Goal: Task Accomplishment & Management: Complete application form

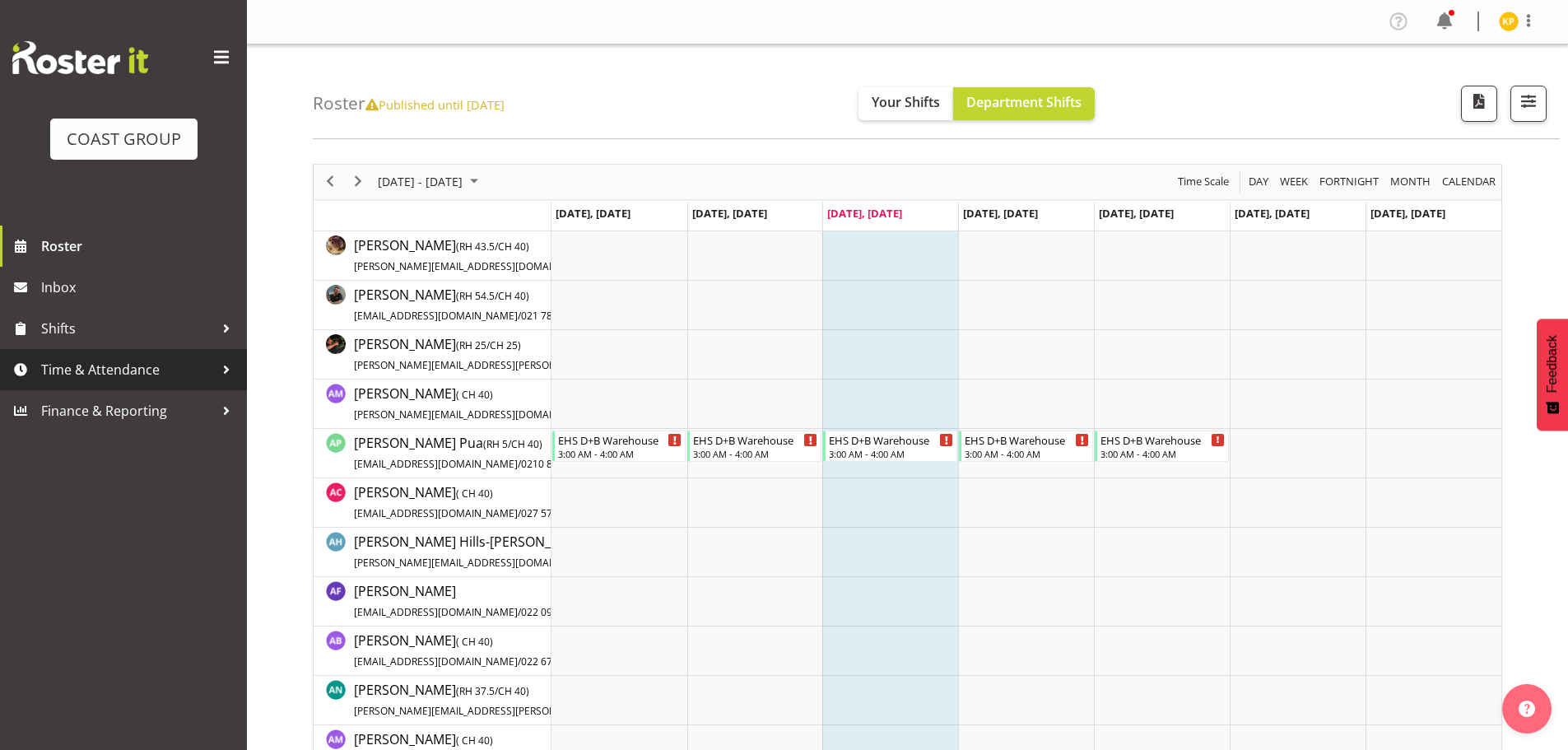
click at [109, 373] on span "Time & Attendance" at bounding box center [127, 370] width 173 height 25
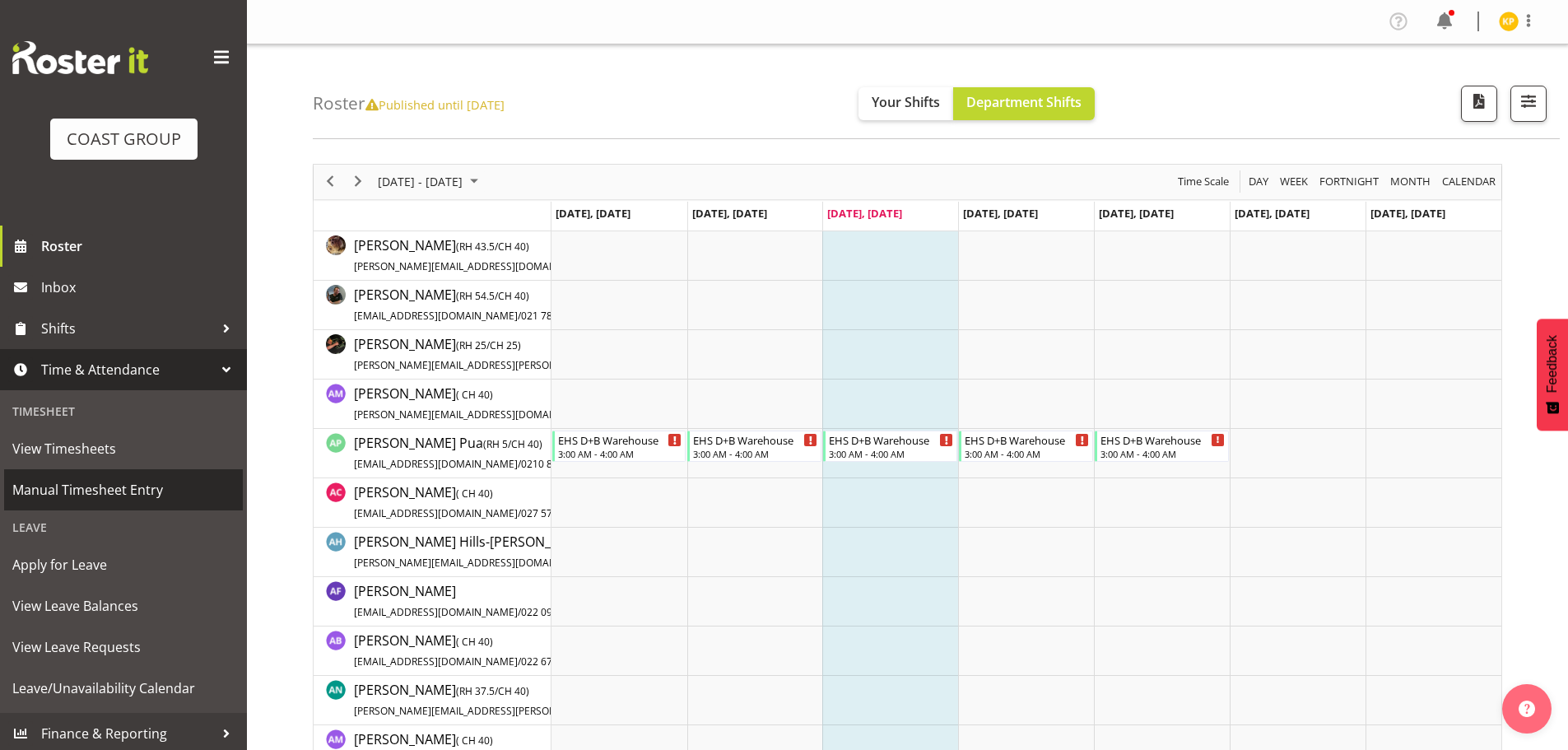
click at [106, 484] on span "Manual Timesheet Entry" at bounding box center [123, 490] width 222 height 25
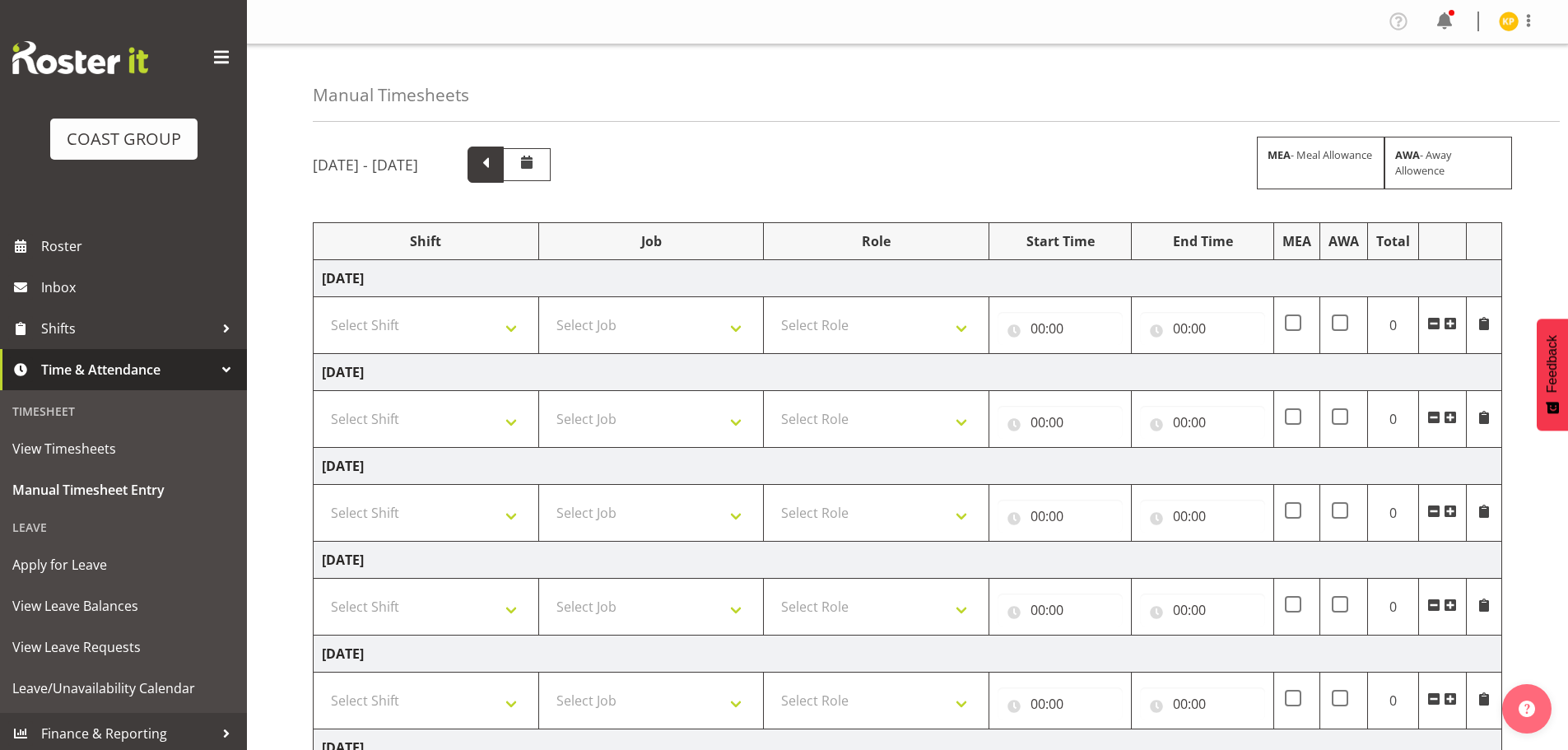
click at [497, 171] on span at bounding box center [486, 163] width 22 height 22
click at [1061, 323] on input "00:00" at bounding box center [1061, 328] width 125 height 33
click at [1102, 367] on select "00 01 02 03 04 05 06 07 08 09 10 11 12 13 14 15 16 17 18 19 20 21 22 23" at bounding box center [1110, 372] width 37 height 33
select select "5"
click at [1091, 355] on select "00 01 02 03 04 05 06 07 08 09 10 11 12 13 14 15 16 17 18 19 20 21 22 23" at bounding box center [1110, 372] width 37 height 33
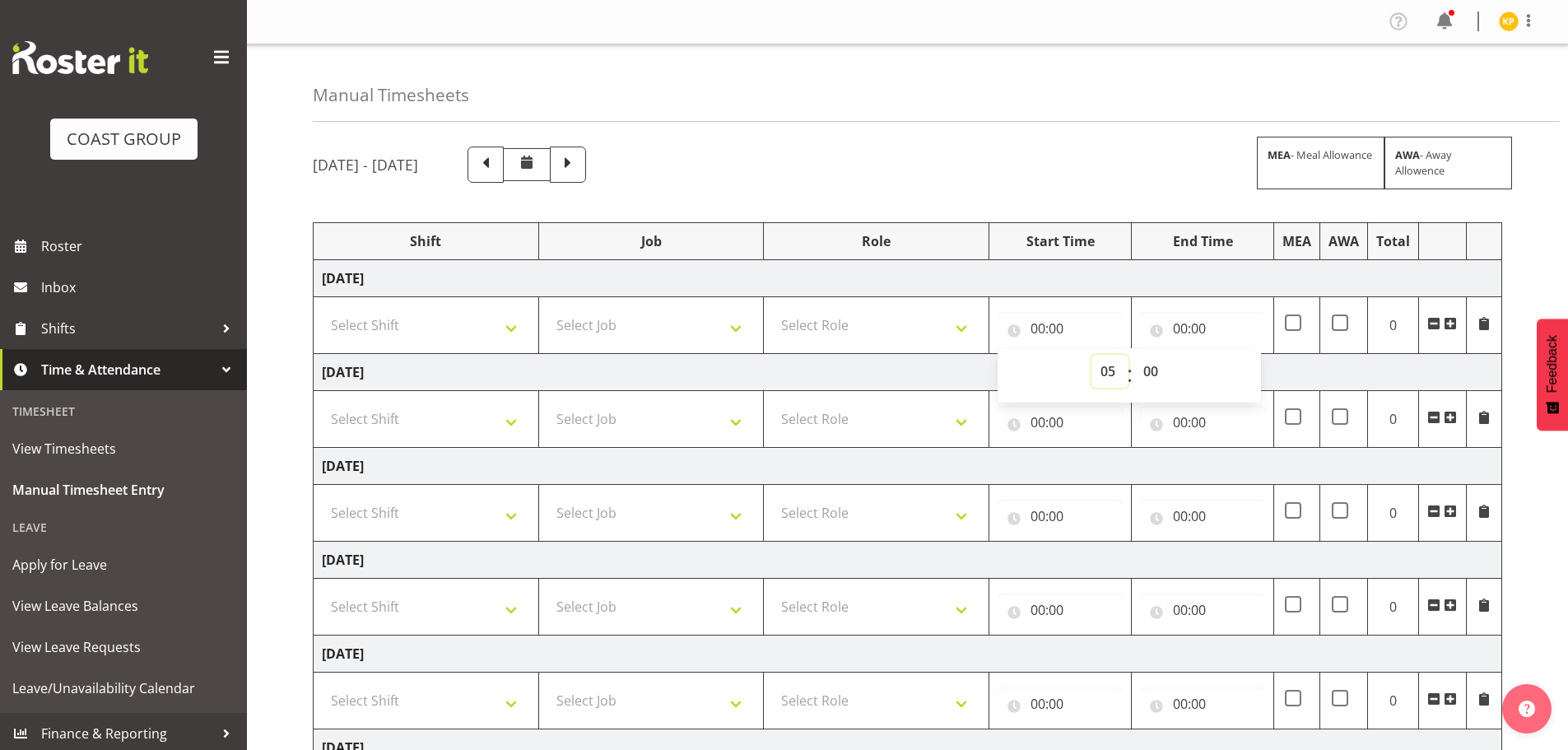
type input "05:00"
drag, startPoint x: 1155, startPoint y: 365, endPoint x: 1155, endPoint y: 356, distance: 9.0
click at [1155, 365] on select "00 01 02 03 04 05 06 07 08 09 10 11 12 13 14 15 16 17 18 19 20 21 22 23 24 25 2…" at bounding box center [1153, 372] width 37 height 33
select select "30"
click at [1135, 355] on select "00 01 02 03 04 05 06 07 08 09 10 11 12 13 14 15 16 17 18 19 20 21 22 23 24 25 2…" at bounding box center [1153, 372] width 37 height 33
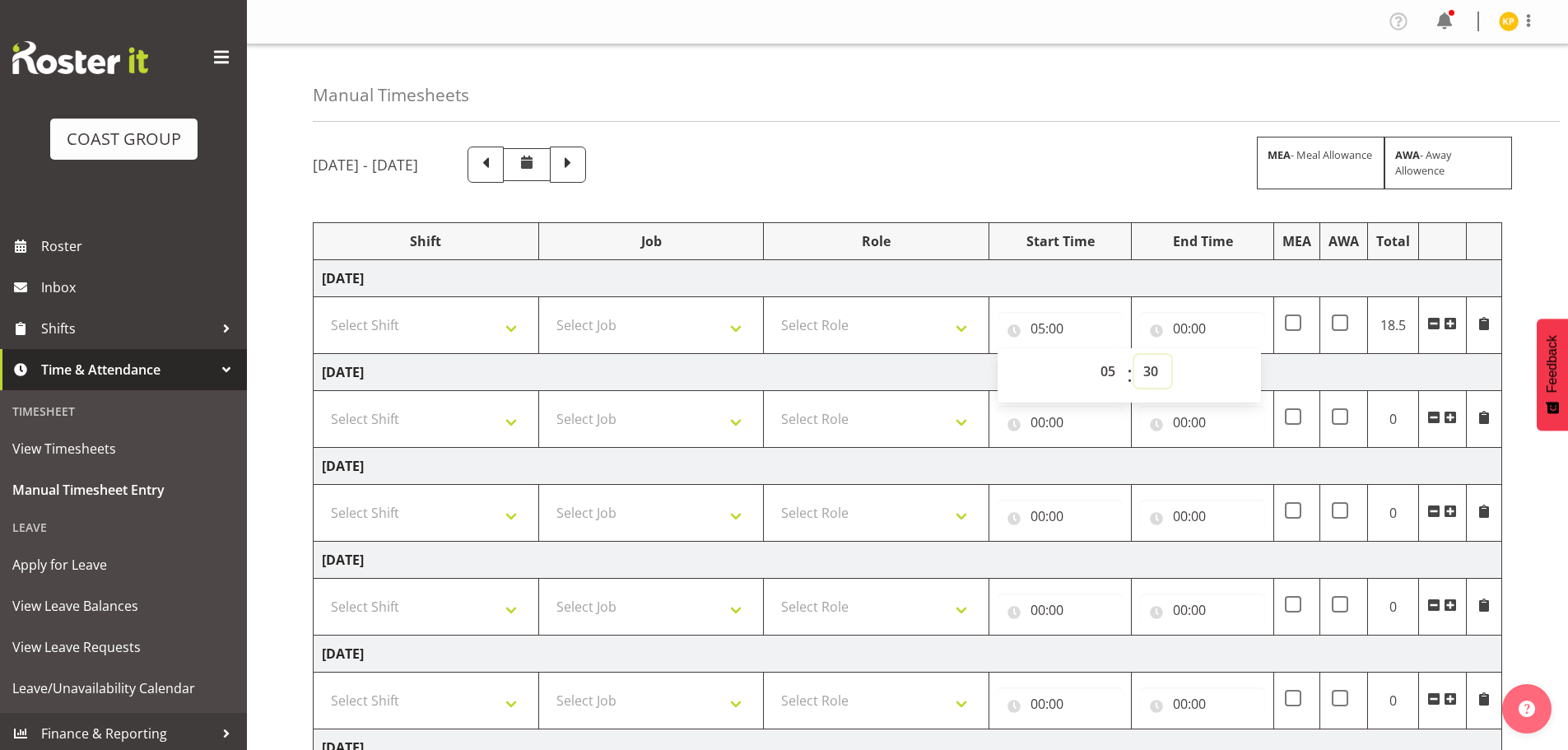
type input "05:30"
click at [1189, 328] on input "00:00" at bounding box center [1203, 328] width 125 height 33
click at [1242, 360] on select "00 01 02 03 04 05 06 07 08 09 10 11 12 13 14 15 16 17 18 19 20 21 22 23" at bounding box center [1253, 372] width 37 height 33
select select "9"
click at [1234, 355] on select "00 01 02 03 04 05 06 07 08 09 10 11 12 13 14 15 16 17 18 19 20 21 22 23" at bounding box center [1253, 372] width 37 height 33
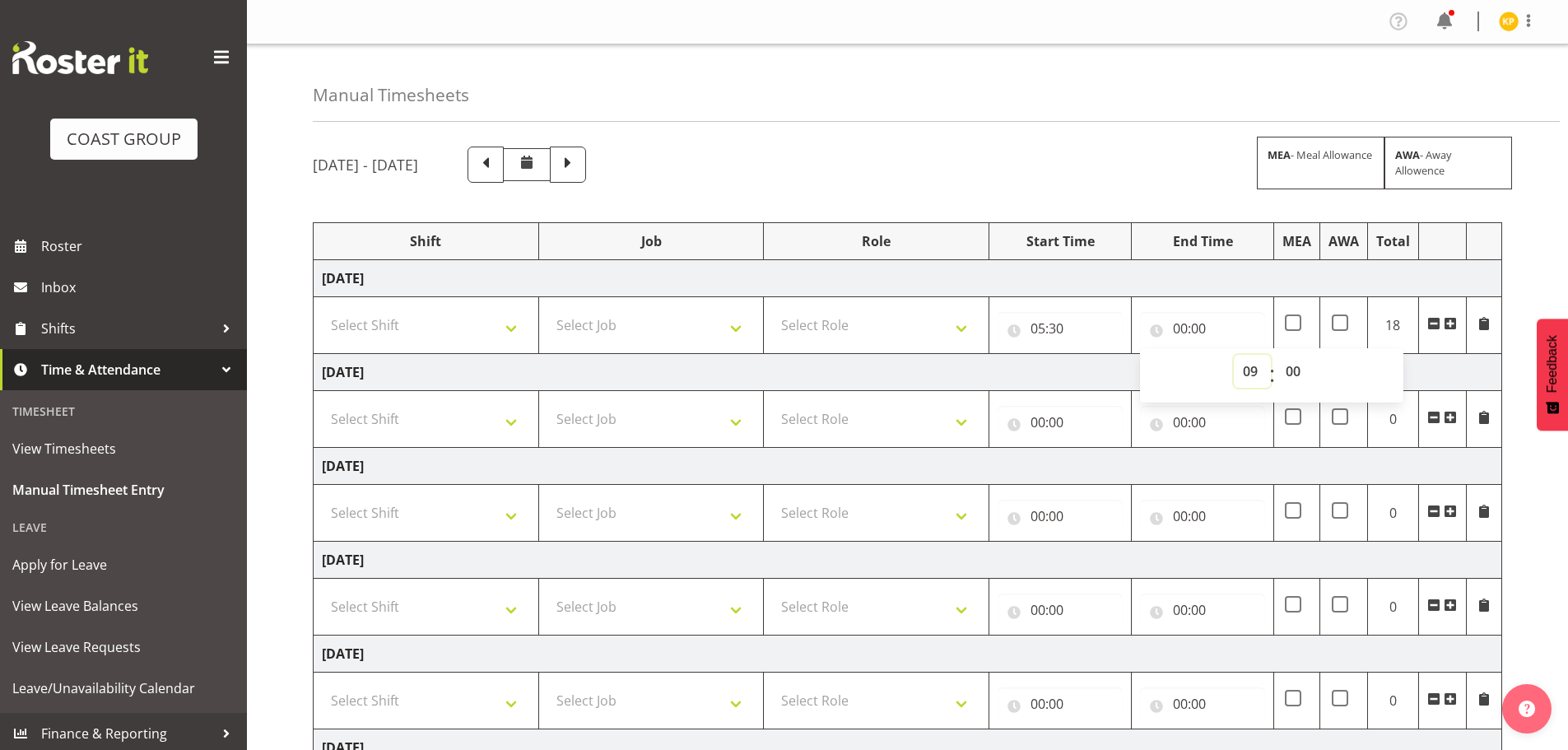
type input "09:00"
click at [739, 381] on td "[DATE]" at bounding box center [908, 373] width 1189 height 37
click at [1451, 323] on span at bounding box center [1451, 323] width 13 height 13
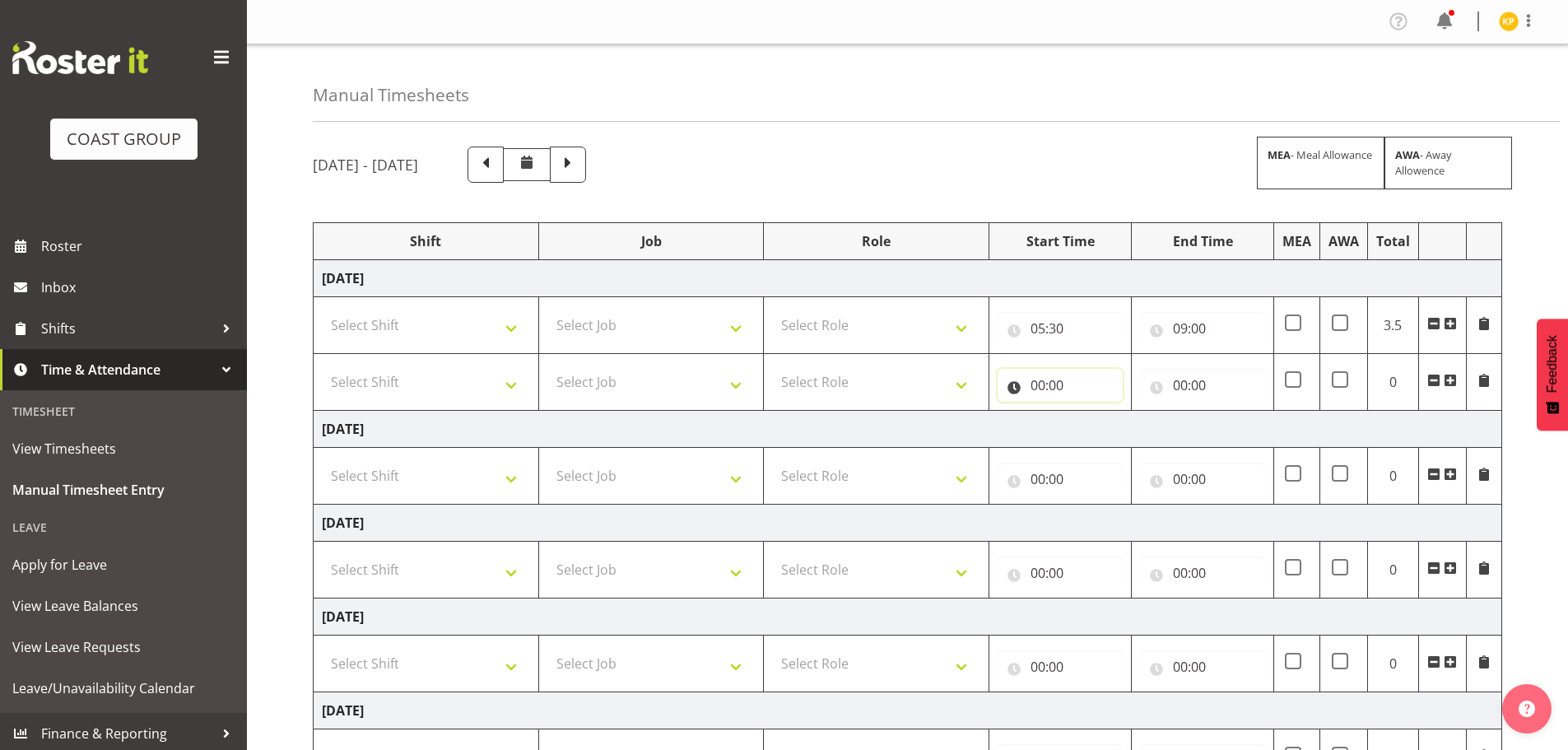
click at [1031, 387] on input "00:00" at bounding box center [1061, 385] width 125 height 33
click at [1107, 430] on select "00 01 02 03 04 05 06 07 08 09 10 11 12 13 14 15 16 17 18 19 20 21 22 23" at bounding box center [1110, 428] width 37 height 33
select select "9"
click at [1091, 412] on select "00 01 02 03 04 05 06 07 08 09 10 11 12 13 14 15 16 17 18 19 20 21 22 23" at bounding box center [1110, 428] width 37 height 33
type input "09:00"
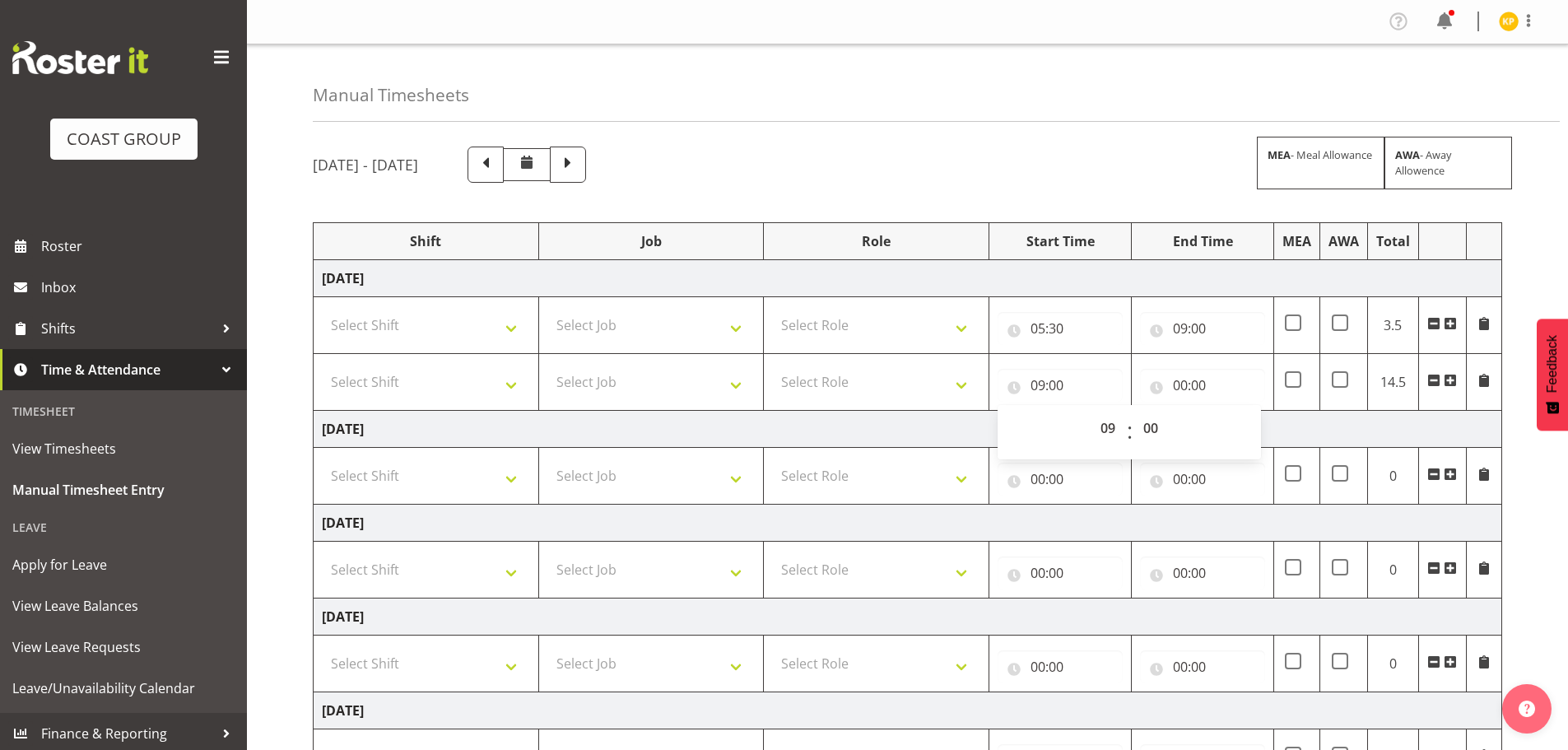
click at [1188, 368] on div "00:00 00 01 02 03 04 05 06 07 08 09 10 11 12 13 14 15 16 17 18 19 20 21 22 23 :…" at bounding box center [1203, 382] width 125 height 40
click at [1186, 374] on input "00:00" at bounding box center [1203, 385] width 125 height 33
click at [1241, 429] on select "00 01 02 03 04 05 06 07 08 09 10 11 12 13 14 15 16 17 18 19 20 21 22 23" at bounding box center [1253, 428] width 37 height 33
select select "21"
click at [1234, 412] on select "00 01 02 03 04 05 06 07 08 09 10 11 12 13 14 15 16 17 18 19 20 21 22 23" at bounding box center [1253, 428] width 37 height 33
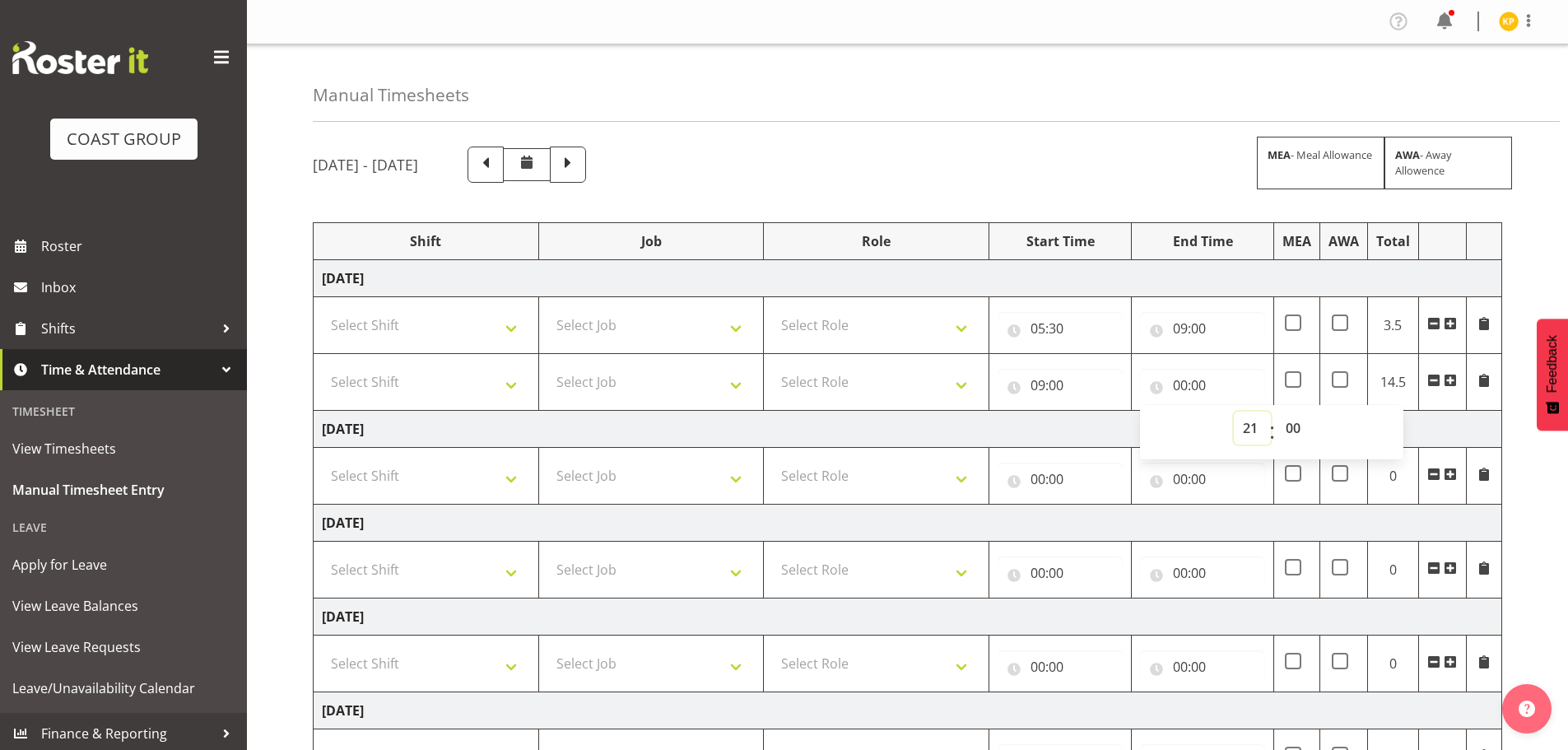
type input "21:00"
click at [1251, 429] on select "00 01 02 03 04 05 06 07 08 09 10 11 12 13 14 15 16 17 18 19 20 21 22 23" at bounding box center [1253, 428] width 37 height 33
select select "20"
click at [1234, 412] on select "00 01 02 03 04 05 06 07 08 09 10 11 12 13 14 15 16 17 18 19 20 21 22 23" at bounding box center [1253, 428] width 37 height 33
type input "20:00"
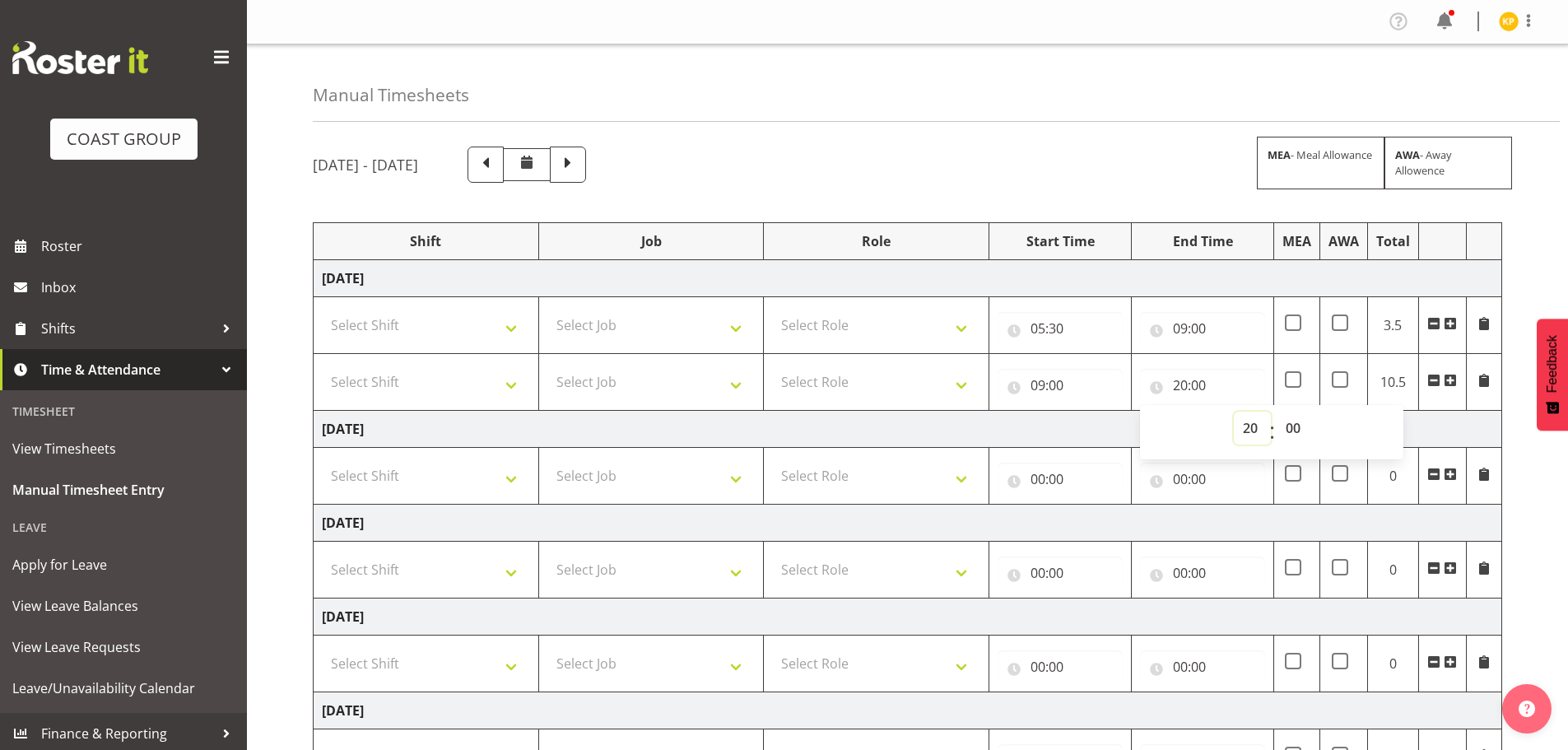
click at [1256, 425] on select "00 01 02 03 04 05 06 07 08 09 10 11 12 13 14 15 16 17 18 19 20 21 22 23" at bounding box center [1253, 428] width 37 height 33
click at [1293, 420] on select "00 01 02 03 04 05 06 07 08 09 10 11 12 13 14 15 16 17 18 19 20 21 22 23 24 25 2…" at bounding box center [1295, 428] width 37 height 33
select select "30"
click at [1277, 412] on select "00 01 02 03 04 05 06 07 08 09 10 11 12 13 14 15 16 17 18 19 20 21 22 23 24 25 2…" at bounding box center [1295, 428] width 37 height 33
type input "20:30"
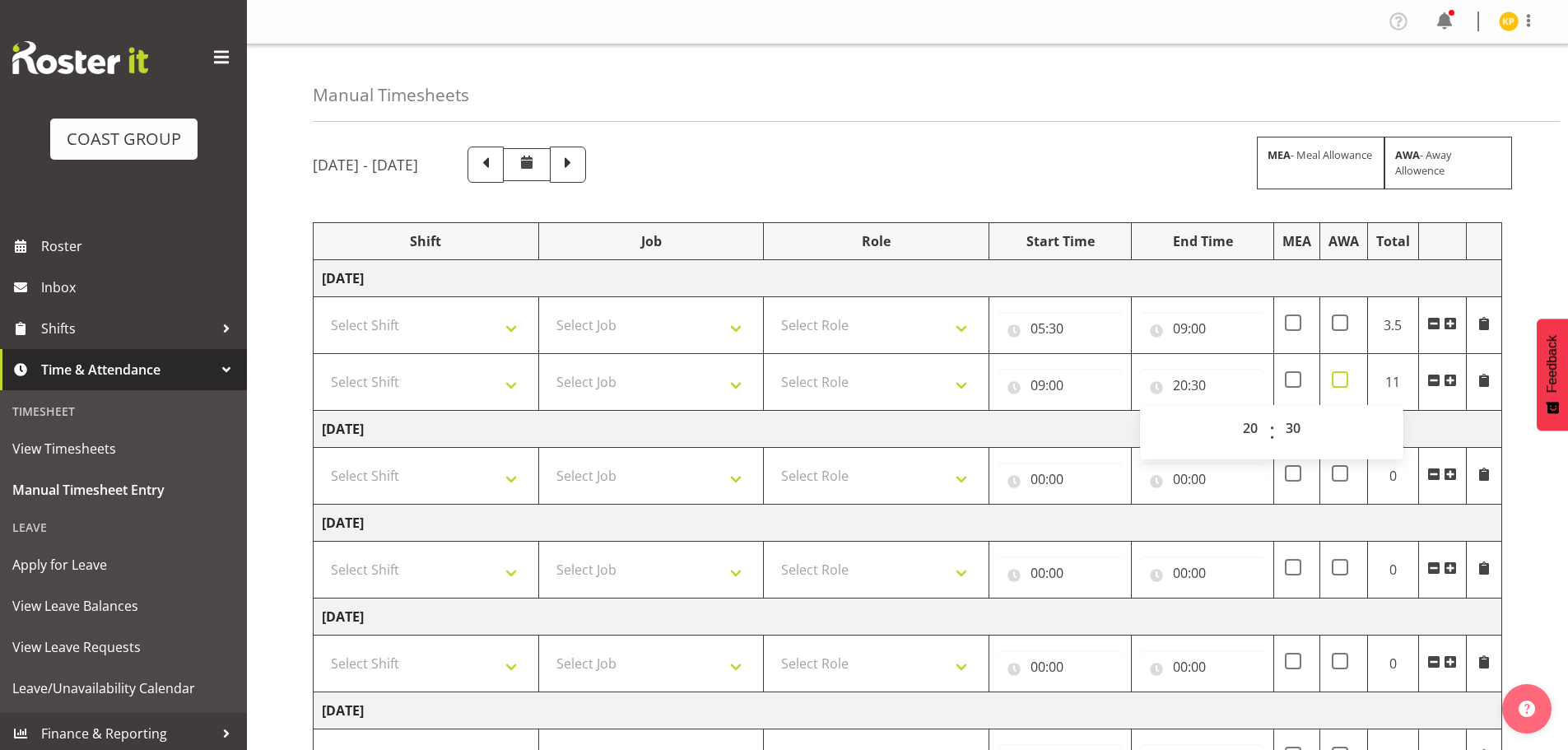
click at [1340, 382] on span at bounding box center [1340, 379] width 17 height 17
click at [1340, 382] on input "checkbox" at bounding box center [1337, 379] width 11 height 11
checkbox input "true"
drag, startPoint x: 487, startPoint y: 326, endPoint x: 484, endPoint y: 338, distance: 12.4
click at [487, 328] on select "Select Shift D+B @ [PERSON_NAME] D+B Build D+B Build NZACA D+B Build Tech Day […" at bounding box center [426, 325] width 208 height 33
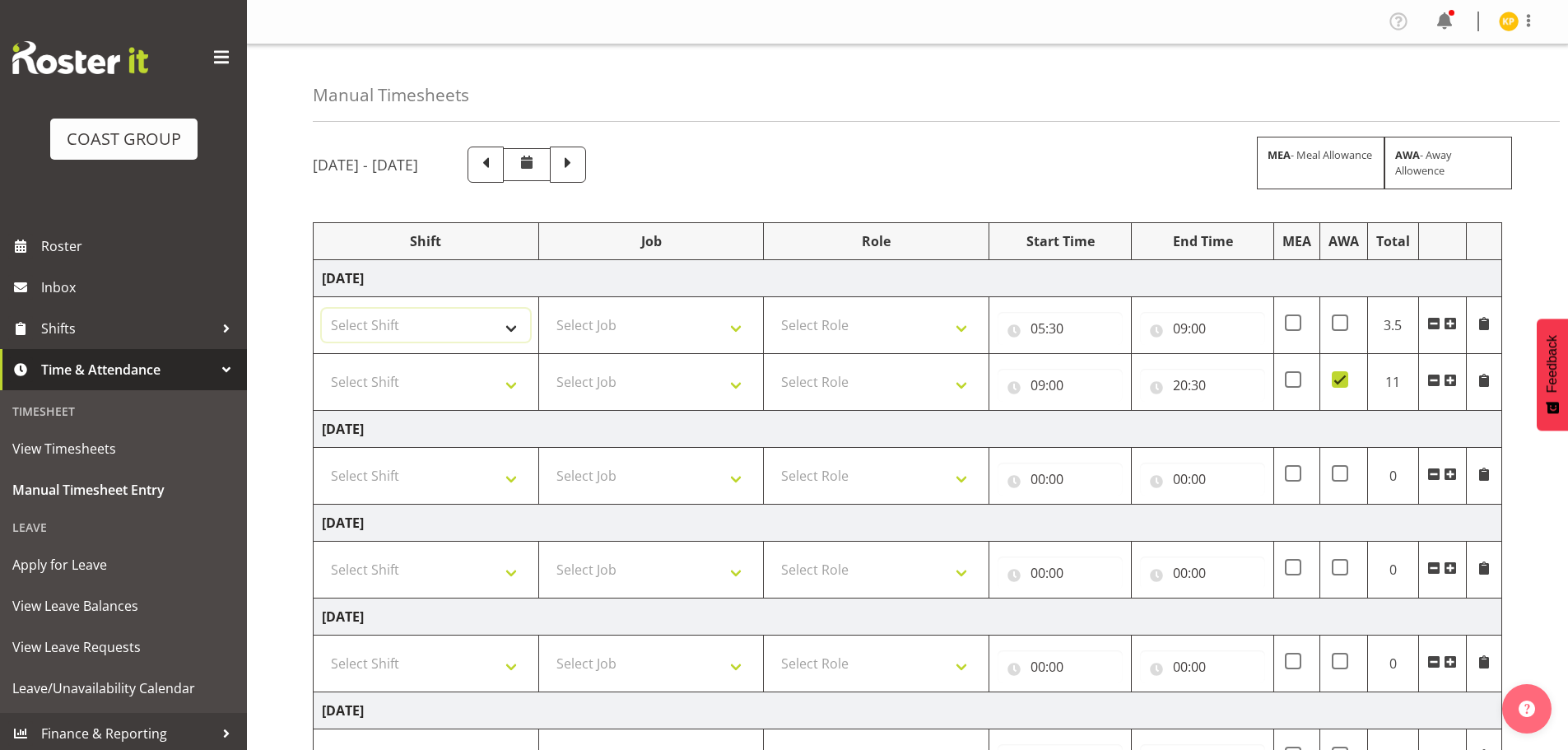
select select "24997"
click at [322, 308] on select "Select Shift D+B @ [PERSON_NAME] D+B Build D+B Build NZACA D+B Build Tech Day […" at bounding box center [426, 325] width 208 height 33
drag, startPoint x: 472, startPoint y: 376, endPoint x: 472, endPoint y: 384, distance: 8.0
click at [472, 376] on select "Select Shift D+B @ [PERSON_NAME] D+B Build D+B Build NZACA D+B Build Tech Day […" at bounding box center [426, 382] width 208 height 33
select select "24997"
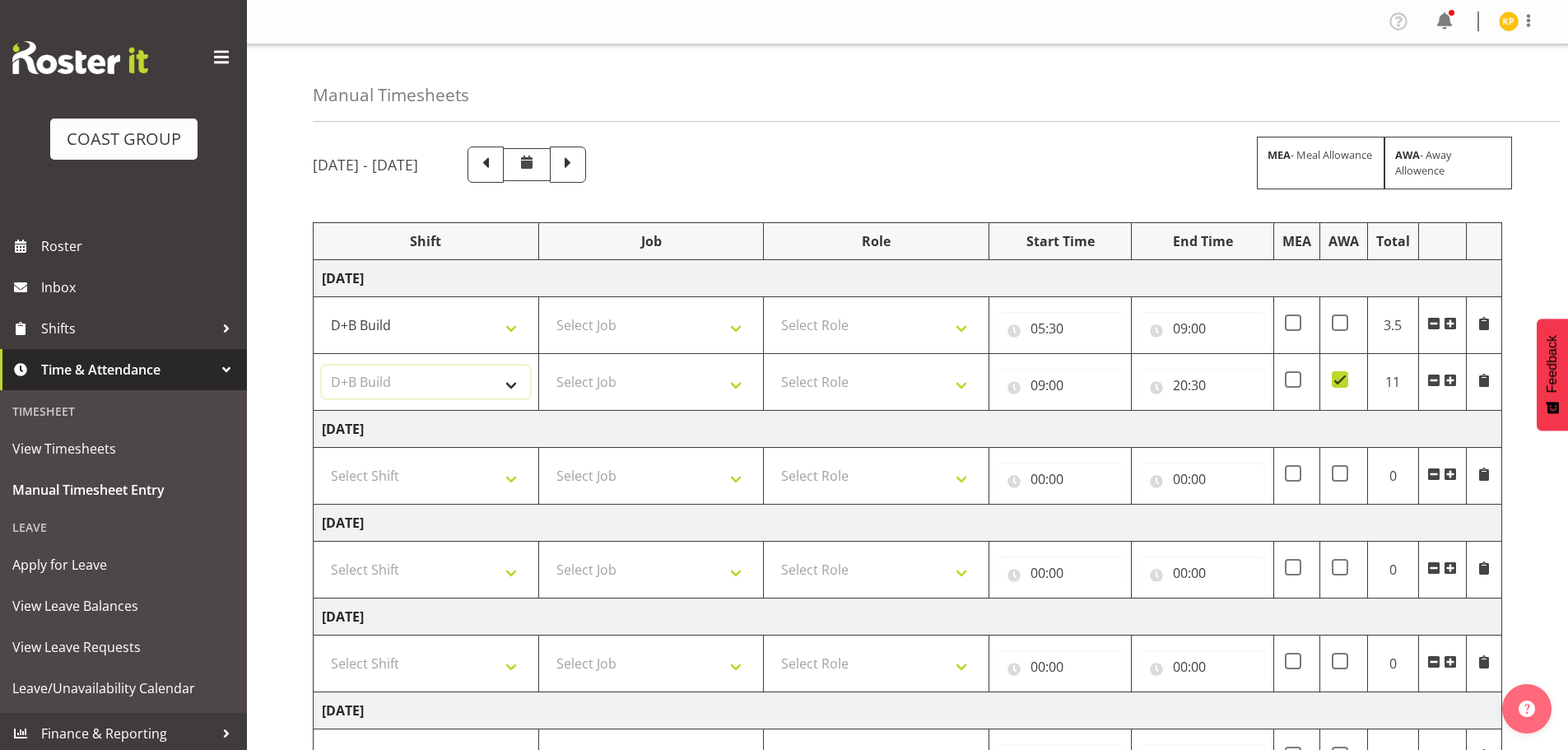
click at [322, 365] on select "Select Shift D+B @ [PERSON_NAME] D+B Build D+B Build NZACA D+B Build Tech Day […" at bounding box center [426, 382] width 208 height 33
click at [679, 328] on select "Select Job 1 Carlton Events 1 [PERSON_NAME][GEOGRAPHIC_DATA] 1 [PERSON_NAME][GE…" at bounding box center [651, 325] width 208 height 33
click at [547, 308] on select "Select Job 1 Carlton Events 1 [PERSON_NAME][GEOGRAPHIC_DATA] 1 [PERSON_NAME][GE…" at bounding box center [651, 325] width 208 height 33
click at [673, 331] on select "1 Carlton Events 1 [PERSON_NAME] 1 [PERSON_NAME][GEOGRAPHIC_DATA] 1 EHS WAREHOU…" at bounding box center [651, 325] width 208 height 33
select select "10237"
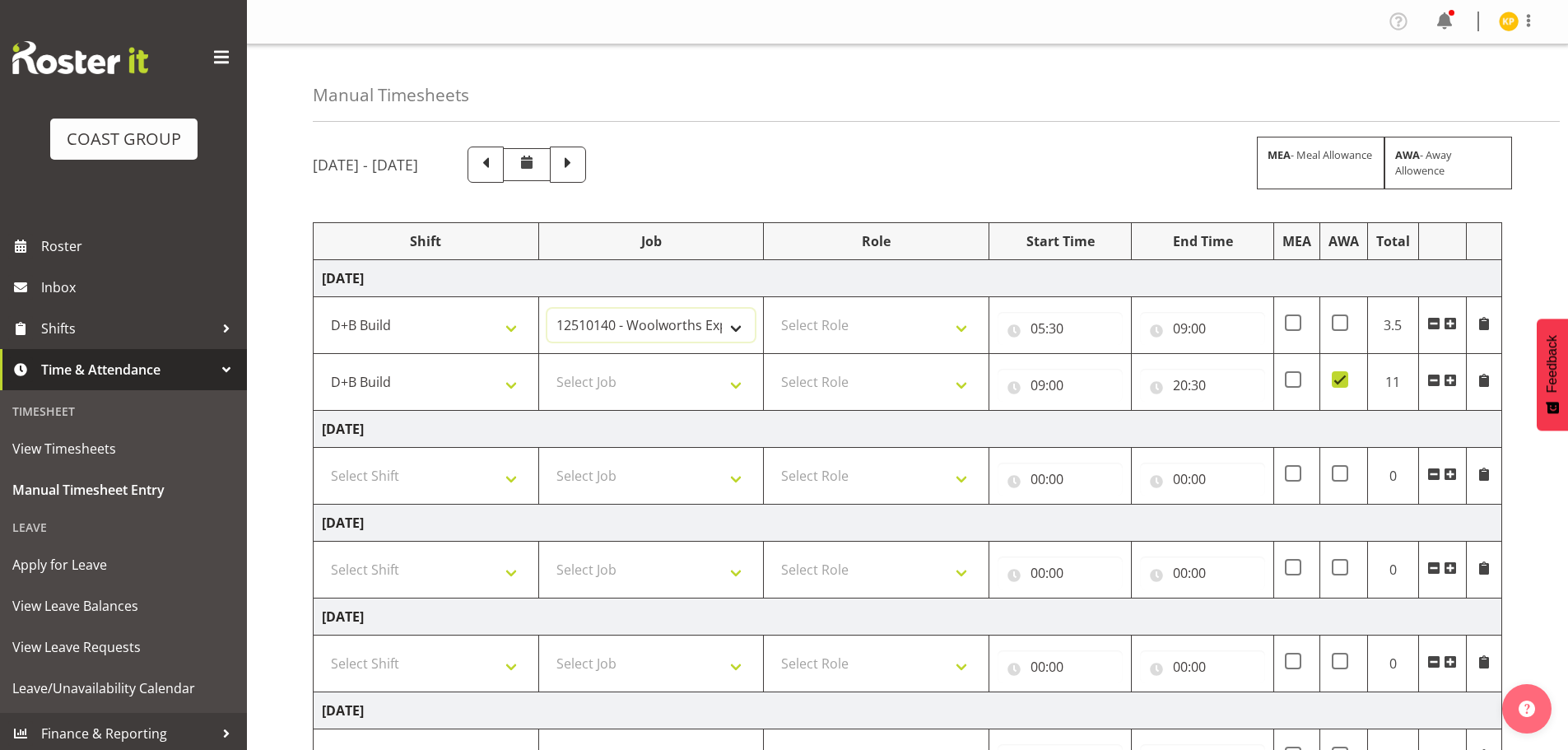
click at [547, 308] on select "1 Carlton Events 1 [PERSON_NAME] 1 [PERSON_NAME][GEOGRAPHIC_DATA] 1 EHS WAREHOU…" at bounding box center [651, 325] width 208 height 33
click at [823, 316] on select "Select Role EHS AKL D+B" at bounding box center [876, 325] width 208 height 33
select select "194"
click at [772, 308] on select "Select Role EHS AKL D+B" at bounding box center [876, 325] width 208 height 33
click at [442, 389] on select "D+B @ [PERSON_NAME] D+B Build D+B Build NZACA D+B Build Tech Day [DATE] D+B Loa…" at bounding box center [426, 382] width 208 height 33
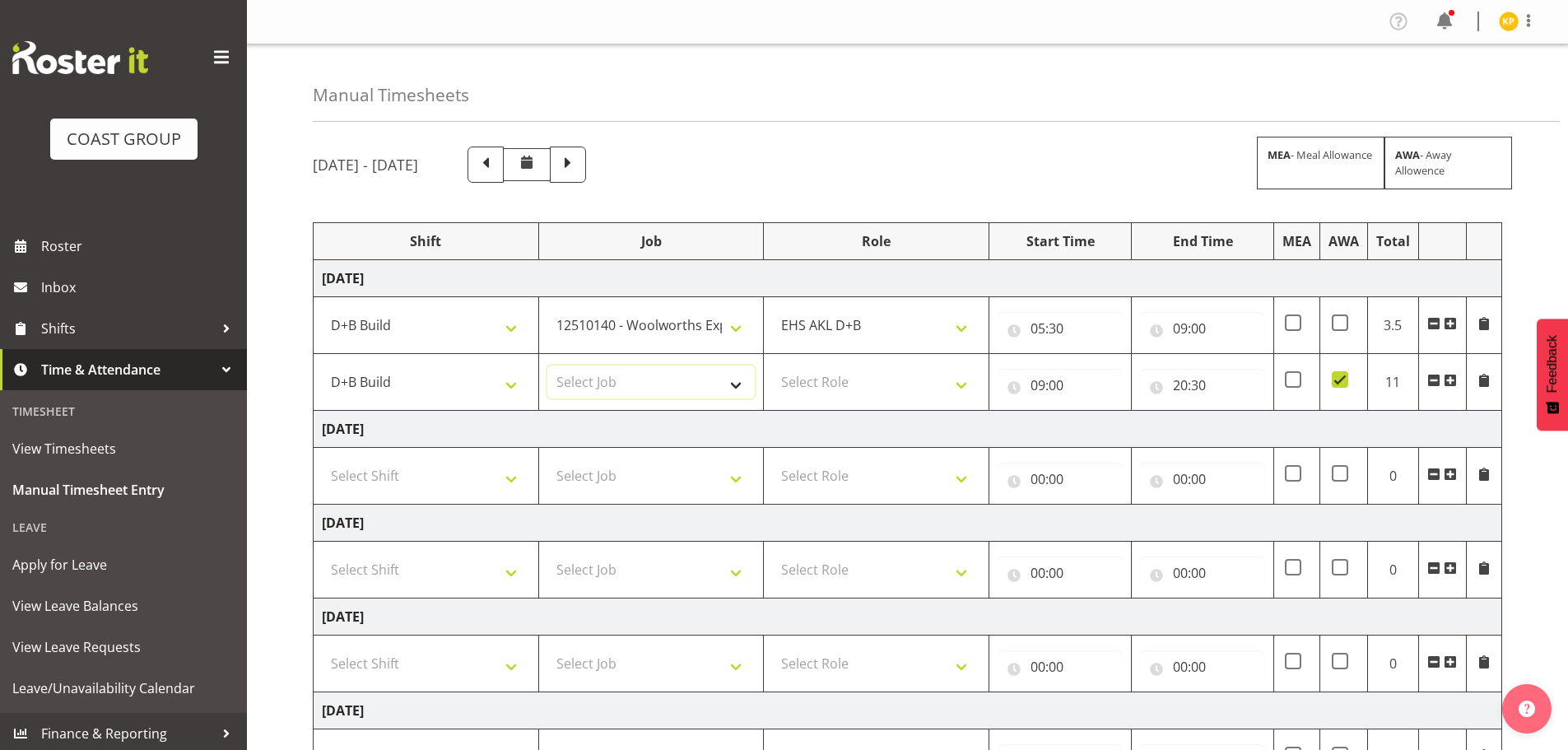
click at [643, 382] on select "Select Job 1 Carlton Events 1 [PERSON_NAME][GEOGRAPHIC_DATA] 1 [PERSON_NAME][GE…" at bounding box center [651, 382] width 208 height 33
click at [547, 365] on select "Select Job 1 Carlton Events 1 [PERSON_NAME][GEOGRAPHIC_DATA] 1 [PERSON_NAME][GE…" at bounding box center [651, 382] width 208 height 33
click at [682, 382] on select "1 Carlton Events 1 [PERSON_NAME] 1 [PERSON_NAME][GEOGRAPHIC_DATA] 1 EHS WAREHOU…" at bounding box center [651, 382] width 208 height 33
click at [547, 365] on select "1 Carlton Events 1 [PERSON_NAME] 1 [PERSON_NAME][GEOGRAPHIC_DATA] 1 EHS WAREHOU…" at bounding box center [651, 382] width 208 height 33
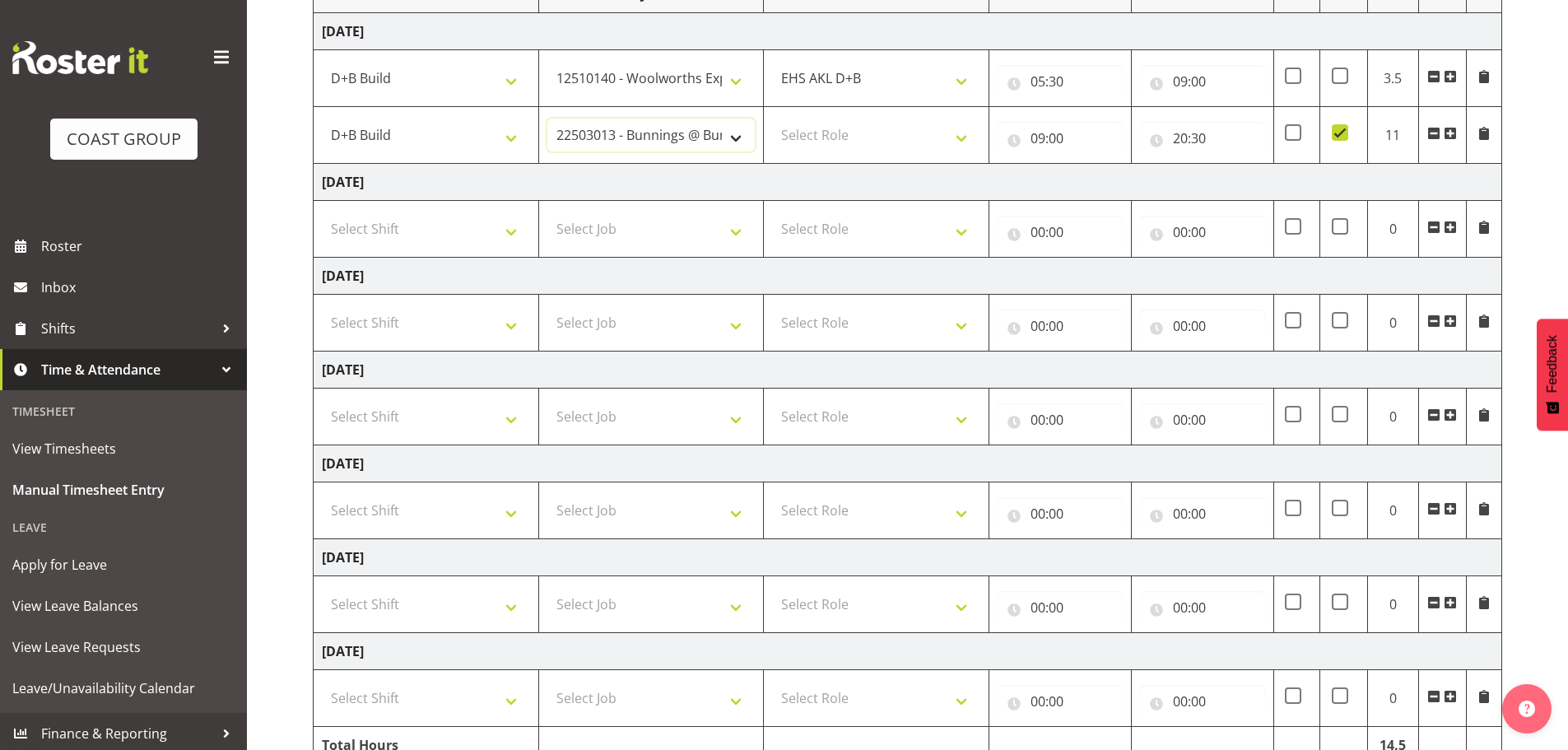
click at [646, 145] on select "1 Carlton Events 1 [PERSON_NAME] 1 [PERSON_NAME][GEOGRAPHIC_DATA] 1 EHS WAREHOU…" at bounding box center [651, 136] width 208 height 33
click at [547, 119] on select "1 Carlton Events 1 [PERSON_NAME] 1 [PERSON_NAME][GEOGRAPHIC_DATA] 1 EHS WAREHOU…" at bounding box center [651, 136] width 208 height 33
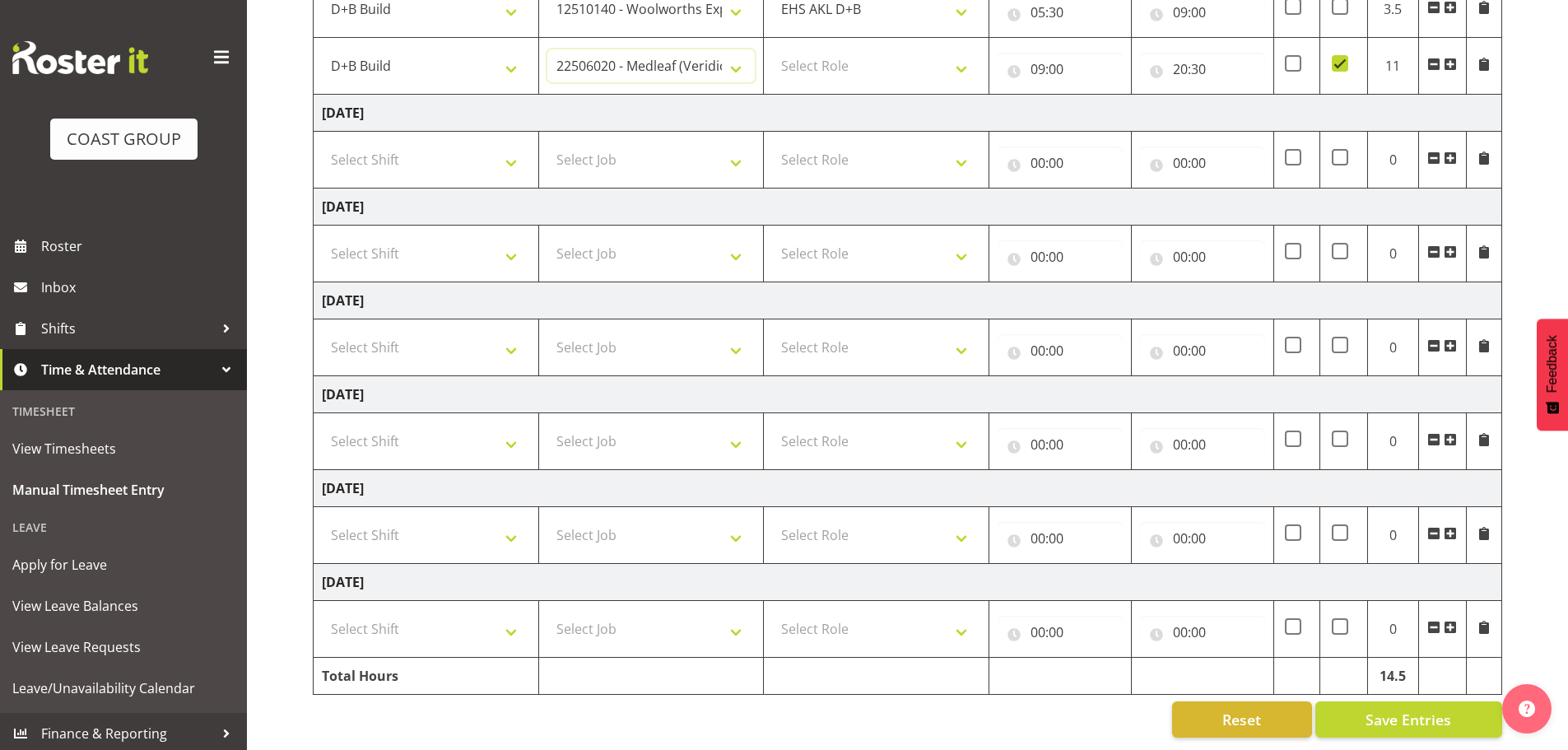
scroll to position [0, 0]
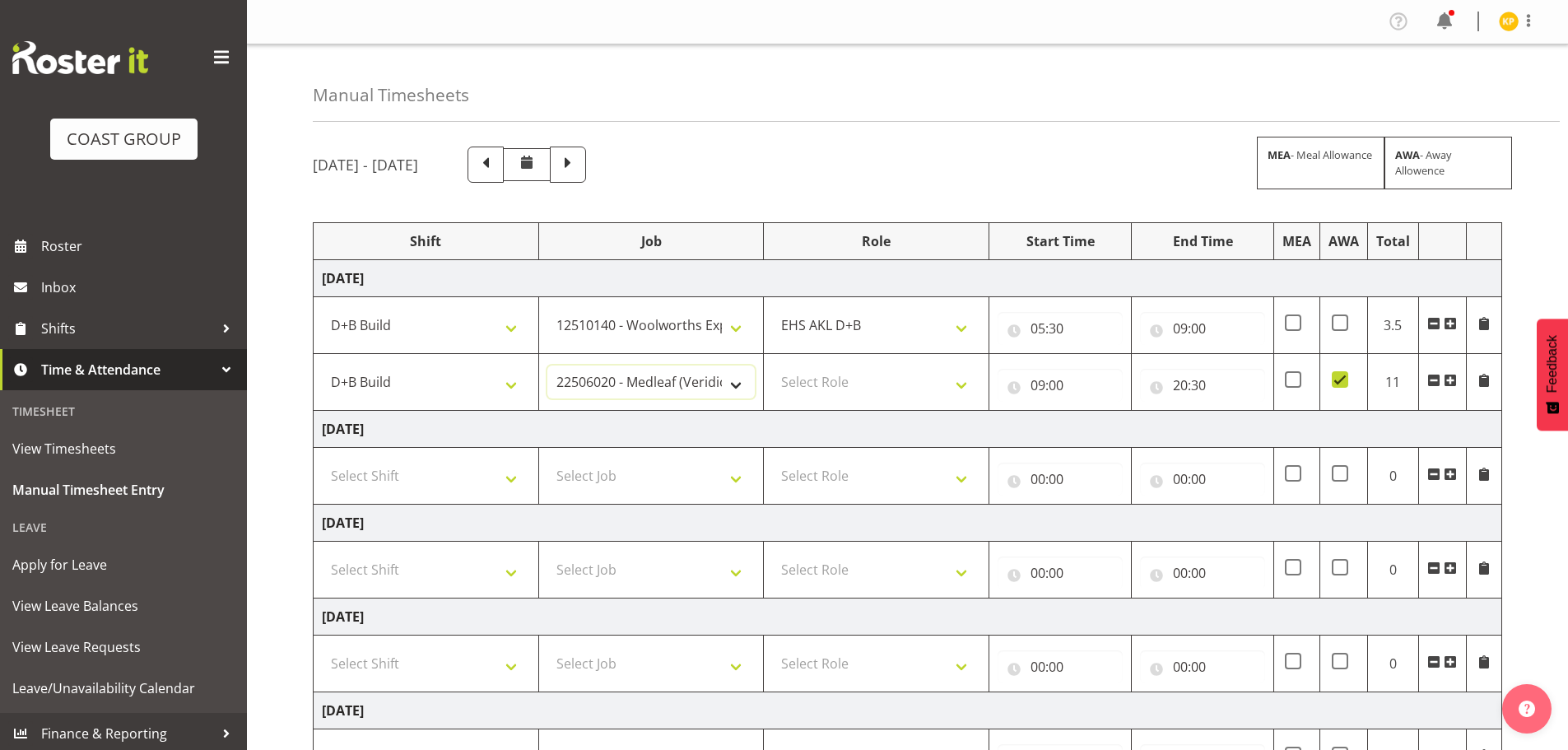
click at [704, 369] on select "1 Carlton Events 1 [PERSON_NAME] 1 [PERSON_NAME][GEOGRAPHIC_DATA] 1 EHS WAREHOU…" at bounding box center [651, 382] width 208 height 33
select select "9028"
click at [547, 365] on select "1 Carlton Events 1 [PERSON_NAME] 1 [PERSON_NAME][GEOGRAPHIC_DATA] 1 EHS WAREHOU…" at bounding box center [651, 382] width 208 height 33
click at [864, 375] on select "Select Role EHS AKL D+B" at bounding box center [876, 382] width 208 height 33
select select "194"
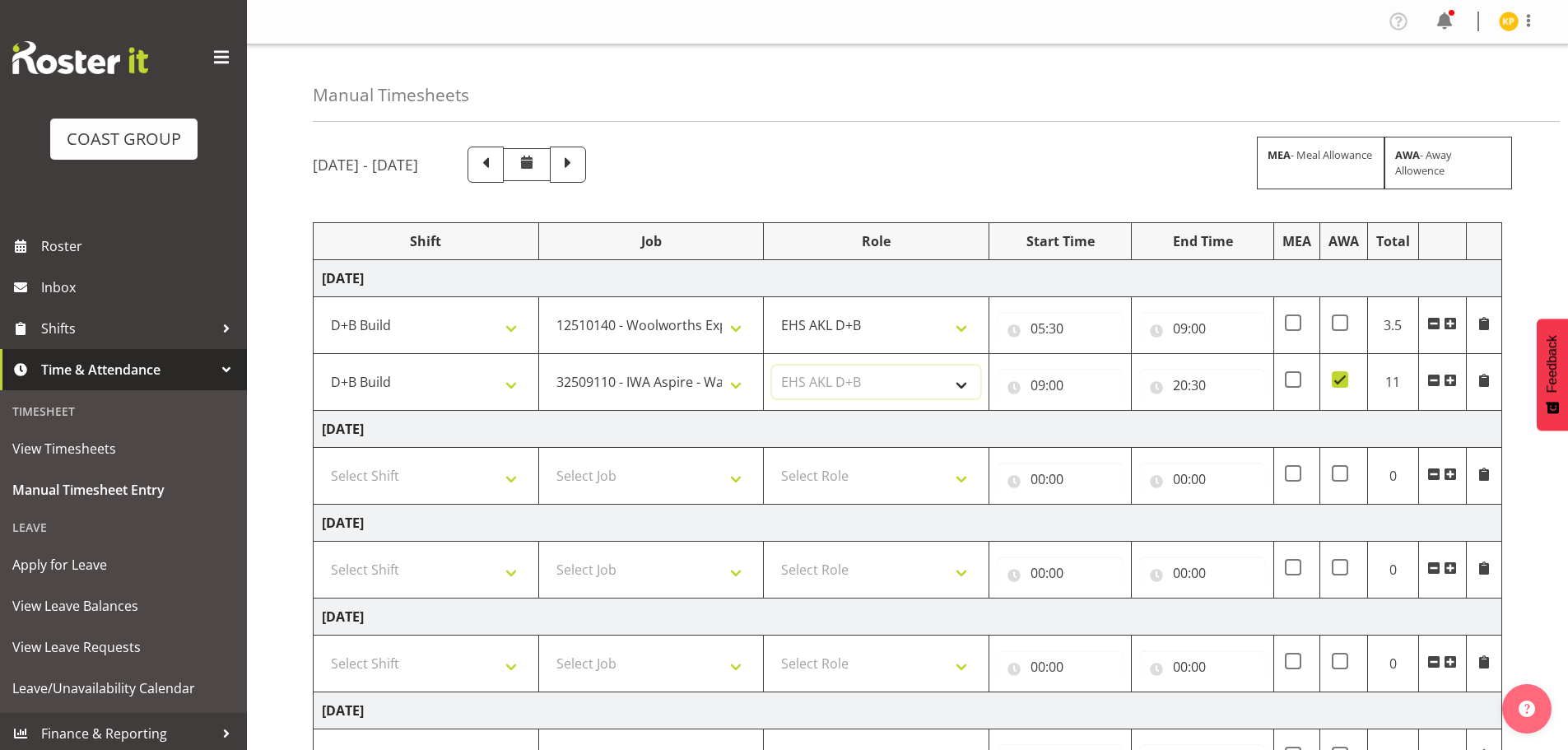
click at [772, 365] on select "Select Role EHS AKL D+B" at bounding box center [876, 382] width 208 height 33
click at [829, 433] on td "[DATE]" at bounding box center [908, 429] width 1189 height 37
click at [407, 488] on select "Select Shift D+B @ [PERSON_NAME] D+B Build D+B Build NZACA D+B Build Tech Day […" at bounding box center [426, 476] width 208 height 33
click at [690, 417] on td "[DATE]" at bounding box center [908, 429] width 1189 height 37
click at [465, 274] on td "[DATE]" at bounding box center [908, 279] width 1189 height 37
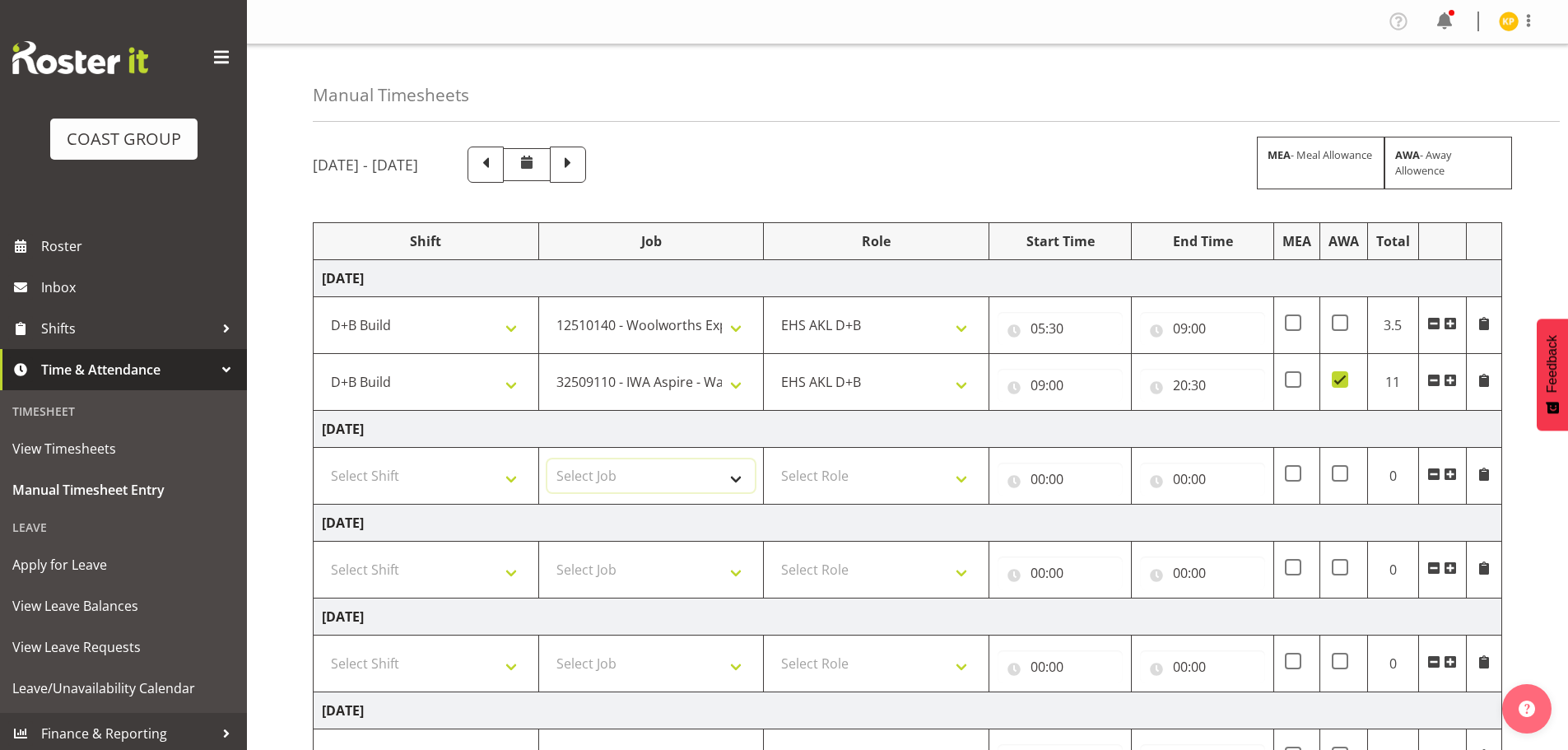
click at [706, 469] on select "Select Job 1 Carlton Events 1 [PERSON_NAME][GEOGRAPHIC_DATA] 1 [PERSON_NAME][GE…" at bounding box center [651, 476] width 208 height 33
click at [812, 521] on td "[DATE]" at bounding box center [908, 523] width 1189 height 37
click at [681, 473] on select "Select Job 1 Carlton Events 1 [PERSON_NAME][GEOGRAPHIC_DATA] 1 [PERSON_NAME][GE…" at bounding box center [651, 476] width 208 height 33
click at [547, 459] on select "Select Job 1 Carlton Events 1 [PERSON_NAME][GEOGRAPHIC_DATA] 1 [PERSON_NAME][GE…" at bounding box center [651, 476] width 208 height 33
drag, startPoint x: 1451, startPoint y: 474, endPoint x: 1397, endPoint y: 491, distance: 56.6
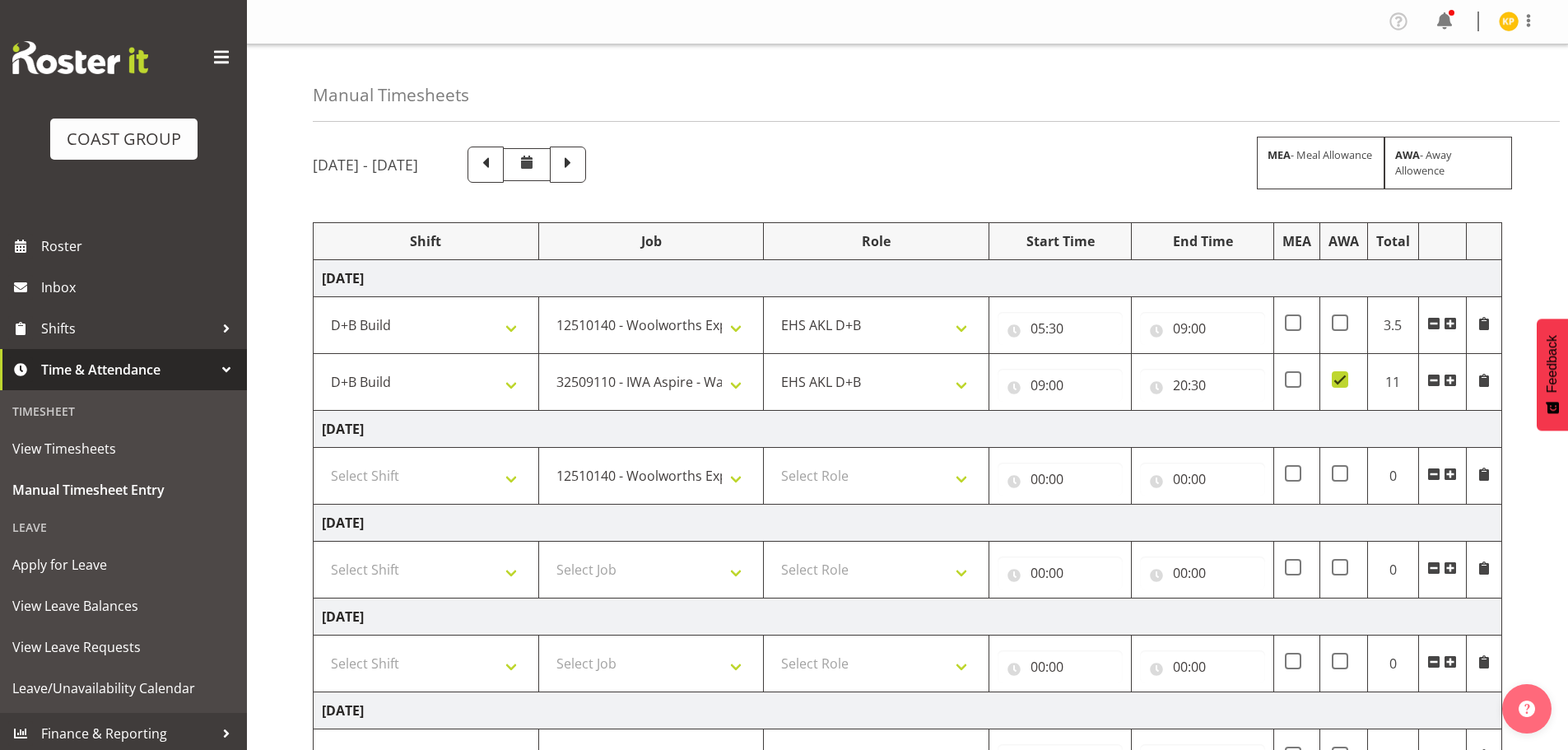
click at [1452, 473] on span at bounding box center [1451, 474] width 13 height 13
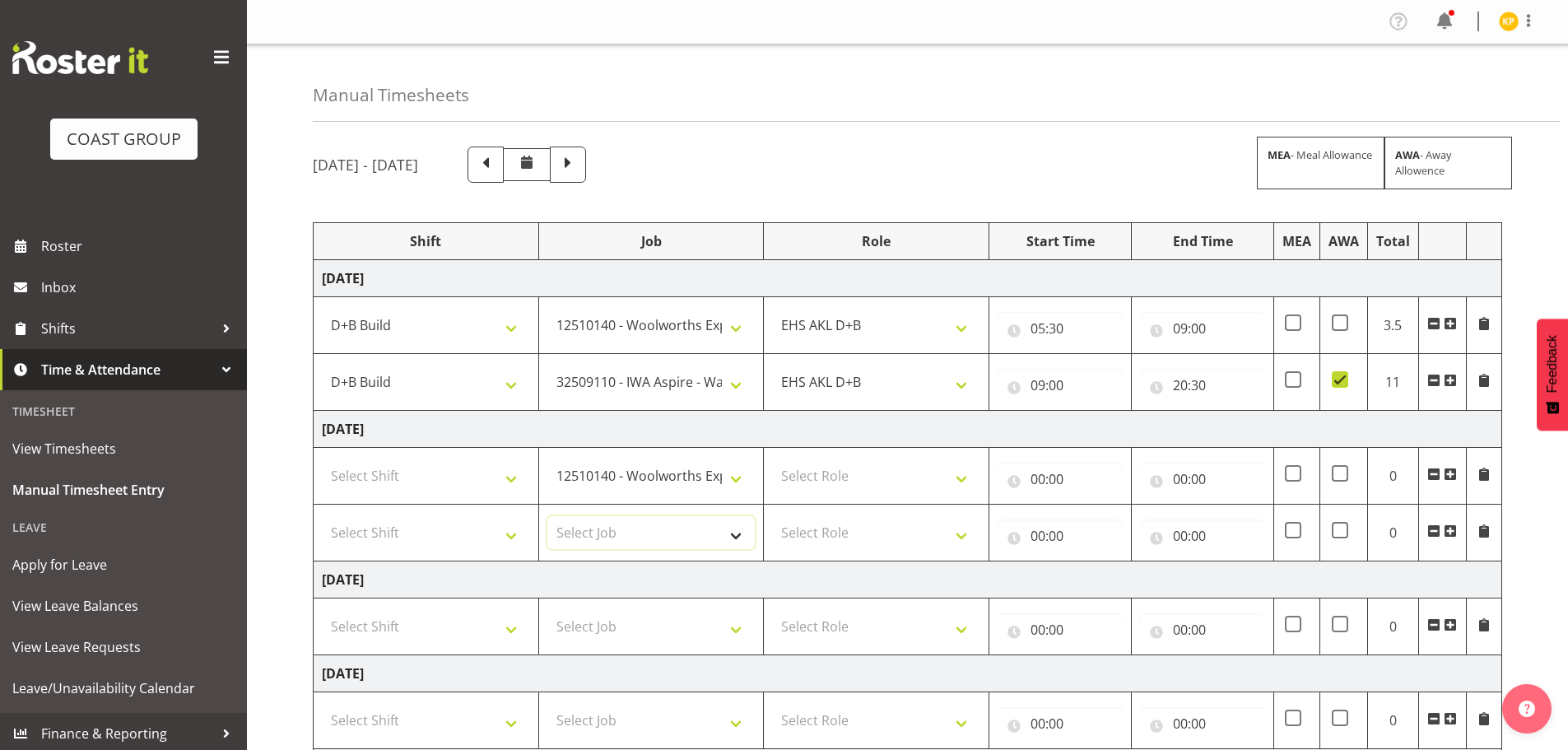
click at [651, 535] on select "Select Job 1 Carlton Events 1 [PERSON_NAME][GEOGRAPHIC_DATA] 1 [PERSON_NAME][GE…" at bounding box center [651, 533] width 208 height 33
click at [352, 185] on div "[DATE] - [DATE] MEA - Meal Allowance AWA - Away Allowence Shift Job Role Start …" at bounding box center [940, 628] width 1255 height 989
click at [681, 487] on select "1 Carlton Events 1 [PERSON_NAME] 1 [PERSON_NAME][GEOGRAPHIC_DATA] 1 EHS WAREHOU…" at bounding box center [651, 476] width 208 height 33
click at [547, 459] on select "1 Carlton Events 1 [PERSON_NAME] 1 [PERSON_NAME][GEOGRAPHIC_DATA] 1 EHS WAREHOU…" at bounding box center [651, 476] width 208 height 33
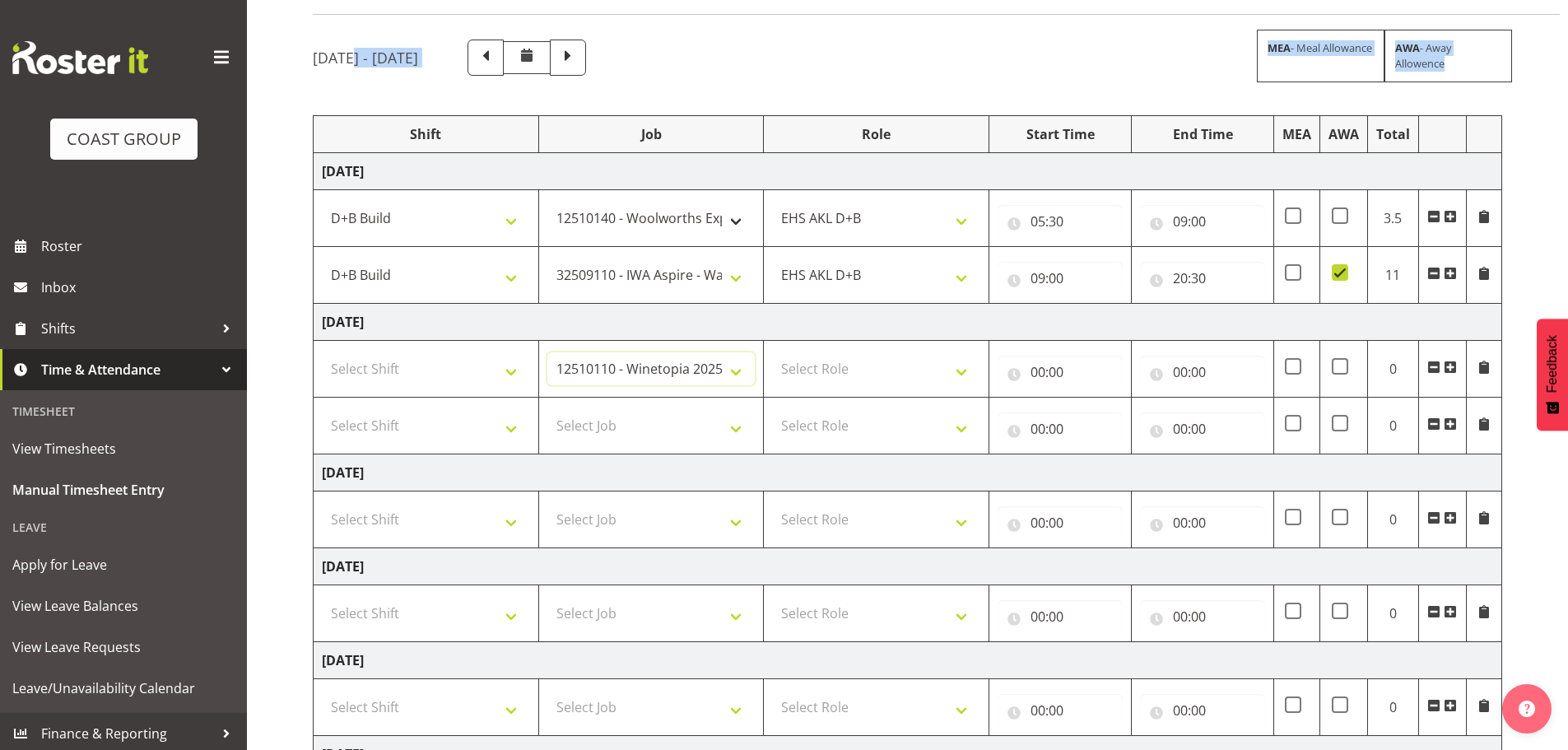
scroll to position [56, 0]
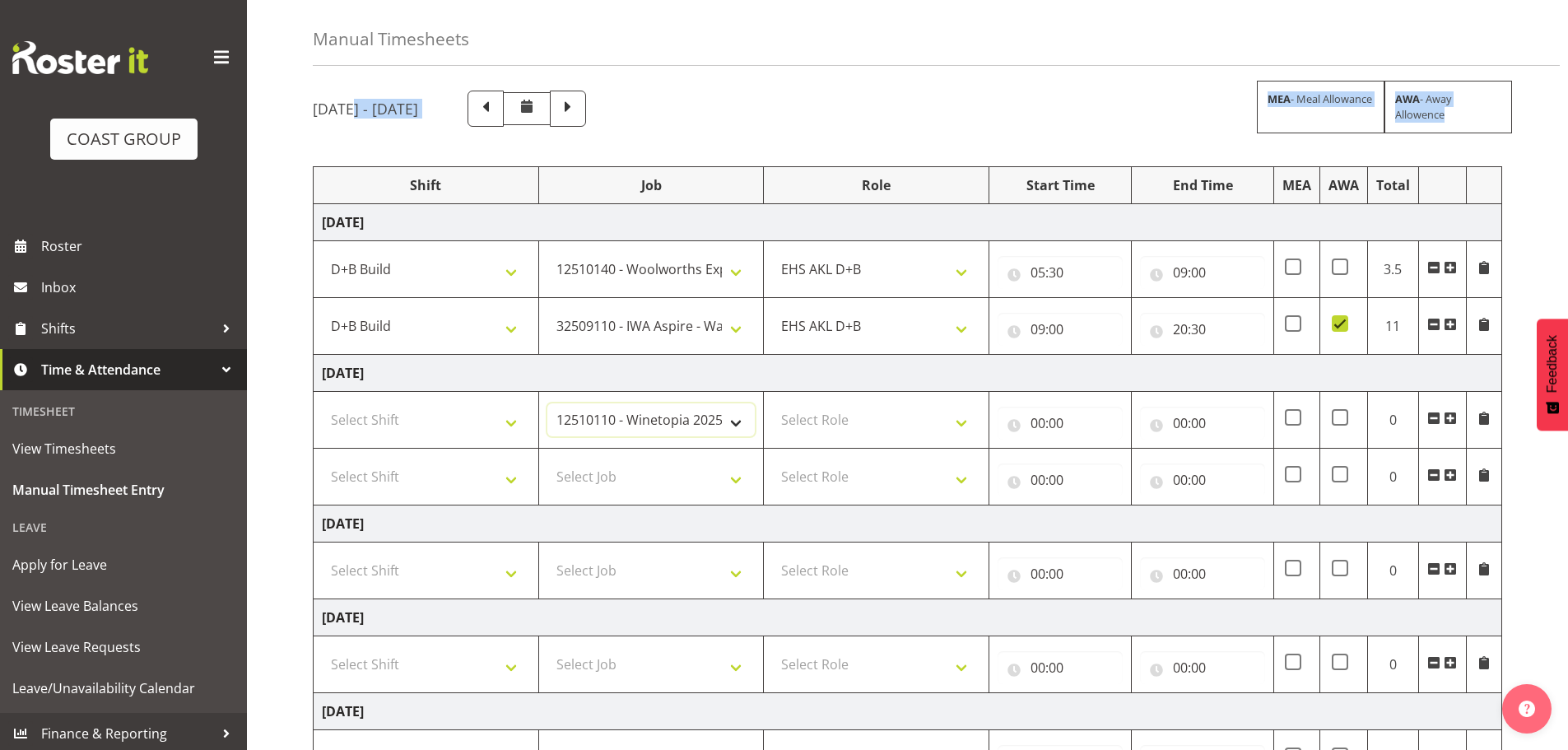
click at [670, 417] on select "1 Carlton Events 1 [PERSON_NAME] 1 [PERSON_NAME][GEOGRAPHIC_DATA] 1 EHS WAREHOU…" at bounding box center [651, 420] width 208 height 33
click at [707, 519] on td "[DATE]" at bounding box center [908, 524] width 1189 height 37
click at [684, 414] on select "1 Carlton Events 1 [PERSON_NAME] 1 [PERSON_NAME][GEOGRAPHIC_DATA] 1 EHS WAREHOU…" at bounding box center [651, 420] width 208 height 33
select select "10237"
click at [547, 403] on select "1 Carlton Events 1 [PERSON_NAME] 1 [PERSON_NAME][GEOGRAPHIC_DATA] 1 EHS WAREHOU…" at bounding box center [651, 420] width 208 height 33
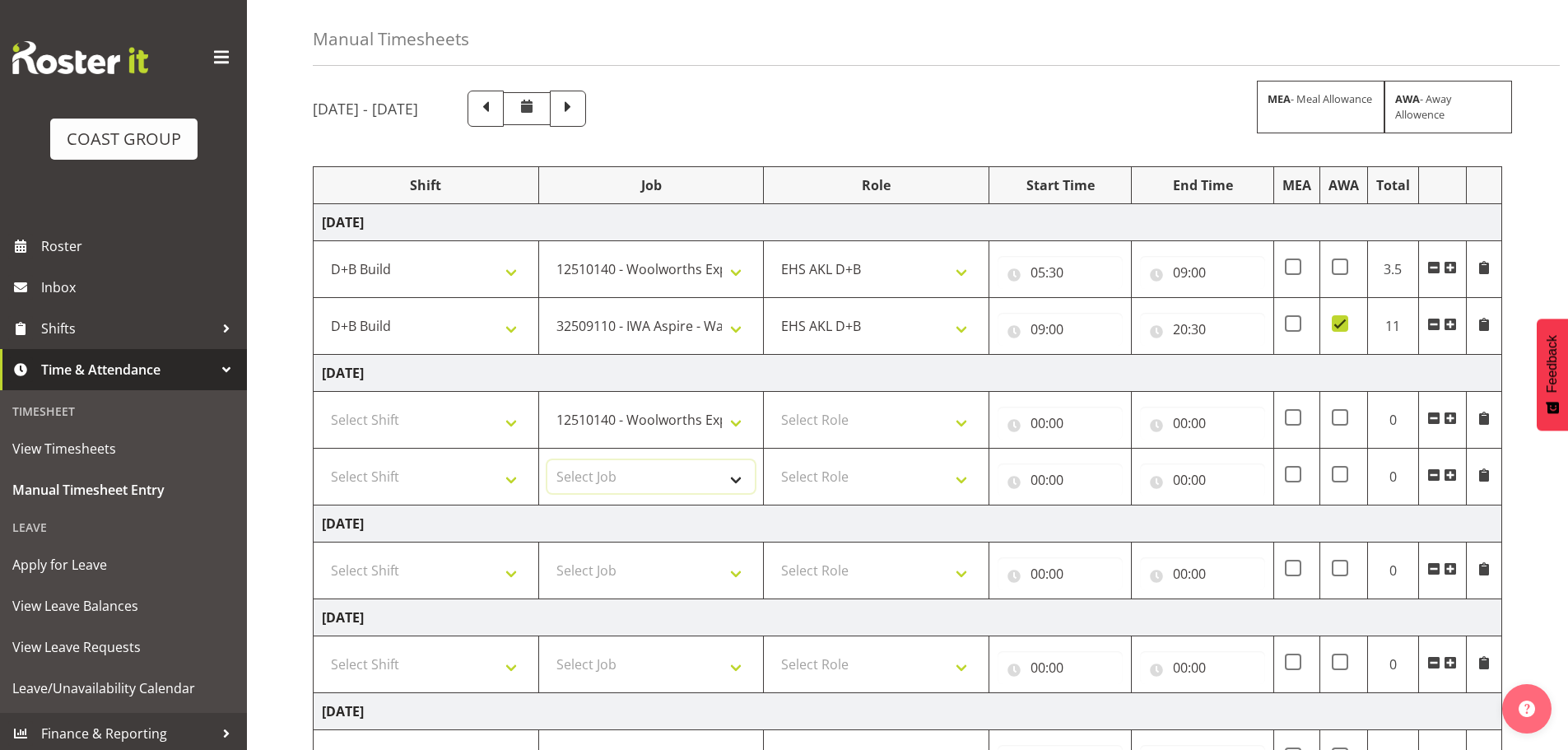
click at [733, 481] on select "Select Job 1 Carlton Events 1 [PERSON_NAME][GEOGRAPHIC_DATA] 1 [PERSON_NAME][GE…" at bounding box center [651, 476] width 208 height 33
select select "9028"
click at [547, 460] on select "Select Job 1 Carlton Events 1 [PERSON_NAME][GEOGRAPHIC_DATA] 1 [PERSON_NAME][GE…" at bounding box center [651, 476] width 208 height 33
click at [887, 419] on select "Select Role EHS AKL D+B" at bounding box center [876, 420] width 208 height 33
select select "194"
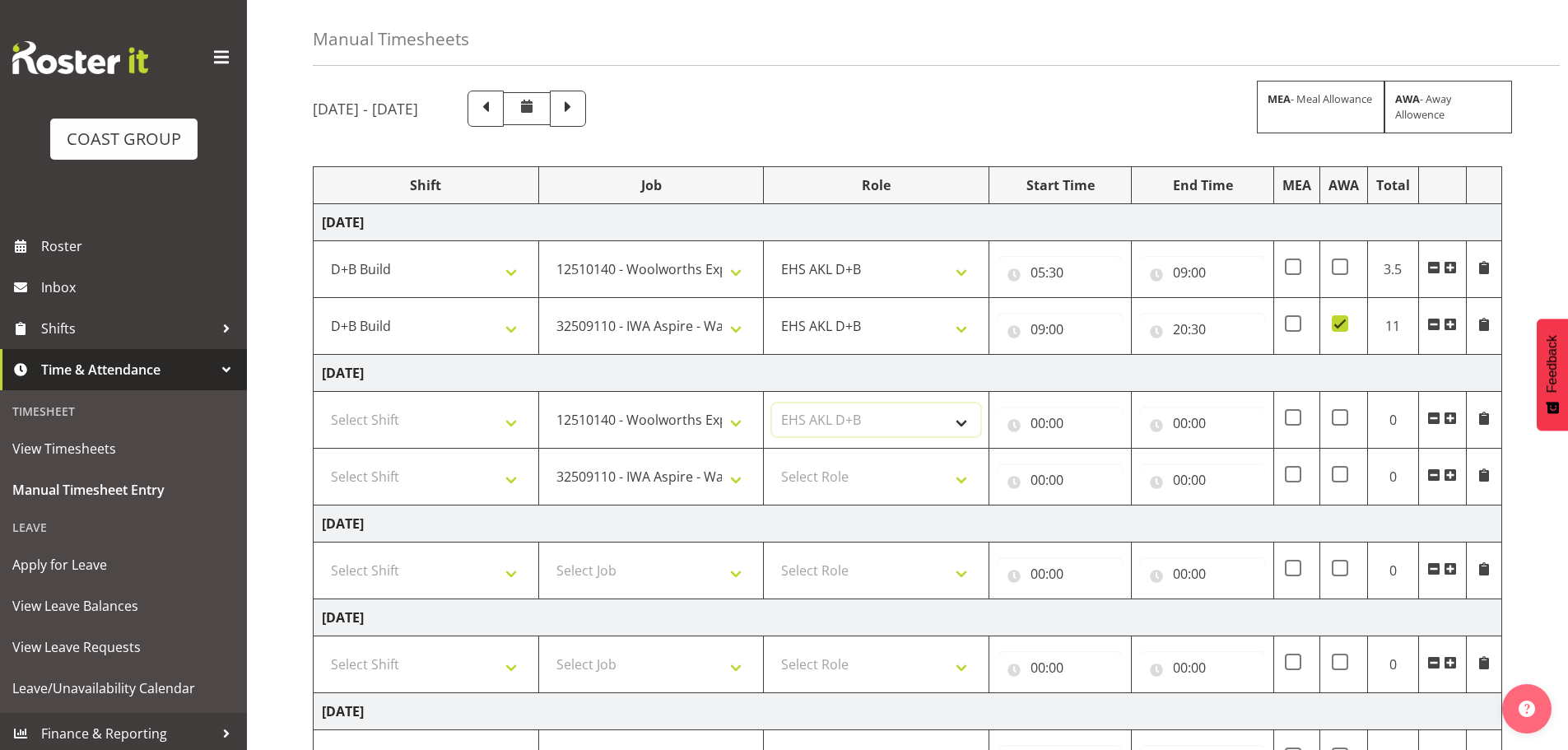
click at [772, 403] on select "Select Role EHS AKL D+B" at bounding box center [876, 420] width 208 height 33
click at [900, 465] on select "Select Role EHS AKL D+B" at bounding box center [876, 476] width 208 height 33
select select "194"
click at [772, 460] on select "Select Role EHS AKL D+B" at bounding box center [876, 476] width 208 height 33
click at [371, 426] on select "Select Shift D+B @ [PERSON_NAME] D+B Build D+B Build NZACA D+B Build Tech Day […" at bounding box center [426, 420] width 208 height 33
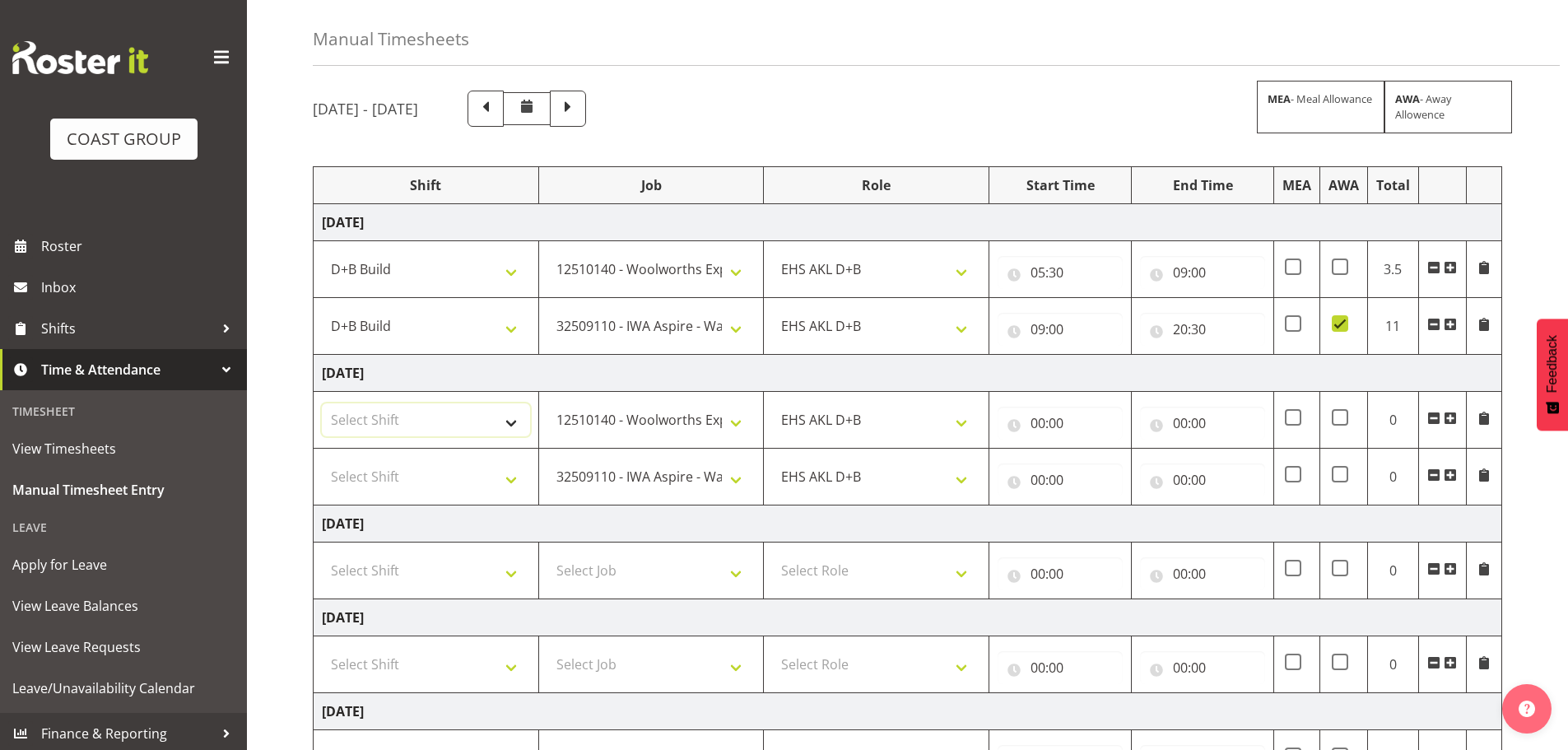
select select "24997"
click at [322, 403] on select "Select Shift D+B @ [PERSON_NAME] D+B Build D+B Build NZACA D+B Build Tech Day […" at bounding box center [426, 420] width 208 height 33
drag, startPoint x: 475, startPoint y: 492, endPoint x: 485, endPoint y: 466, distance: 27.9
click at [475, 492] on select "Select Shift D+B @ [PERSON_NAME] D+B Build D+B Build NZACA D+B Build Tech Day […" at bounding box center [426, 476] width 208 height 33
select select "24997"
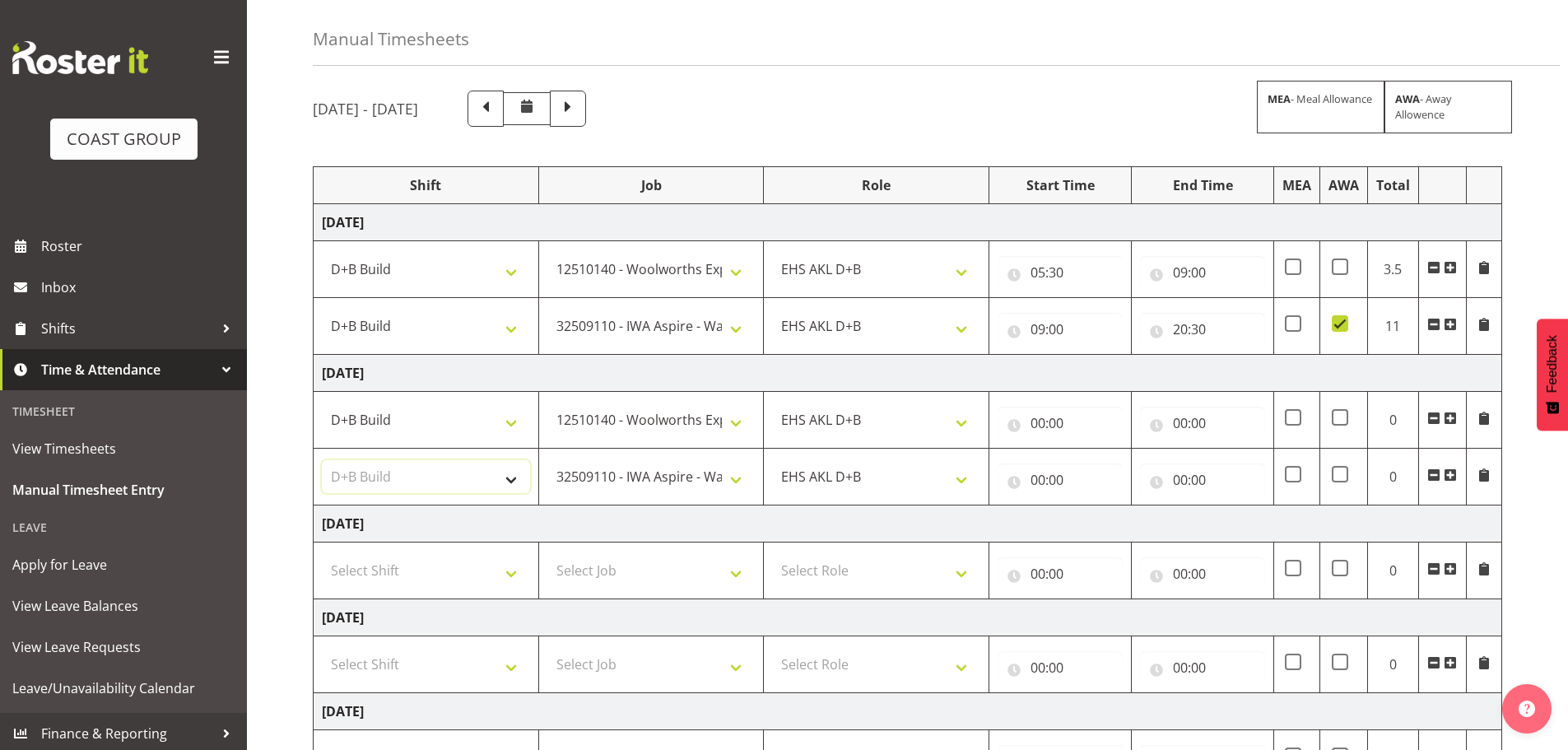
click at [322, 460] on select "Select Shift D+B @ [PERSON_NAME] D+B Build D+B Build NZACA D+B Build Tech Day […" at bounding box center [426, 476] width 208 height 33
click at [1070, 421] on input "00:00" at bounding box center [1061, 423] width 125 height 33
click at [1114, 472] on select "00 01 02 03 04 05 06 07 08 09 10 11 12 13 14 15 16 17 18 19 20 21 22 23" at bounding box center [1110, 466] width 37 height 33
select select "5"
click at [1091, 449] on select "00 01 02 03 04 05 06 07 08 09 10 11 12 13 14 15 16 17 18 19 20 21 22 23" at bounding box center [1110, 466] width 37 height 33
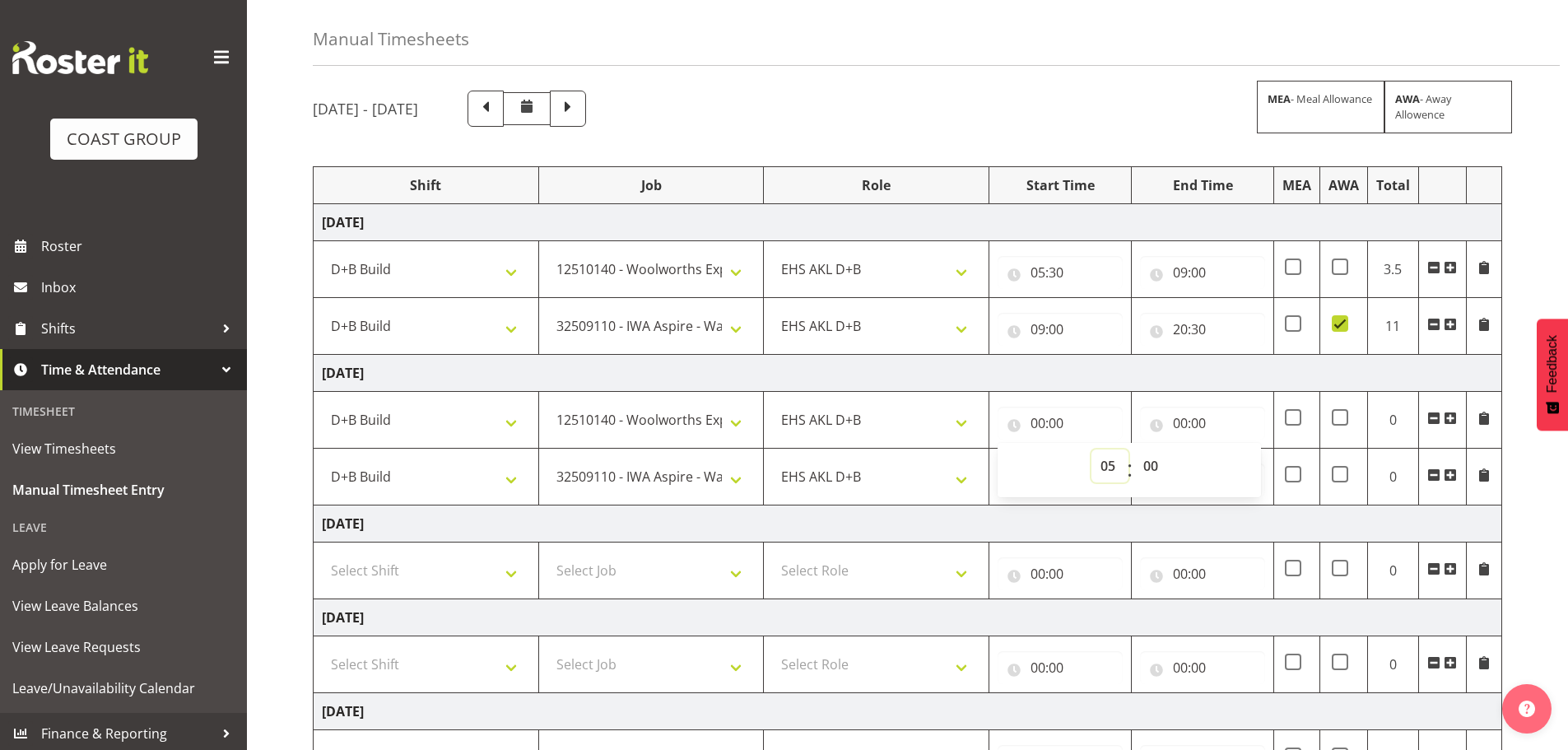
type input "05:00"
drag, startPoint x: 1155, startPoint y: 467, endPoint x: 1172, endPoint y: 451, distance: 23.3
click at [1155, 467] on select "00 01 02 03 04 05 06 07 08 09 10 11 12 13 14 15 16 17 18 19 20 21 22 23 24 25 2…" at bounding box center [1153, 466] width 37 height 33
select select "30"
click at [1135, 449] on select "00 01 02 03 04 05 06 07 08 09 10 11 12 13 14 15 16 17 18 19 20 21 22 23 24 25 2…" at bounding box center [1153, 466] width 37 height 33
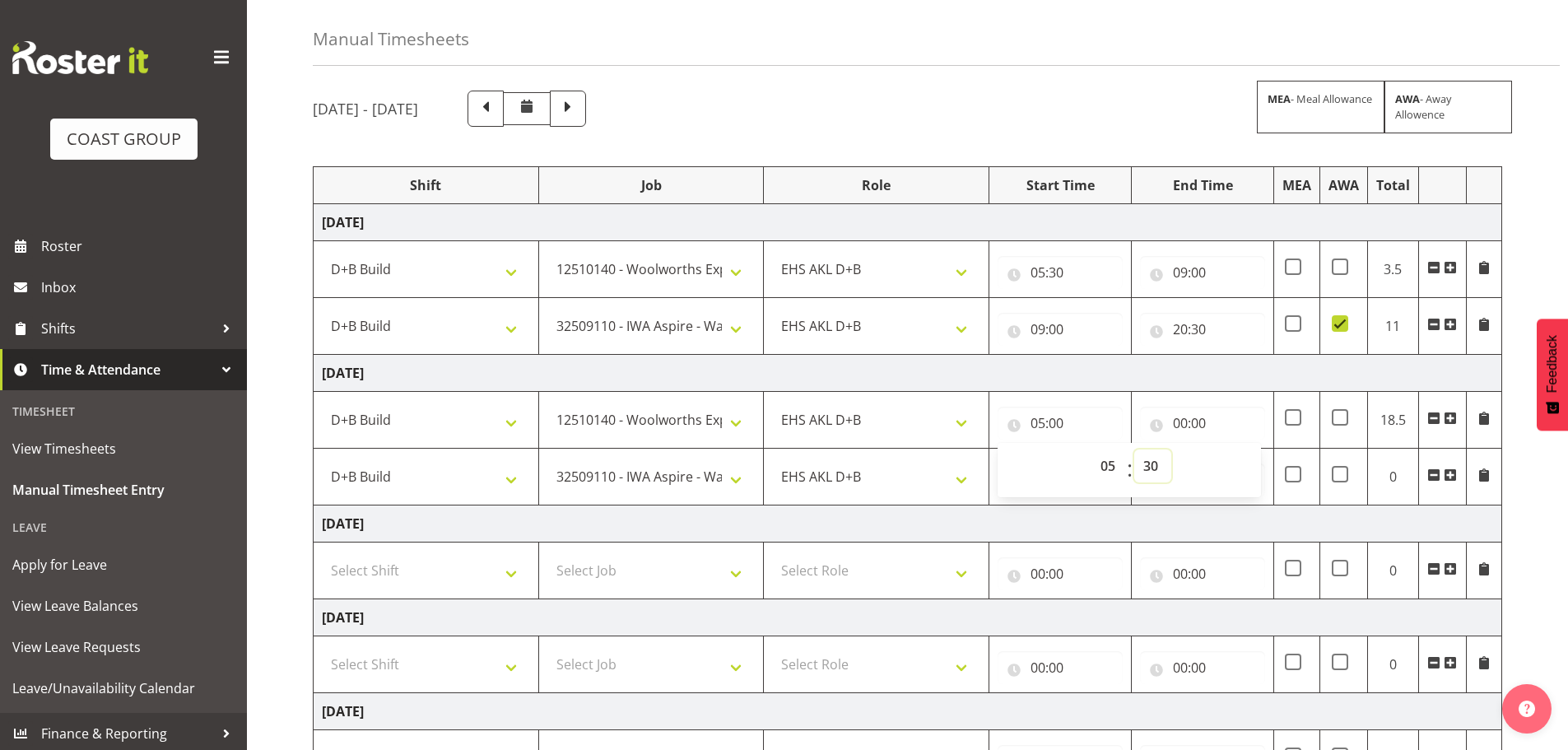
type input "05:30"
click at [1190, 426] on input "00:00" at bounding box center [1203, 423] width 125 height 33
click at [1250, 465] on select "00 01 02 03 04 05 06 07 08 09 10 11 12 13 14 15 16 17 18 19 20 21 22 23" at bounding box center [1253, 466] width 37 height 33
select select "9"
click at [1234, 449] on select "00 01 02 03 04 05 06 07 08 09 10 11 12 13 14 15 16 17 18 19 20 21 22 23" at bounding box center [1253, 466] width 37 height 33
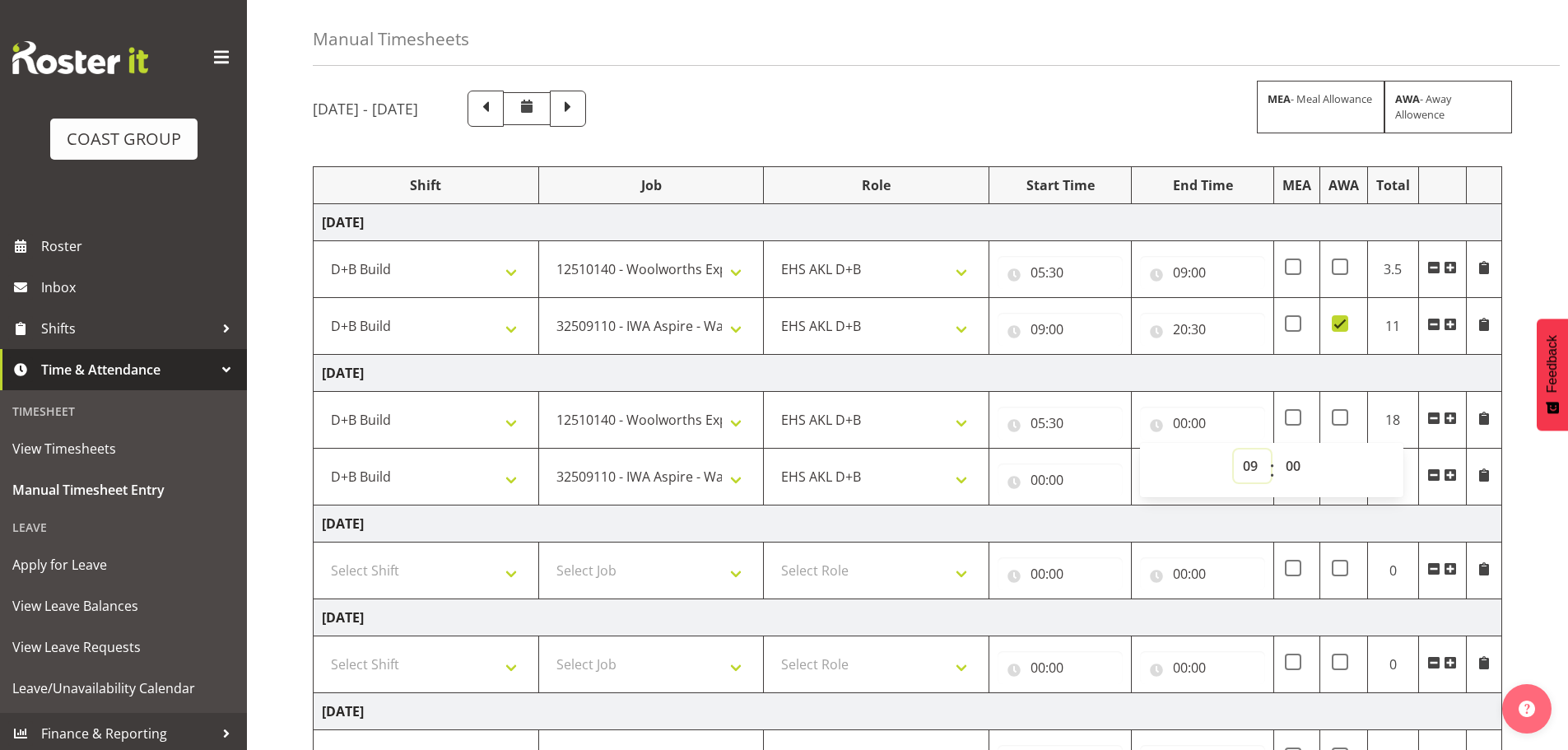
type input "09:00"
click at [1191, 386] on td "[DATE]" at bounding box center [908, 373] width 1189 height 37
click at [1071, 480] on input "00:00" at bounding box center [1061, 480] width 125 height 33
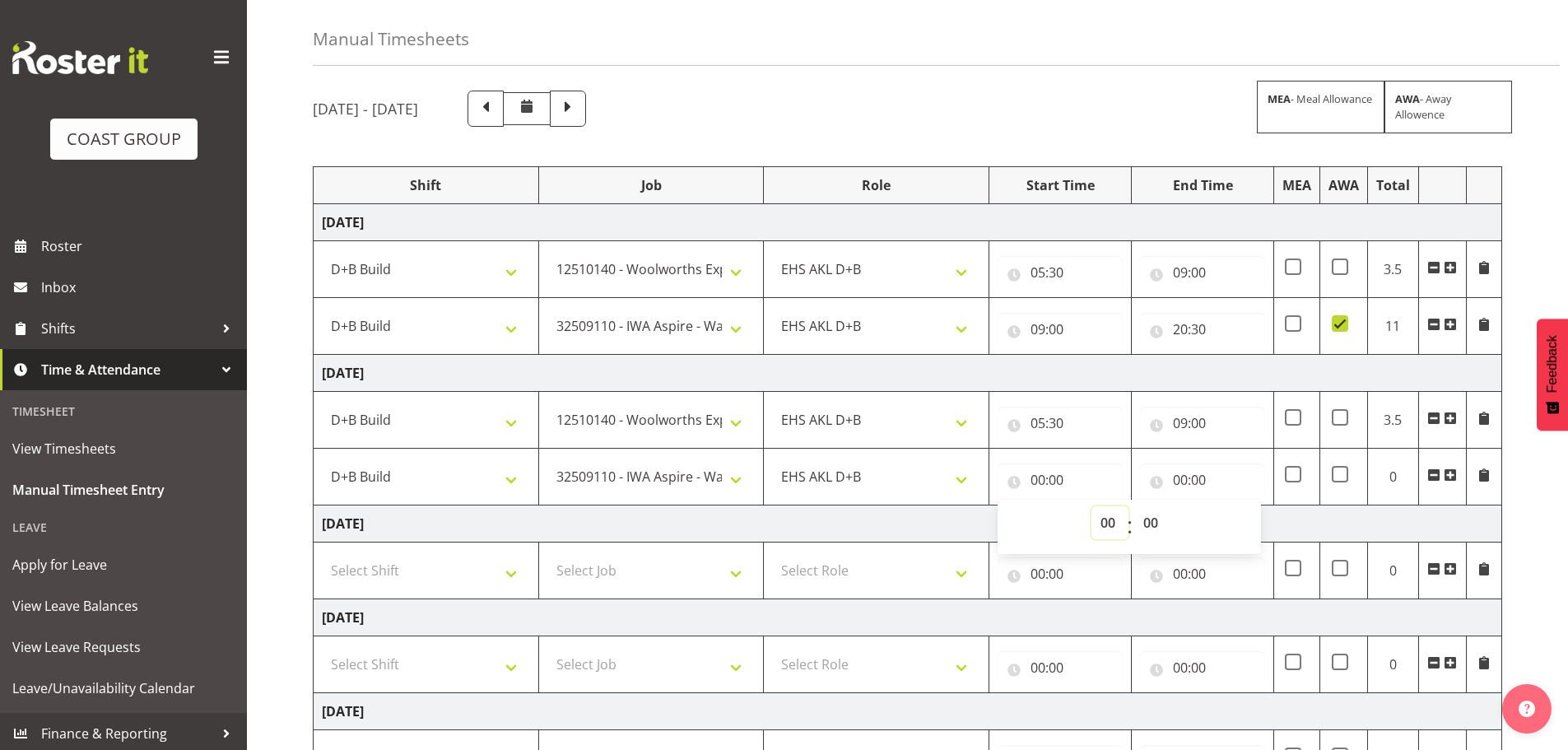
click at [1118, 524] on select "00 01 02 03 04 05 06 07 08 09 10 11 12 13 14 15 16 17 18 19 20 21 22 23" at bounding box center [1110, 523] width 37 height 33
select select "9"
click at [1091, 506] on select "00 01 02 03 04 05 06 07 08 09 10 11 12 13 14 15 16 17 18 19 20 21 22 23" at bounding box center [1110, 523] width 37 height 33
type input "09:00"
click at [1204, 476] on input "00:00" at bounding box center [1203, 480] width 125 height 33
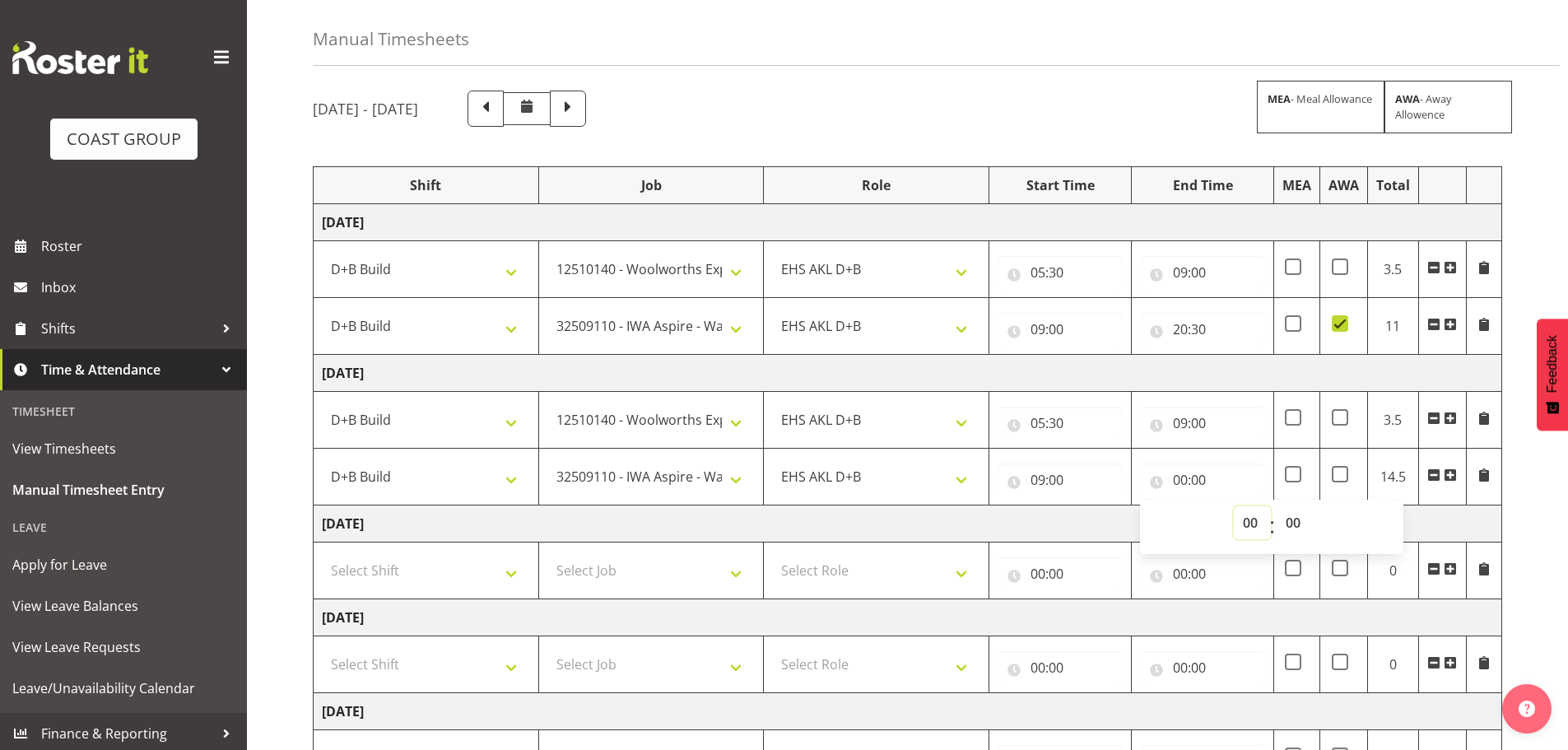
drag, startPoint x: 1249, startPoint y: 520, endPoint x: 1253, endPoint y: 507, distance: 13.6
click at [1249, 520] on select "00 01 02 03 04 05 06 07 08 09 10 11 12 13 14 15 16 17 18 19 20 21 22 23" at bounding box center [1253, 523] width 37 height 33
select select "20"
click at [1234, 506] on select "00 01 02 03 04 05 06 07 08 09 10 11 12 13 14 15 16 17 18 19 20 21 22 23" at bounding box center [1253, 523] width 37 height 33
type input "20:00"
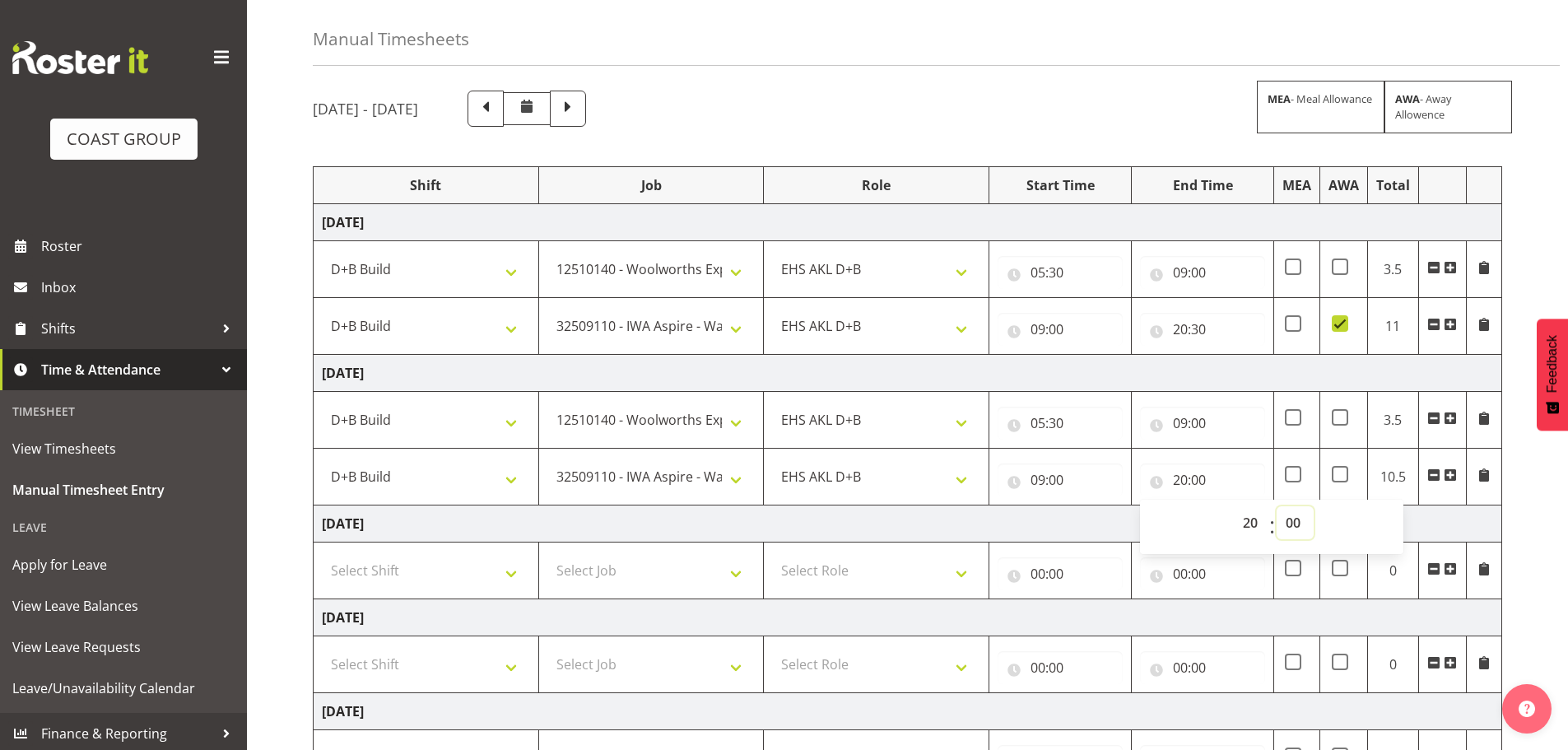
click at [1287, 528] on select "00 01 02 03 04 05 06 07 08 09 10 11 12 13 14 15 16 17 18 19 20 21 22 23 24 25 2…" at bounding box center [1295, 523] width 37 height 33
select select "30"
click at [1277, 506] on select "00 01 02 03 04 05 06 07 08 09 10 11 12 13 14 15 16 17 18 19 20 21 22 23 24 25 2…" at bounding box center [1295, 523] width 37 height 33
type input "20:30"
click at [1343, 475] on span at bounding box center [1340, 474] width 17 height 17
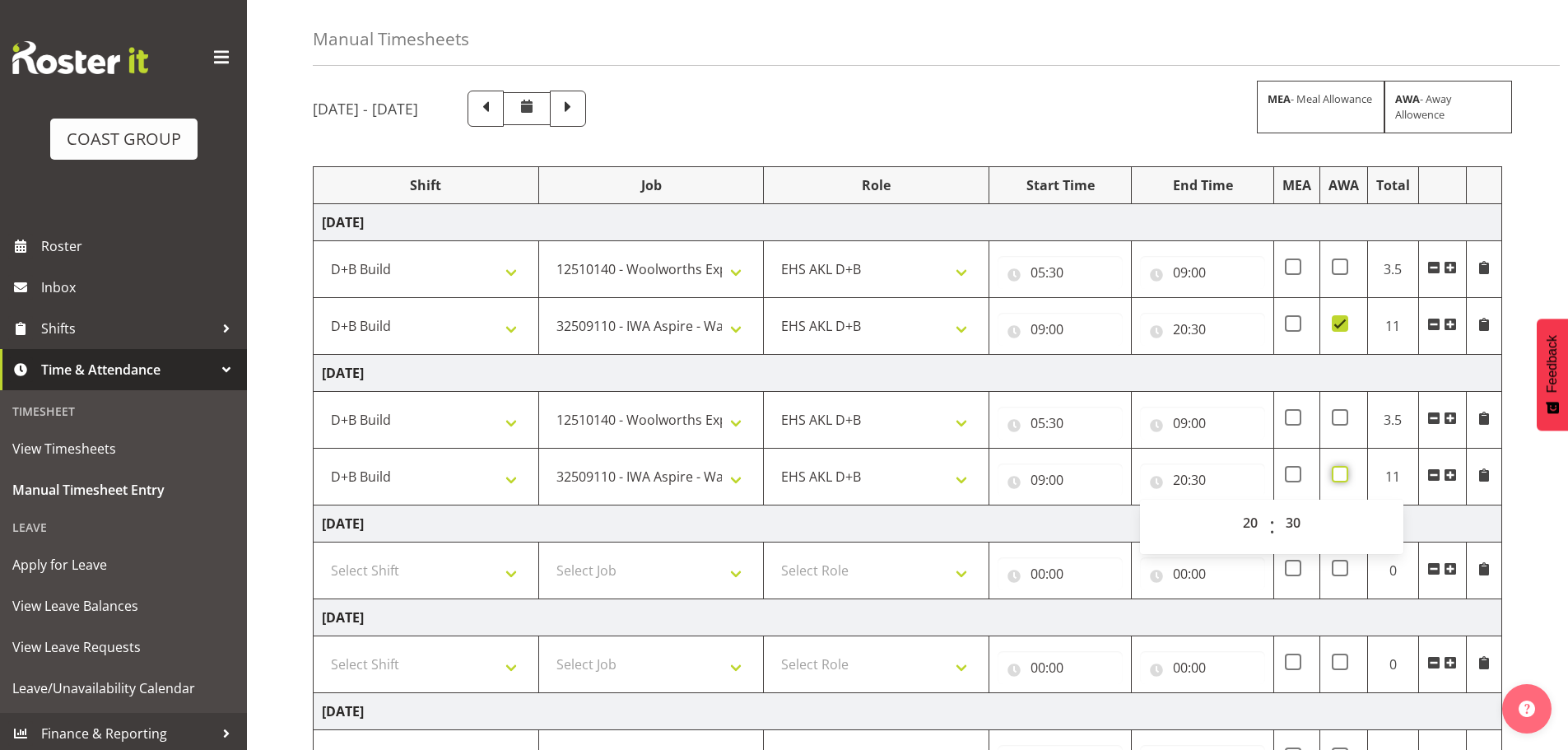
click at [1343, 475] on input "checkbox" at bounding box center [1337, 474] width 11 height 11
checkbox input "true"
click at [1433, 326] on span at bounding box center [1434, 324] width 13 height 13
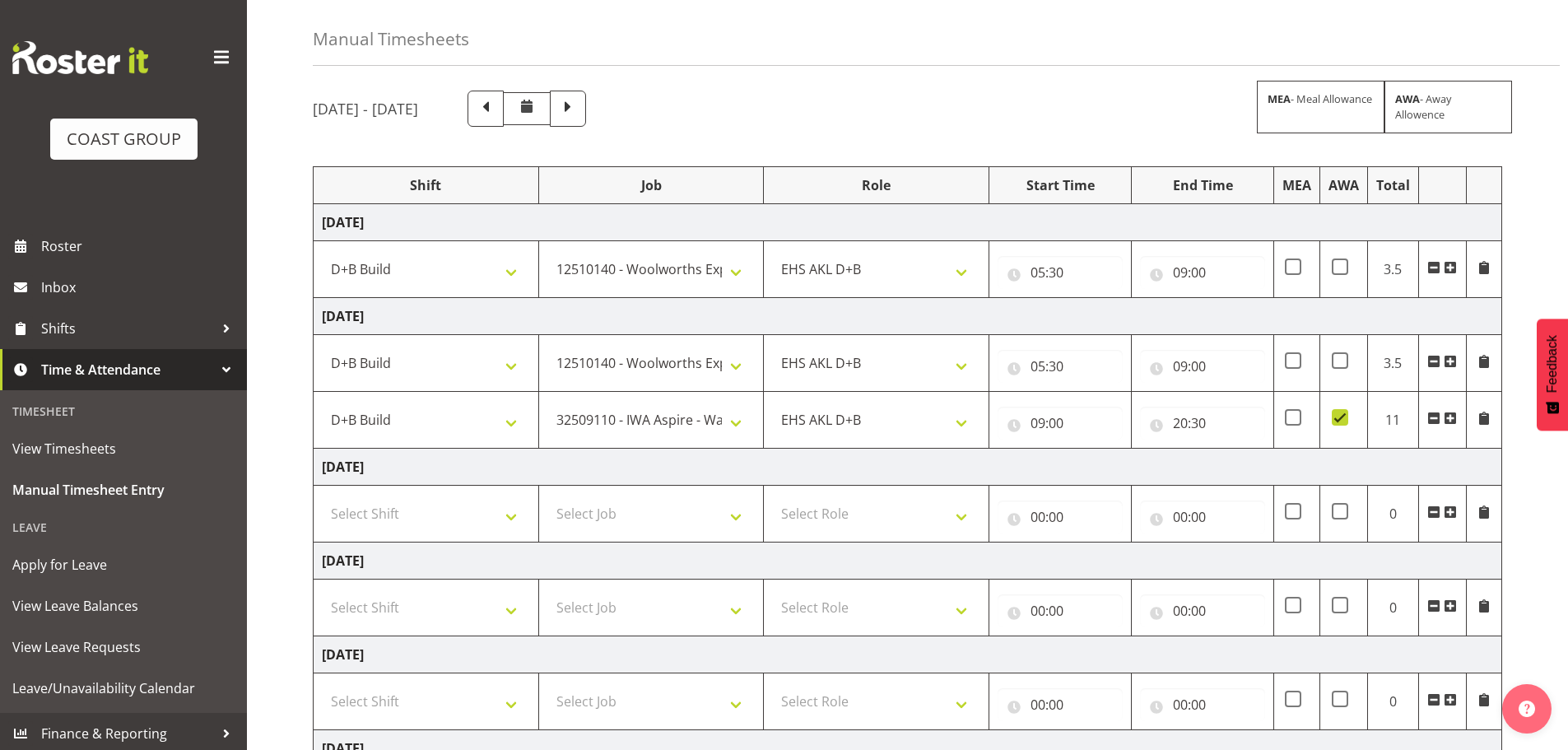
click at [1430, 269] on span at bounding box center [1434, 268] width 13 height 13
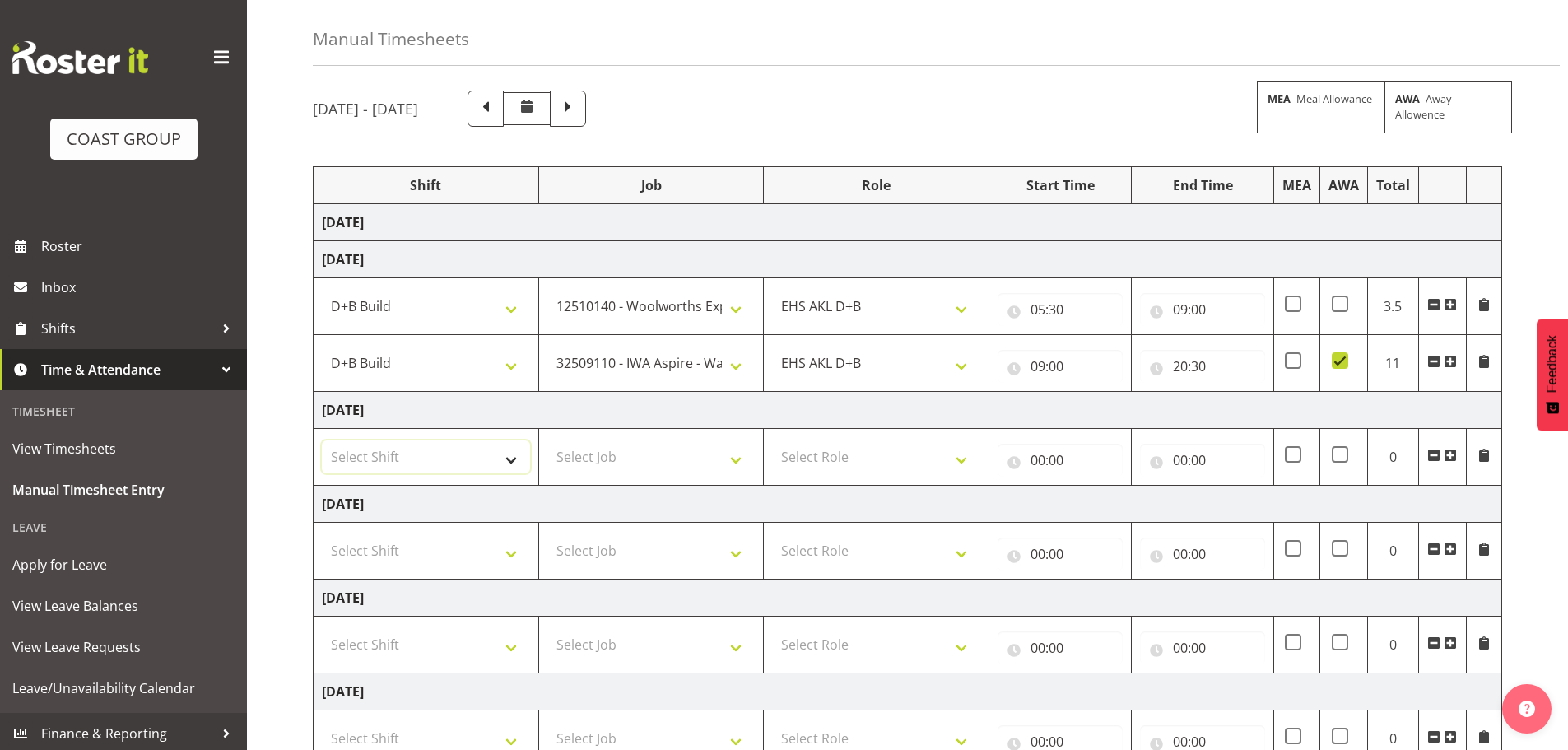
click at [391, 460] on select "Select Shift D+B @ [PERSON_NAME] D+B Build D+B Build NZACA D+B Build Tech Day […" at bounding box center [426, 456] width 208 height 33
select select "24997"
click at [322, 440] on select "Select Shift D+B @ [PERSON_NAME] D+B Build D+B Build NZACA D+B Build Tech Day […" at bounding box center [426, 456] width 208 height 33
click at [462, 368] on select "D+B @ [PERSON_NAME] D+B Build D+B Build NZACA D+B Build Tech Day [DATE] D+B Loa…" at bounding box center [426, 363] width 208 height 33
select select "40079"
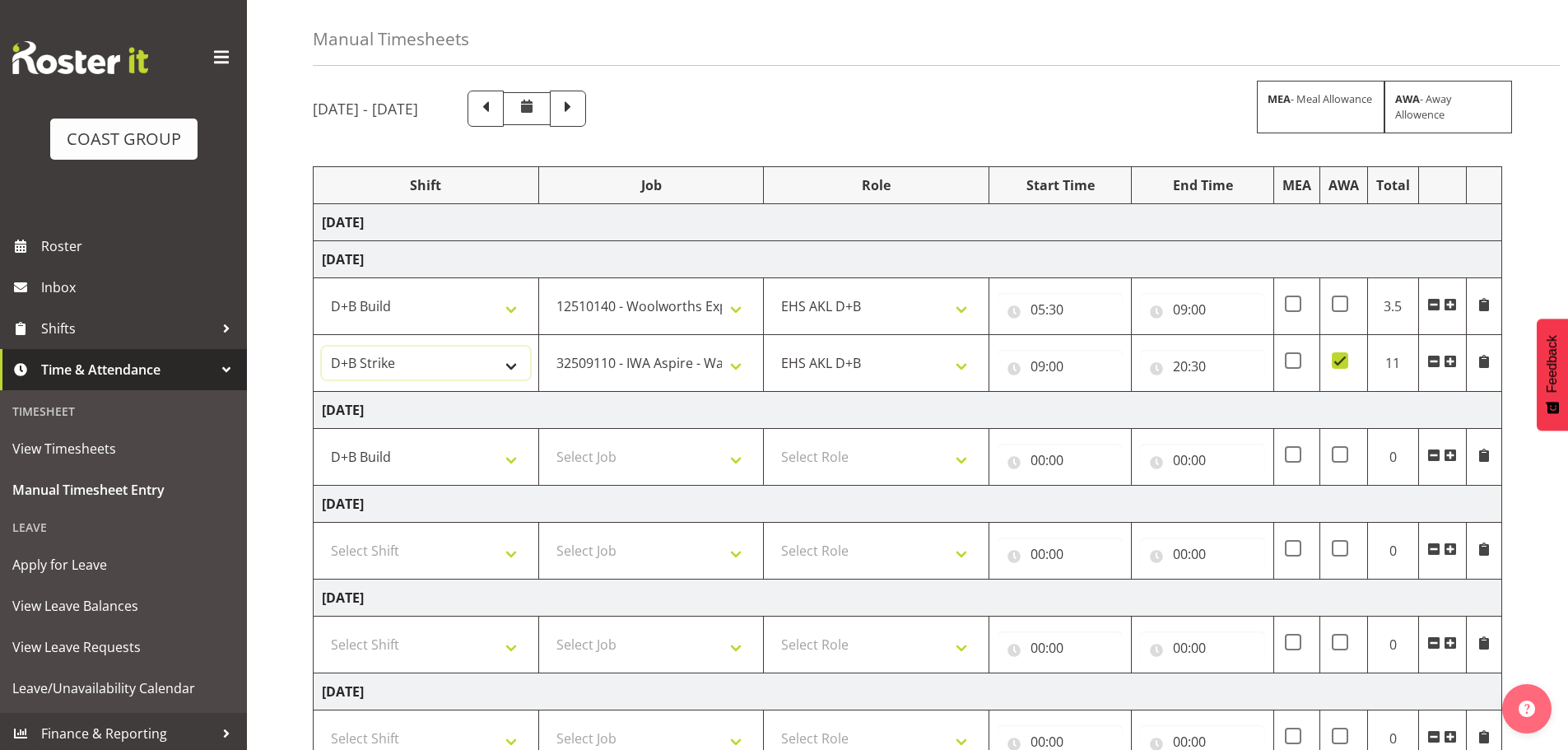
click at [322, 347] on select "D+B @ [PERSON_NAME] D+B Build D+B Build NZACA D+B Build Tech Day [DATE] D+B Loa…" at bounding box center [426, 363] width 208 height 33
click at [438, 450] on select "D+B @ [PERSON_NAME] D+B Build D+B Build NZACA D+B Build Tech Day [DATE] D+B Loa…" at bounding box center [426, 456] width 208 height 33
select select "40079"
click at [322, 440] on select "D+B @ [PERSON_NAME] D+B Build D+B Build NZACA D+B Build Tech Day [DATE] D+B Loa…" at bounding box center [426, 456] width 208 height 33
click at [646, 458] on select "Select Job 1 Carlton Events 1 [PERSON_NAME][GEOGRAPHIC_DATA] 1 [PERSON_NAME][GE…" at bounding box center [651, 456] width 208 height 33
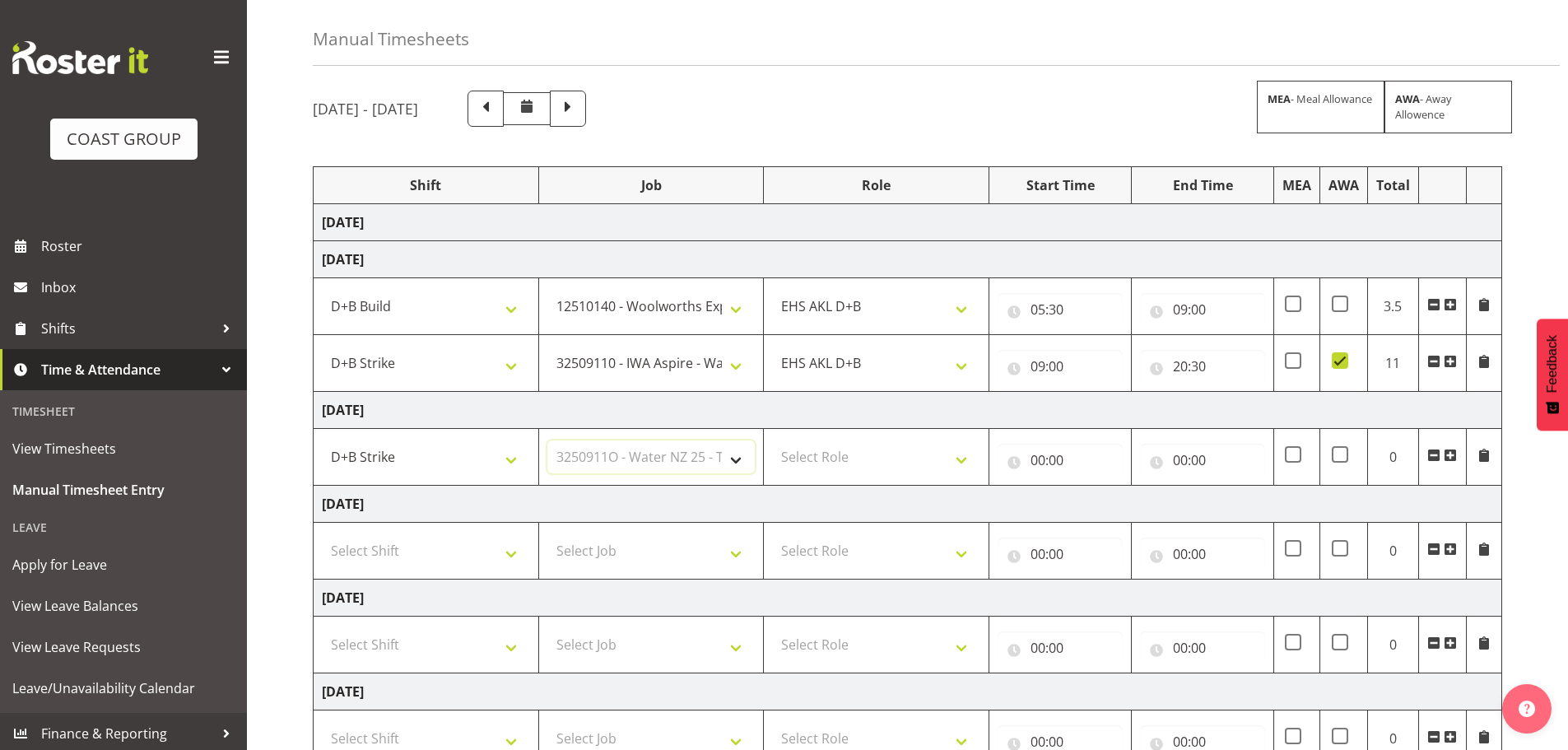
click at [547, 440] on select "Select Job 1 Carlton Events 1 [PERSON_NAME][GEOGRAPHIC_DATA] 1 [PERSON_NAME][GE…" at bounding box center [651, 456] width 208 height 33
click at [718, 465] on select "1 Carlton Events 1 [PERSON_NAME] 1 [PERSON_NAME][GEOGRAPHIC_DATA] 1 EHS WAREHOU…" at bounding box center [651, 456] width 208 height 33
select select "9028"
click at [547, 440] on select "1 Carlton Events 1 [PERSON_NAME] 1 [PERSON_NAME][GEOGRAPHIC_DATA] 1 EHS WAREHOU…" at bounding box center [651, 456] width 208 height 33
click at [882, 467] on select "Select Role EHS AKL D+B" at bounding box center [876, 456] width 208 height 33
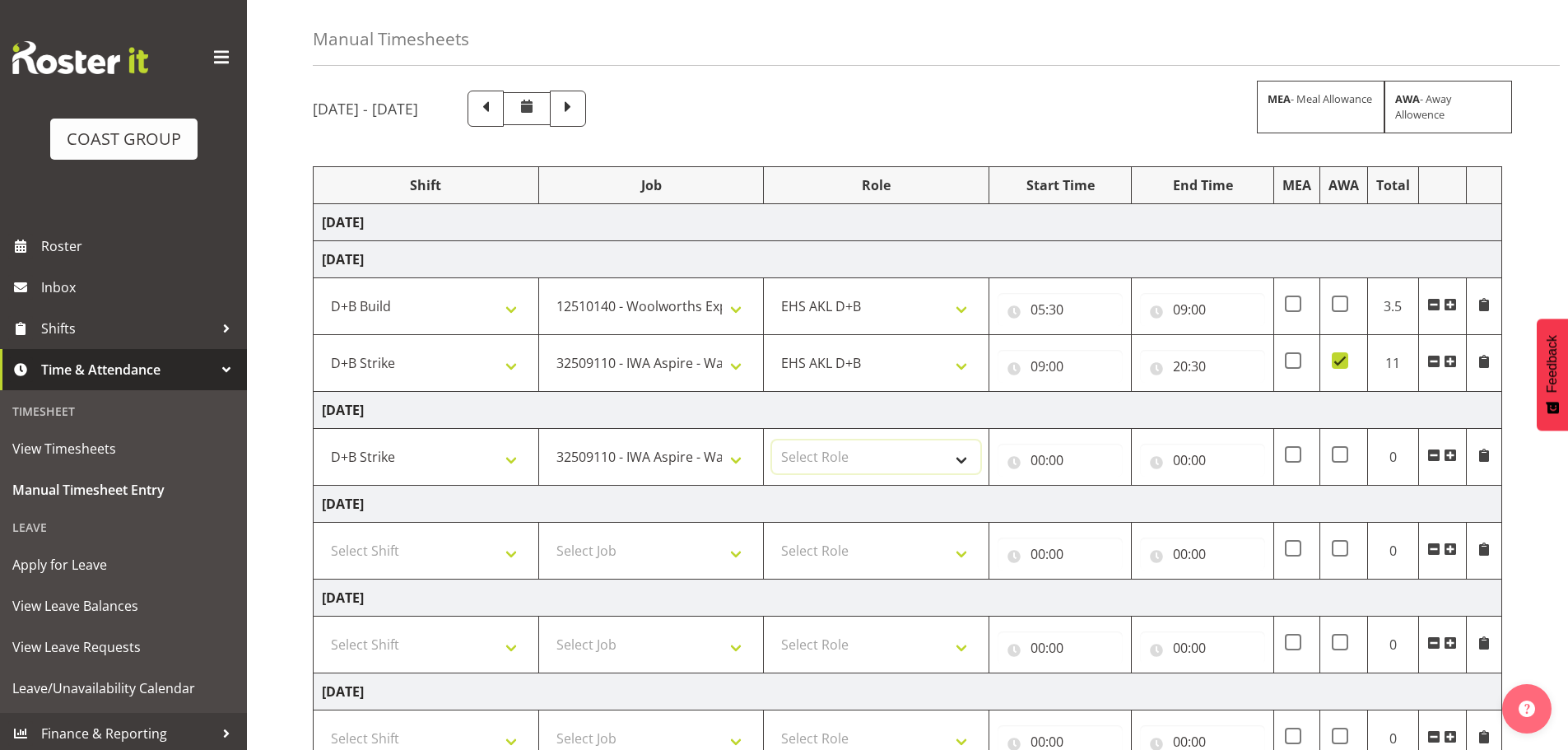
select select "194"
click at [772, 440] on select "Select Role EHS AKL D+B" at bounding box center [876, 456] width 208 height 33
click at [1059, 452] on input "00:00" at bounding box center [1061, 460] width 125 height 33
click at [1118, 506] on select "00 01 02 03 04 05 06 07 08 09 10 11 12 13 14 15 16 17 18 19 20 21 22 23" at bounding box center [1110, 503] width 37 height 33
select select "7"
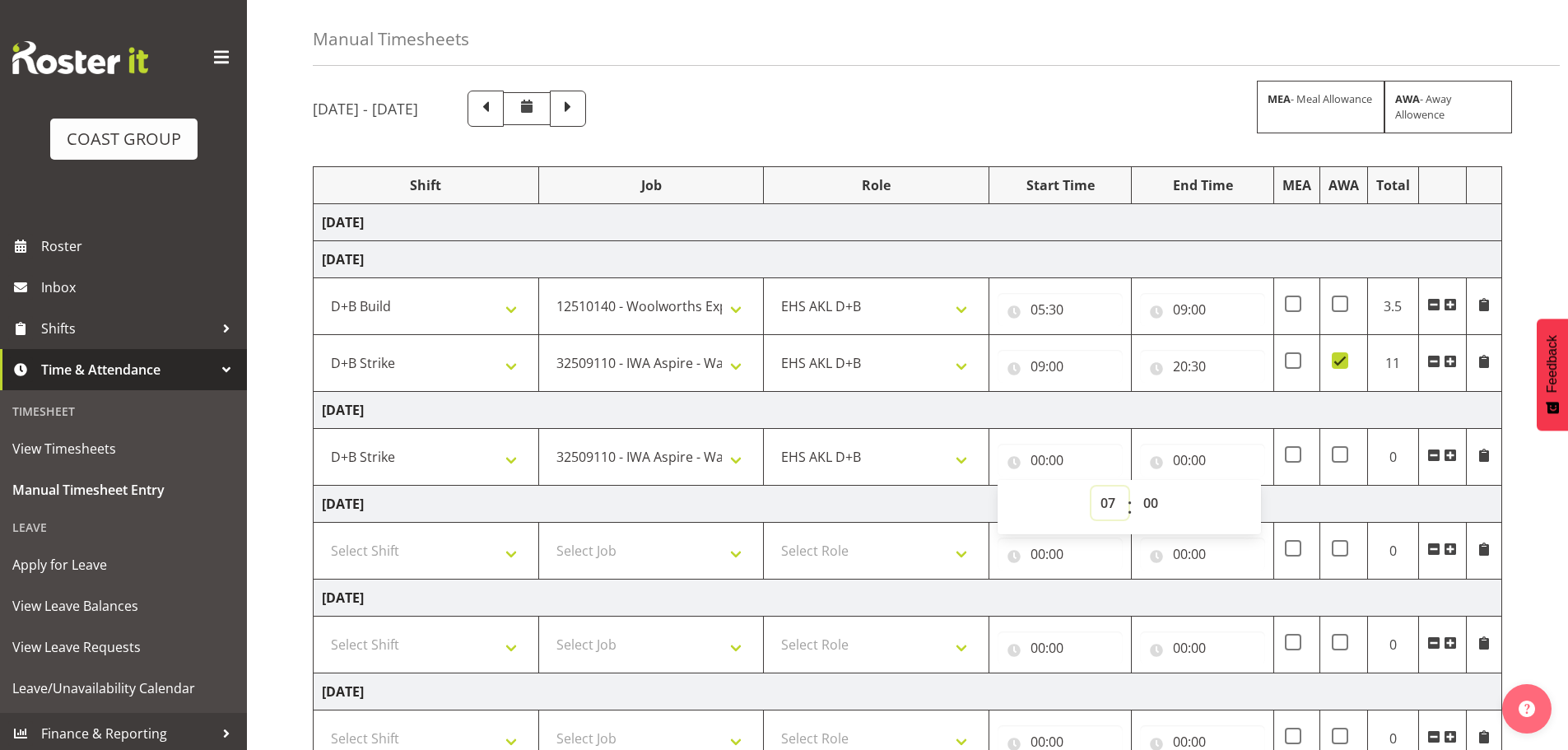
click at [1091, 486] on select "00 01 02 03 04 05 06 07 08 09 10 11 12 13 14 15 16 17 18 19 20 21 22 23" at bounding box center [1110, 503] width 37 height 33
type input "07:00"
click at [1189, 454] on input "00:00" at bounding box center [1203, 460] width 125 height 33
click at [1244, 496] on select "00 01 02 03 04 05 06 07 08 09 10 11 12 13 14 15 16 17 18 19 20 21 22 23" at bounding box center [1253, 503] width 37 height 33
select select "11"
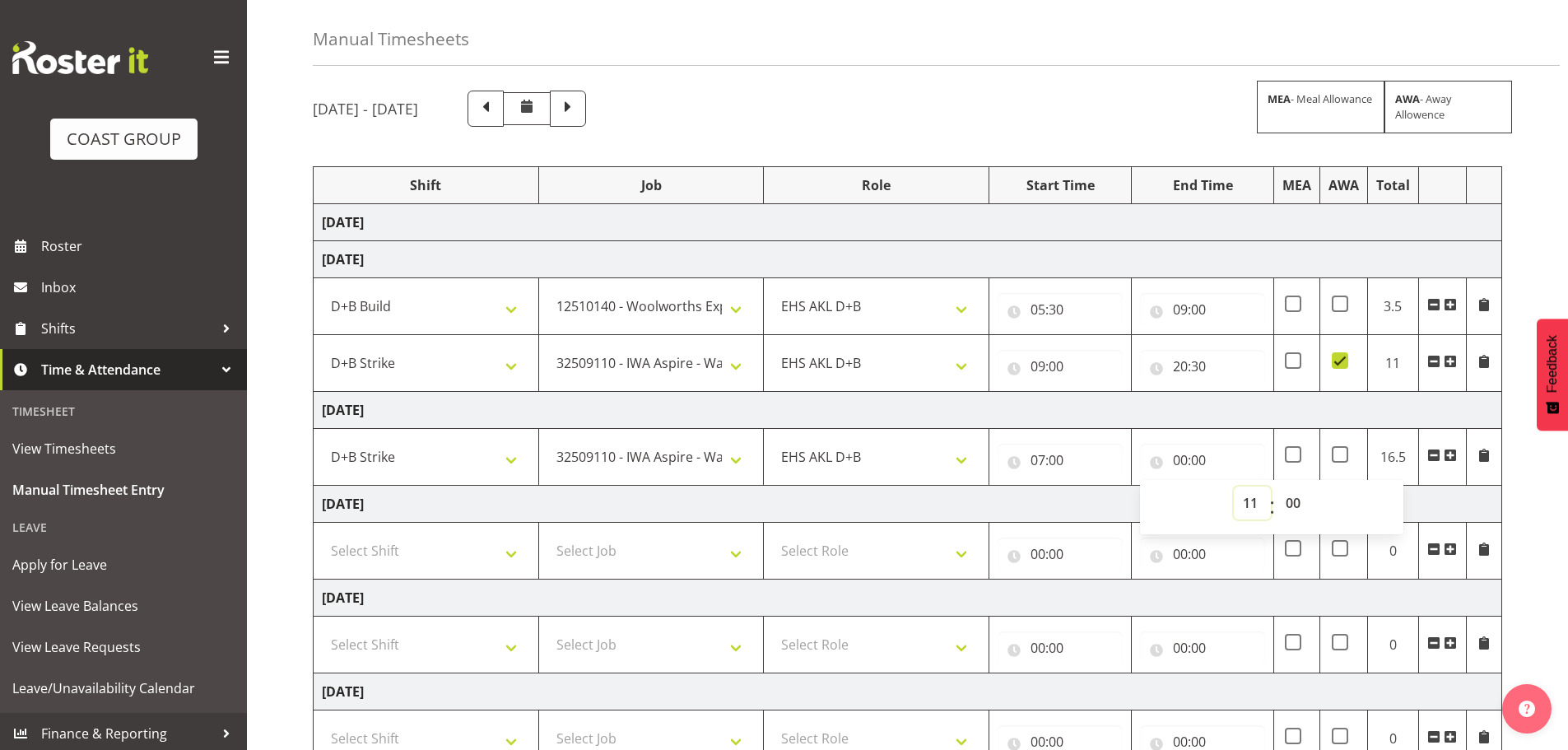
click at [1234, 486] on select "00 01 02 03 04 05 06 07 08 09 10 11 12 13 14 15 16 17 18 19 20 21 22 23" at bounding box center [1253, 503] width 37 height 33
type input "11:00"
click at [1301, 505] on select "00 01 02 03 04 05 06 07 08 09 10 11 12 13 14 15 16 17 18 19 20 21 22 23 24 25 2…" at bounding box center [1295, 503] width 37 height 33
select select "30"
click at [1277, 486] on select "00 01 02 03 04 05 06 07 08 09 10 11 12 13 14 15 16 17 18 19 20 21 22 23 24 25 2…" at bounding box center [1295, 503] width 37 height 33
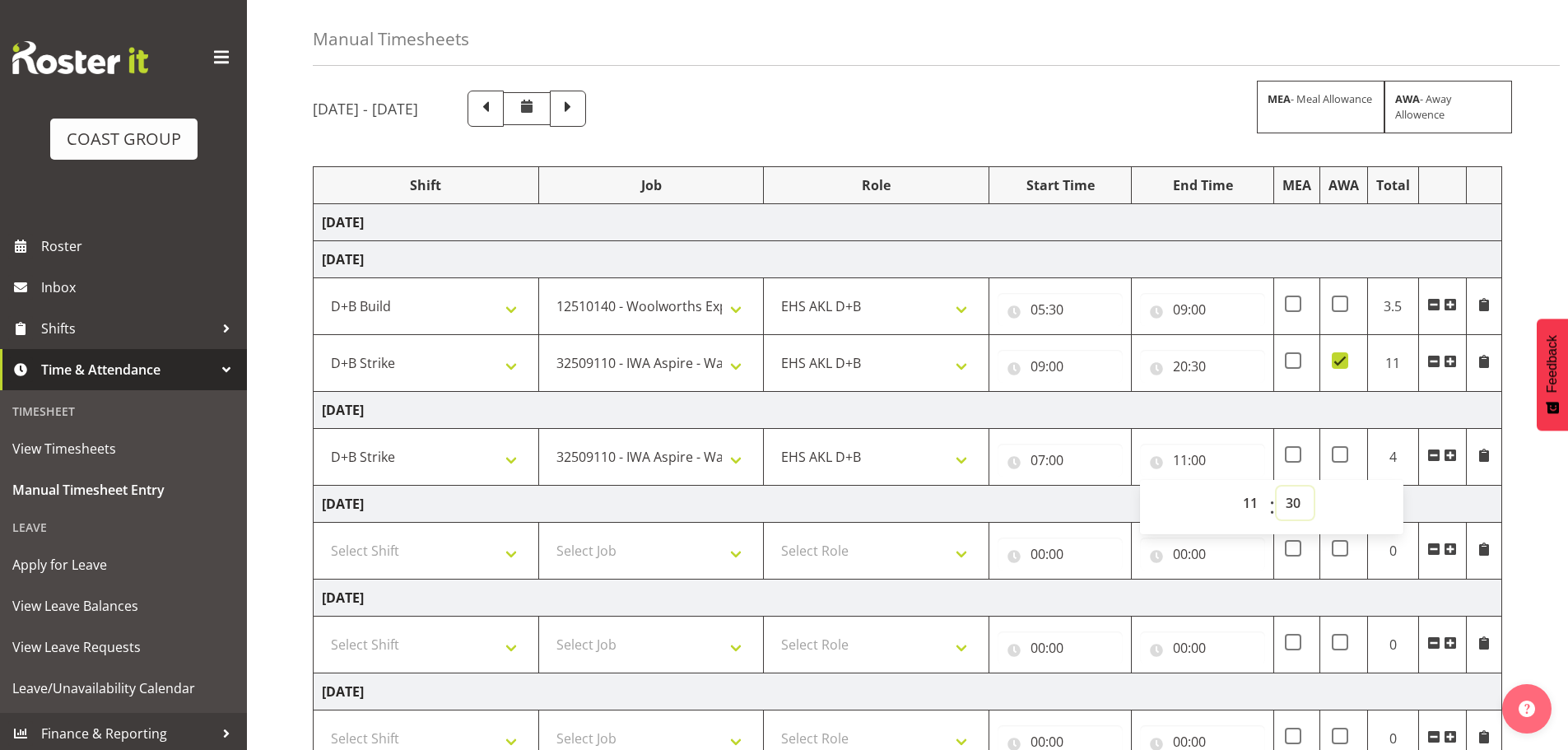
type input "11:30"
click at [1175, 422] on td "[DATE]" at bounding box center [908, 410] width 1189 height 37
click at [1451, 456] on span at bounding box center [1451, 455] width 13 height 13
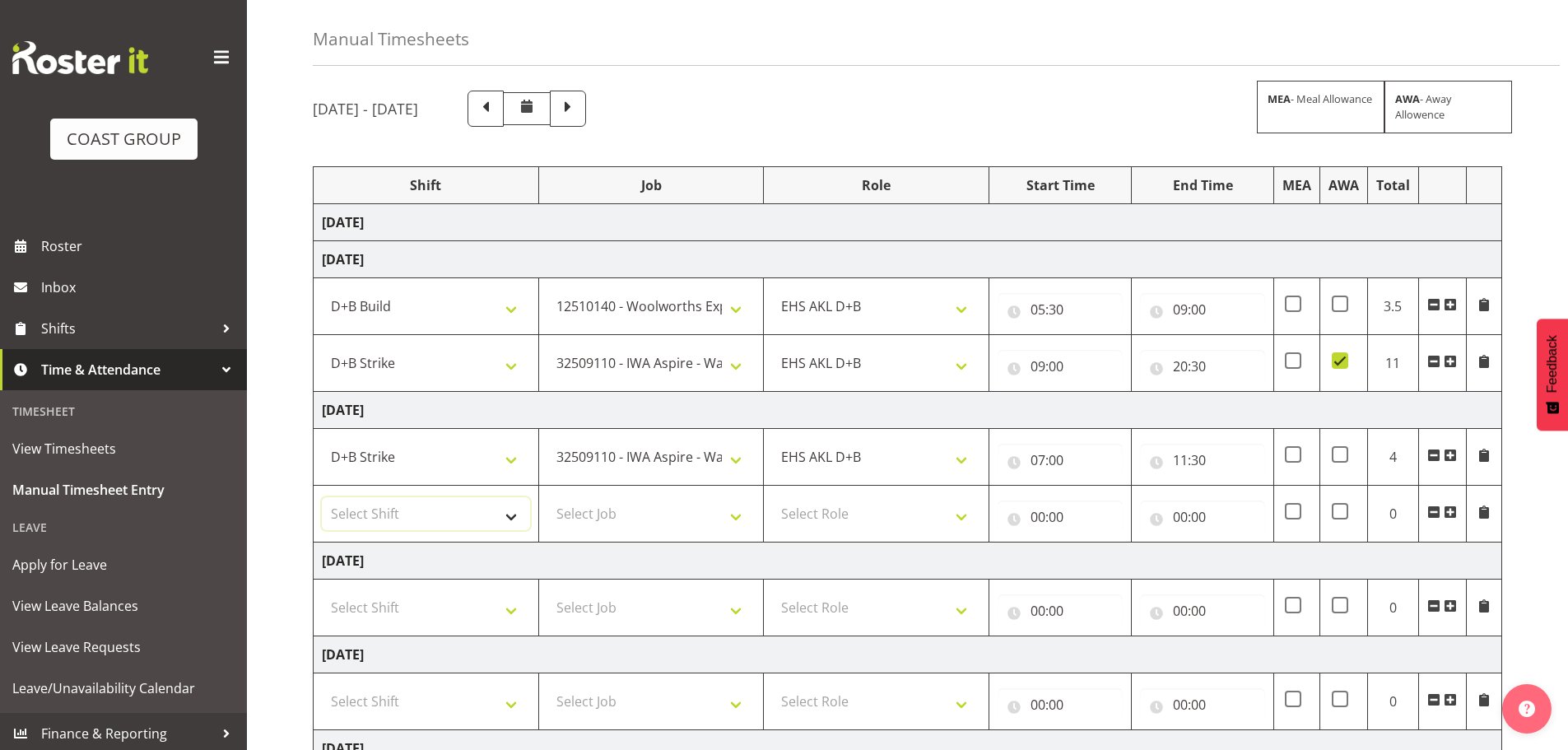
click at [423, 517] on select "Select Shift D+B @ [PERSON_NAME] D+B Build D+B Build NZACA D+B Build Tech Day […" at bounding box center [426, 514] width 208 height 33
select select "24997"
click at [322, 497] on select "Select Shift D+B @ [PERSON_NAME] D+B Build D+B Build NZACA D+B Build Tech Day […" at bounding box center [426, 514] width 208 height 33
click at [675, 520] on select "Select Job 1 Carlton Events 1 [PERSON_NAME][GEOGRAPHIC_DATA] 1 [PERSON_NAME][GE…" at bounding box center [651, 514] width 208 height 33
click at [547, 497] on select "Select Job 1 Carlton Events 1 [PERSON_NAME][GEOGRAPHIC_DATA] 1 [PERSON_NAME][GE…" at bounding box center [651, 514] width 208 height 33
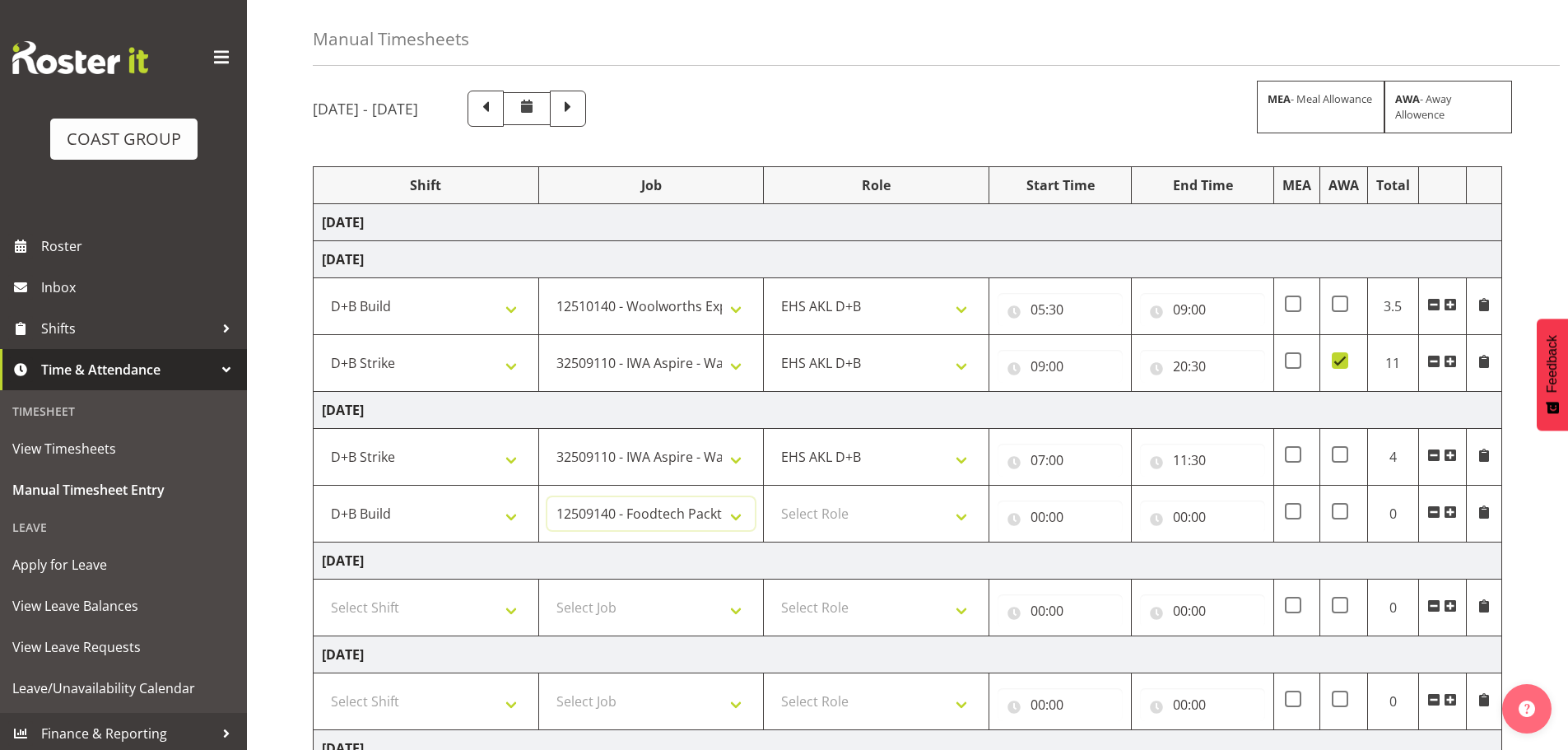
scroll to position [303, 0]
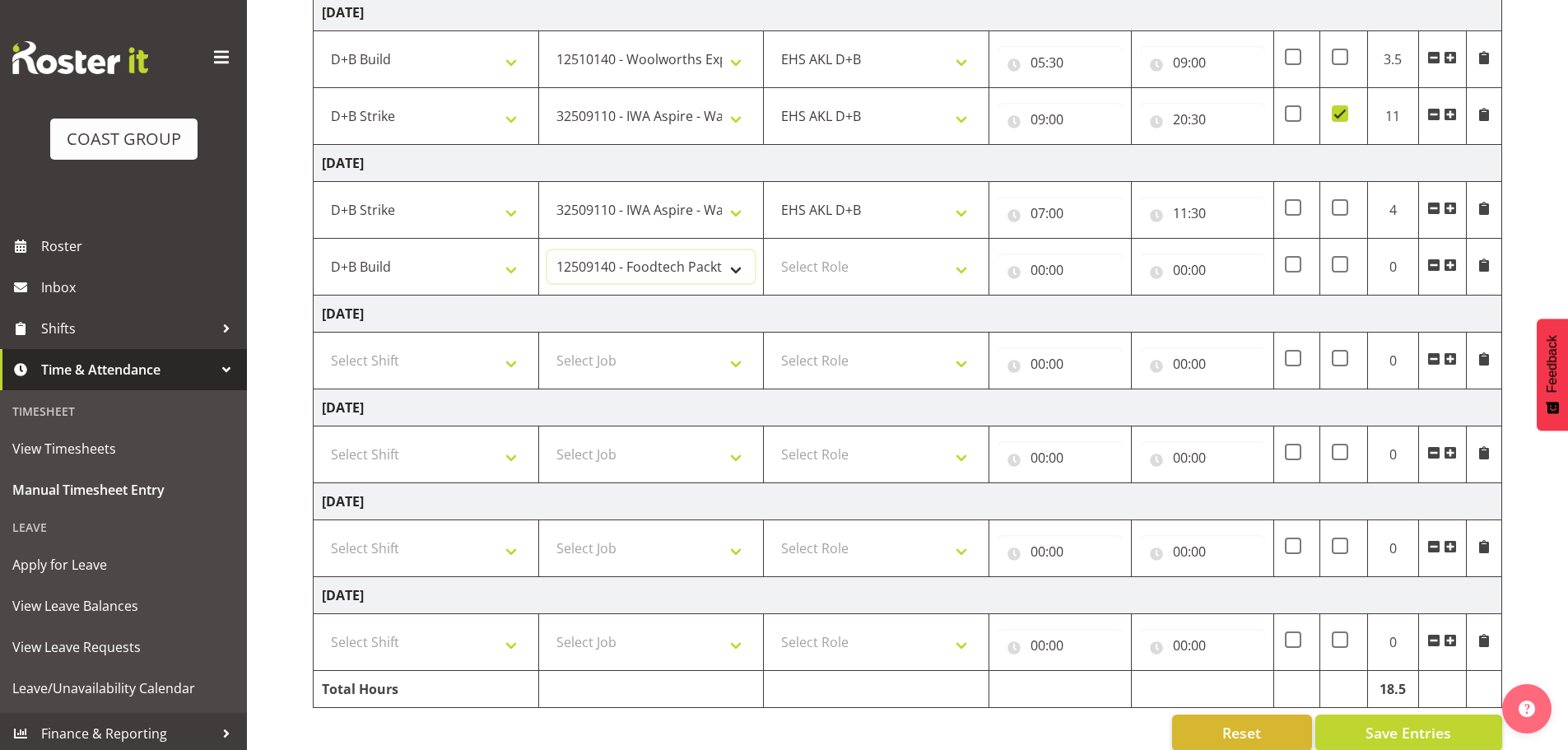
click at [700, 259] on select "1 Carlton Events 1 [PERSON_NAME] 1 [PERSON_NAME][GEOGRAPHIC_DATA] 1 EHS WAREHOU…" at bounding box center [651, 267] width 208 height 33
select select "9028"
click at [547, 250] on select "1 Carlton Events 1 [PERSON_NAME] 1 [PERSON_NAME][GEOGRAPHIC_DATA] 1 EHS WAREHOU…" at bounding box center [651, 267] width 208 height 33
drag, startPoint x: 907, startPoint y: 259, endPoint x: 912, endPoint y: 274, distance: 15.8
click at [907, 259] on select "Select Role EHS AKL D+B" at bounding box center [876, 267] width 208 height 33
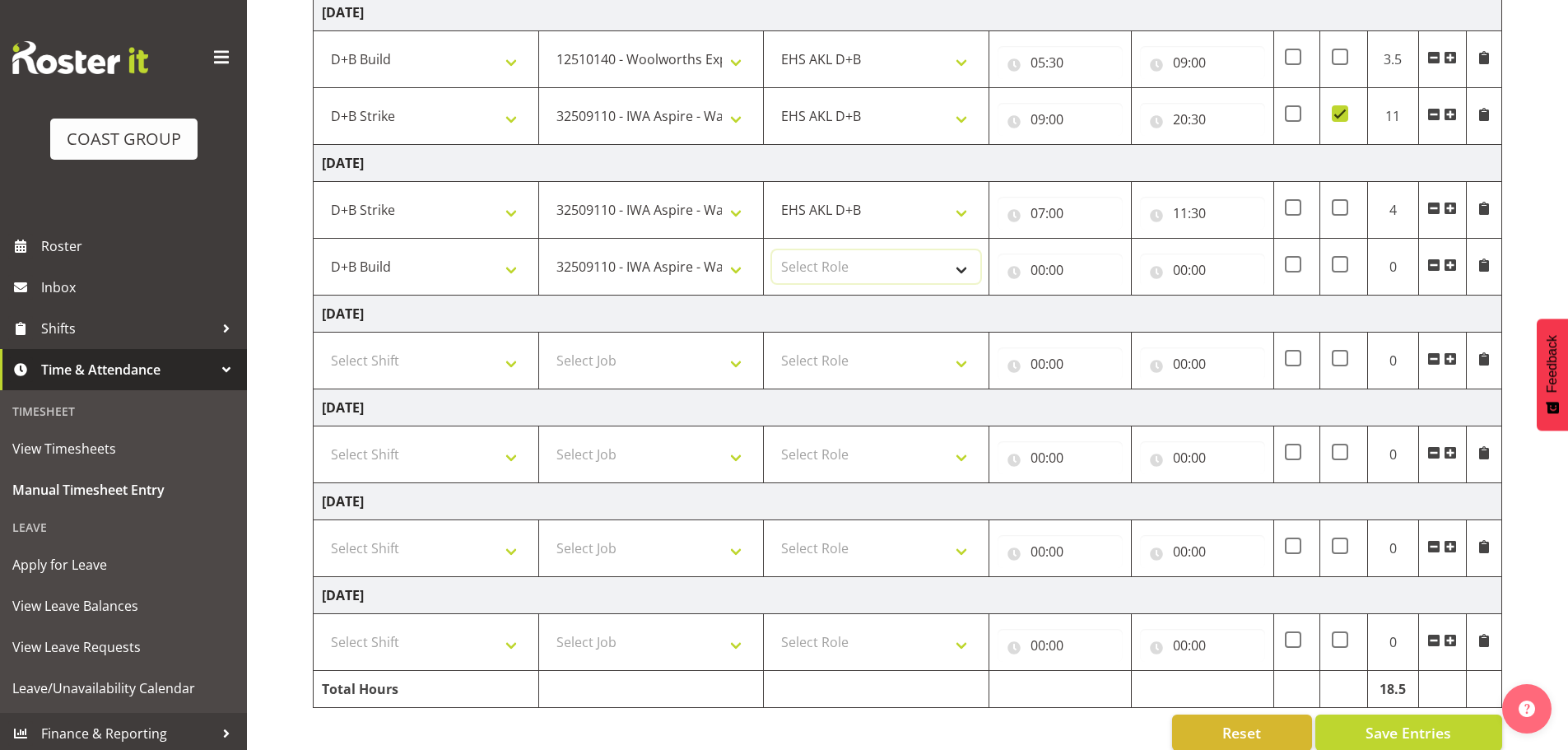
select select "194"
click at [772, 250] on select "Select Role EHS AKL D+B" at bounding box center [876, 267] width 208 height 33
click at [1056, 265] on input "00:00" at bounding box center [1061, 270] width 125 height 33
click at [1108, 318] on select "00 01 02 03 04 05 06 07 08 09 10 11 12 13 14 15 16 17 18 19 20 21 22 23" at bounding box center [1110, 313] width 37 height 33
select select "11"
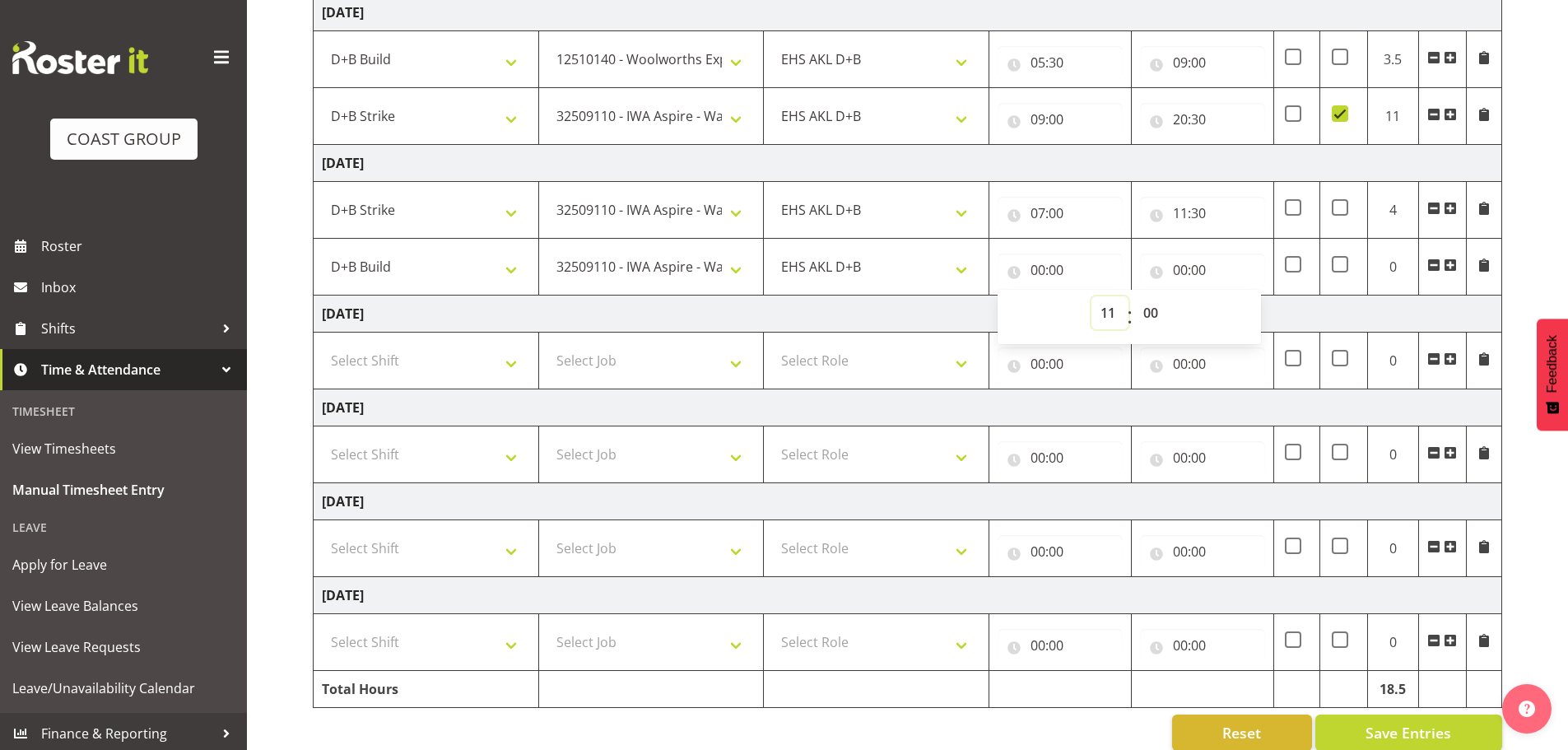
click at [1091, 296] on select "00 01 02 03 04 05 06 07 08 09 10 11 12 13 14 15 16 17 18 19 20 21 22 23" at bounding box center [1110, 313] width 37 height 33
type input "11:00"
drag, startPoint x: 1158, startPoint y: 310, endPoint x: 1167, endPoint y: 318, distance: 12.0
click at [1158, 310] on select "00 01 02 03 04 05 06 07 08 09 10 11 12 13 14 15 16 17 18 19 20 21 22 23 24 25 2…" at bounding box center [1153, 313] width 37 height 33
select select "30"
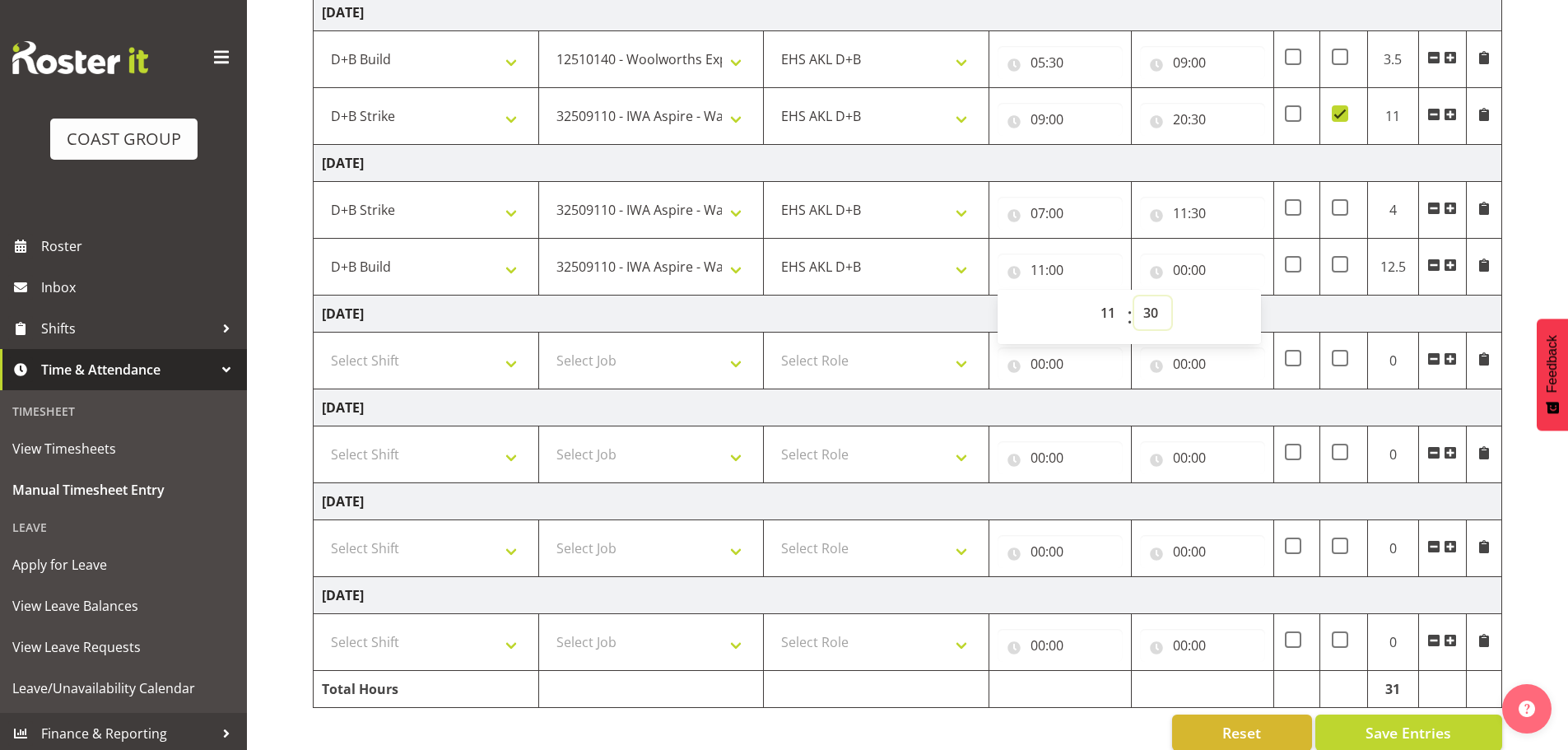
click at [1135, 296] on select "00 01 02 03 04 05 06 07 08 09 10 11 12 13 14 15 16 17 18 19 20 21 22 23 24 25 2…" at bounding box center [1153, 313] width 37 height 33
type input "11:30"
click at [1203, 259] on input "00:00" at bounding box center [1203, 270] width 125 height 33
click at [1246, 310] on select "00 01 02 03 04 05 06 07 08 09 10 11 12 13 14 15 16 17 18 19 20 21 22 23" at bounding box center [1253, 313] width 37 height 33
select select "14"
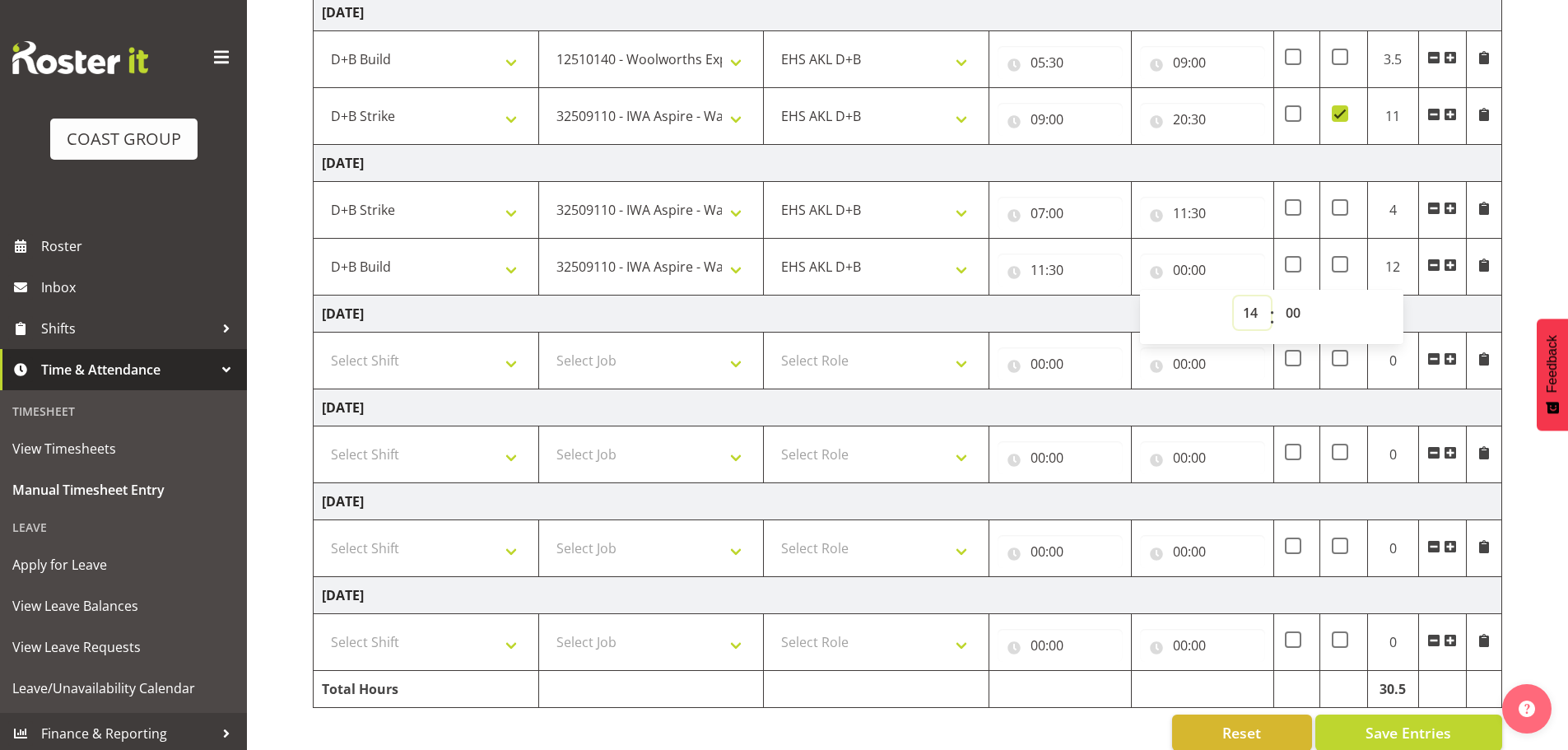
click at [1234, 296] on select "00 01 02 03 04 05 06 07 08 09 10 11 12 13 14 15 16 17 18 19 20 21 22 23" at bounding box center [1253, 313] width 37 height 33
type input "14:00"
drag, startPoint x: 1290, startPoint y: 304, endPoint x: 1303, endPoint y: 328, distance: 27.3
click at [1290, 304] on select "00 01 02 03 04 05 06 07 08 09 10 11 12 13 14 15 16 17 18 19 20 21 22 23 24 25 2…" at bounding box center [1295, 313] width 37 height 33
select select "30"
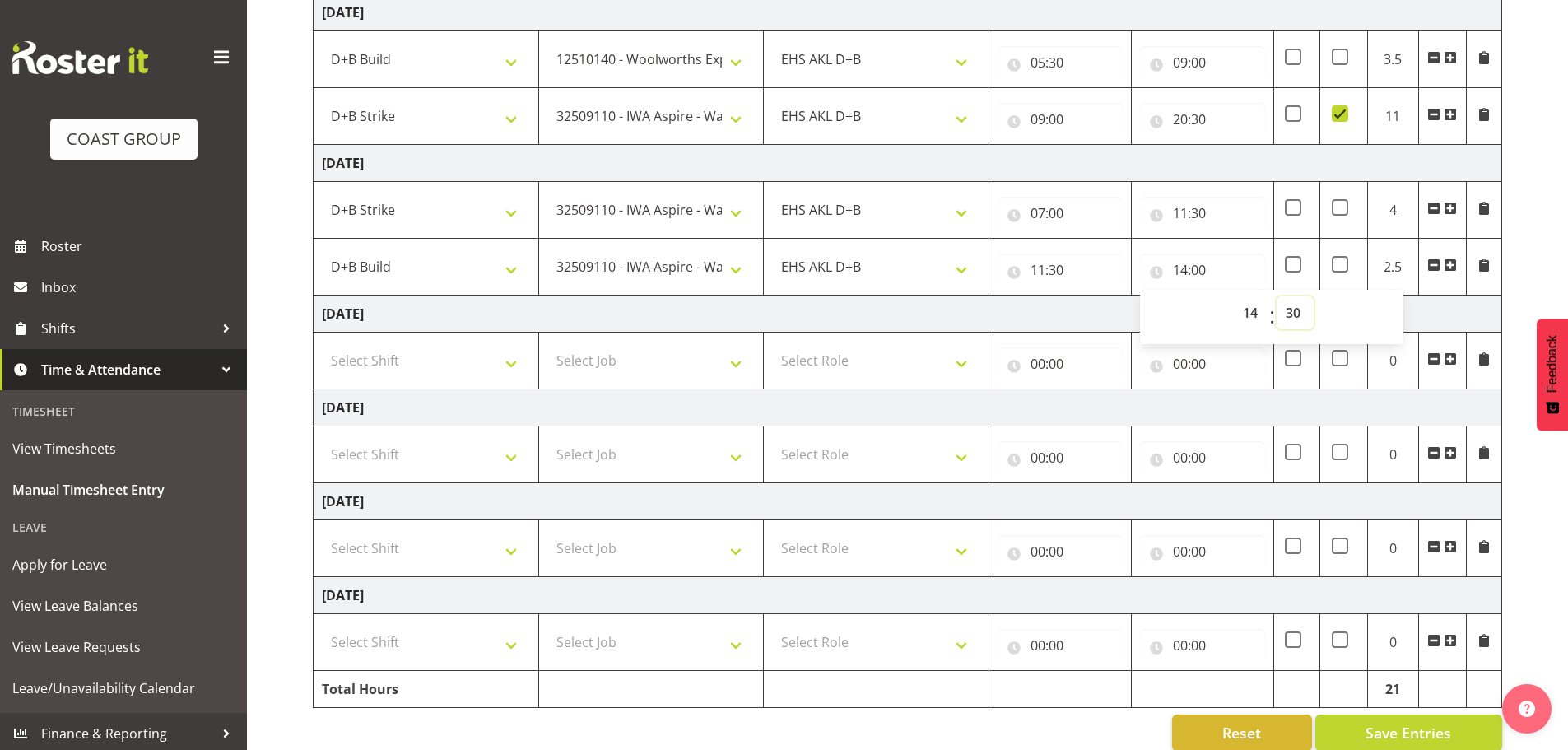
click at [1277, 296] on select "00 01 02 03 04 05 06 07 08 09 10 11 12 13 14 15 16 17 18 19 20 21 22 23 24 25 2…" at bounding box center [1295, 313] width 37 height 33
type input "14:30"
click at [965, 387] on td "Select Role EHS AKL D+B" at bounding box center [876, 361] width 225 height 57
click at [432, 353] on select "Select Shift D+B @ [PERSON_NAME] D+B Build D+B Build NZACA D+B Build Tech Day […" at bounding box center [426, 361] width 208 height 33
select select "40079"
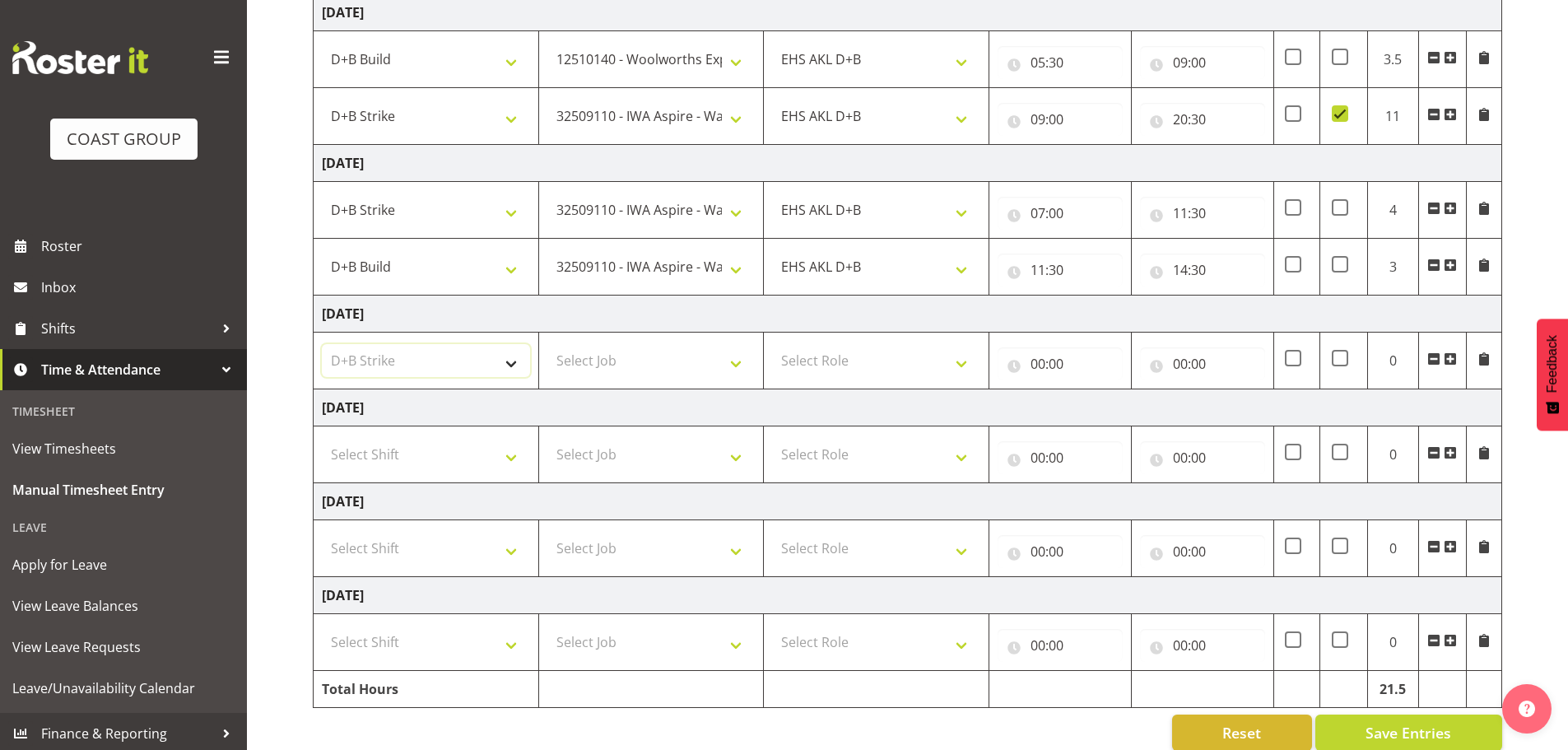
click at [322, 344] on select "Select Shift D+B @ [PERSON_NAME] D+B Build D+B Build NZACA D+B Build Tech Day […" at bounding box center [426, 361] width 208 height 33
click at [659, 358] on select "Select Job 1 Carlton Events 1 [PERSON_NAME][GEOGRAPHIC_DATA] 1 [PERSON_NAME][GE…" at bounding box center [651, 361] width 208 height 33
select select "10038"
click at [547, 344] on select "Select Job 1 Carlton Events 1 [PERSON_NAME][GEOGRAPHIC_DATA] 1 [PERSON_NAME][GE…" at bounding box center [651, 361] width 208 height 33
drag, startPoint x: 874, startPoint y: 358, endPoint x: 876, endPoint y: 370, distance: 12.2
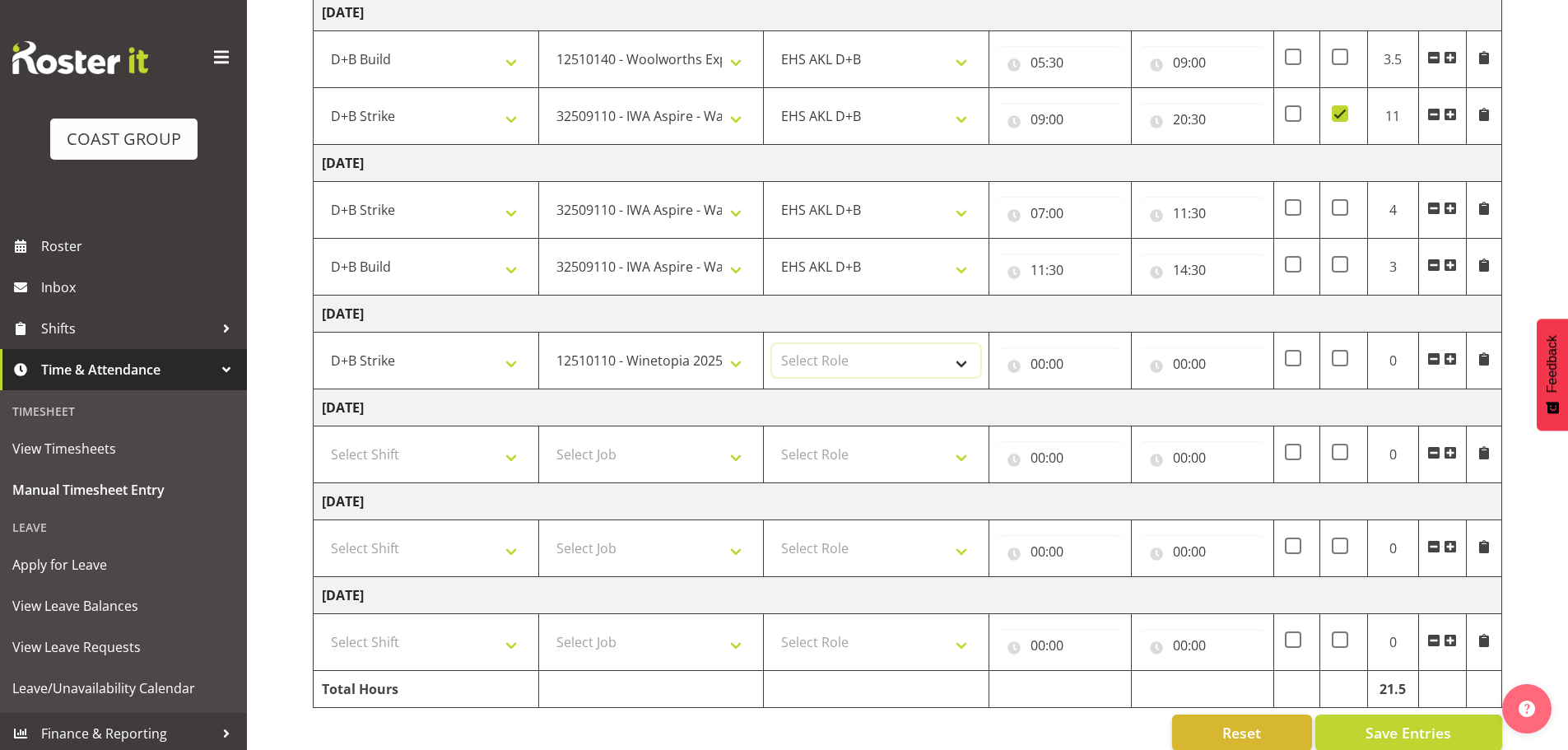
click at [875, 358] on select "Select Role EHS AKL D+B" at bounding box center [876, 361] width 208 height 33
select select "194"
click at [772, 344] on select "Select Role EHS AKL D+B" at bounding box center [876, 361] width 208 height 33
click at [1065, 363] on input "00:00" at bounding box center [1061, 364] width 125 height 33
click at [1106, 406] on select "00 01 02 03 04 05 06 07 08 09 10 11 12 13 14 15 16 17 18 19 20 21 22 23" at bounding box center [1110, 407] width 37 height 33
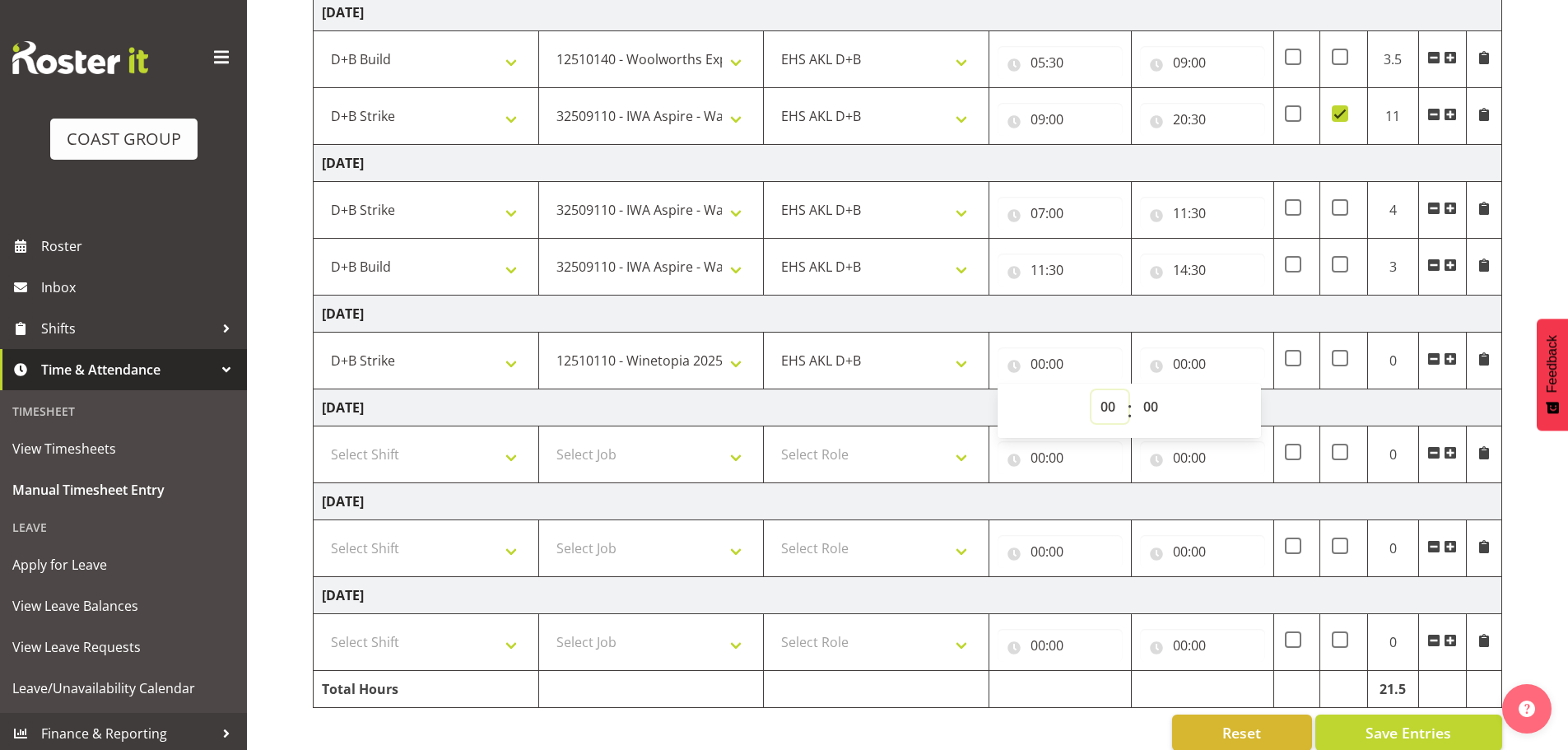
select select "8"
click at [1091, 390] on select "00 01 02 03 04 05 06 07 08 09 10 11 12 13 14 15 16 17 18 19 20 21 22 23" at bounding box center [1110, 407] width 37 height 33
type input "08:00"
click at [1190, 316] on td "[DATE]" at bounding box center [908, 313] width 1189 height 37
click at [1089, 363] on input "08:00" at bounding box center [1061, 364] width 125 height 33
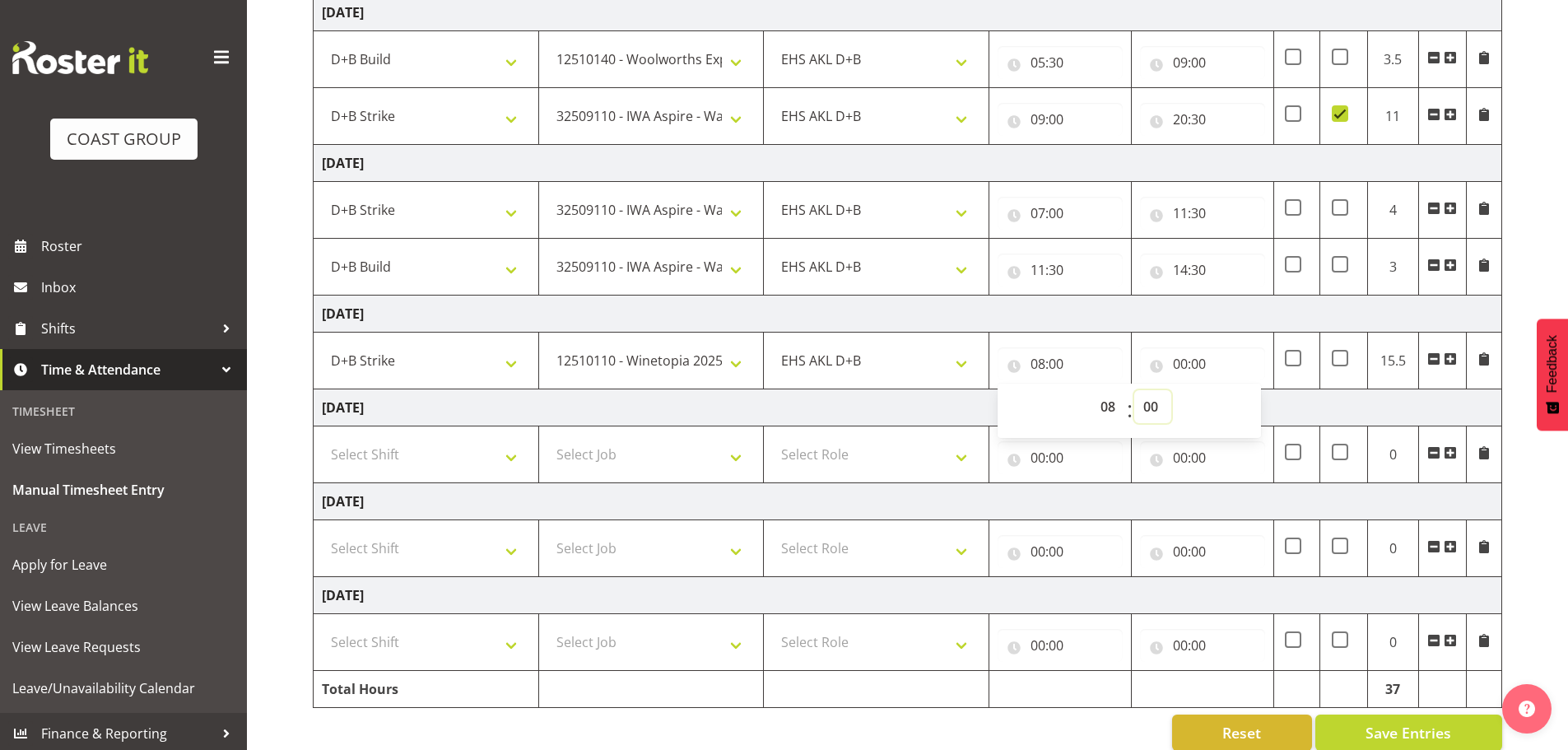
click at [1158, 406] on select "00 01 02 03 04 05 06 07 08 09 10 11 12 13 14 15 16 17 18 19 20 21 22 23 24 25 2…" at bounding box center [1153, 407] width 37 height 33
click at [1199, 359] on input "00:00" at bounding box center [1203, 364] width 125 height 33
click at [1250, 412] on select "00 01 02 03 04 05 06 07 08 09 10 11 12 13 14 15 16 17 18 19 20 21 22 23" at bounding box center [1253, 407] width 37 height 33
select select "12"
click at [1234, 390] on select "00 01 02 03 04 05 06 07 08 09 10 11 12 13 14 15 16 17 18 19 20 21 22 23" at bounding box center [1253, 407] width 37 height 33
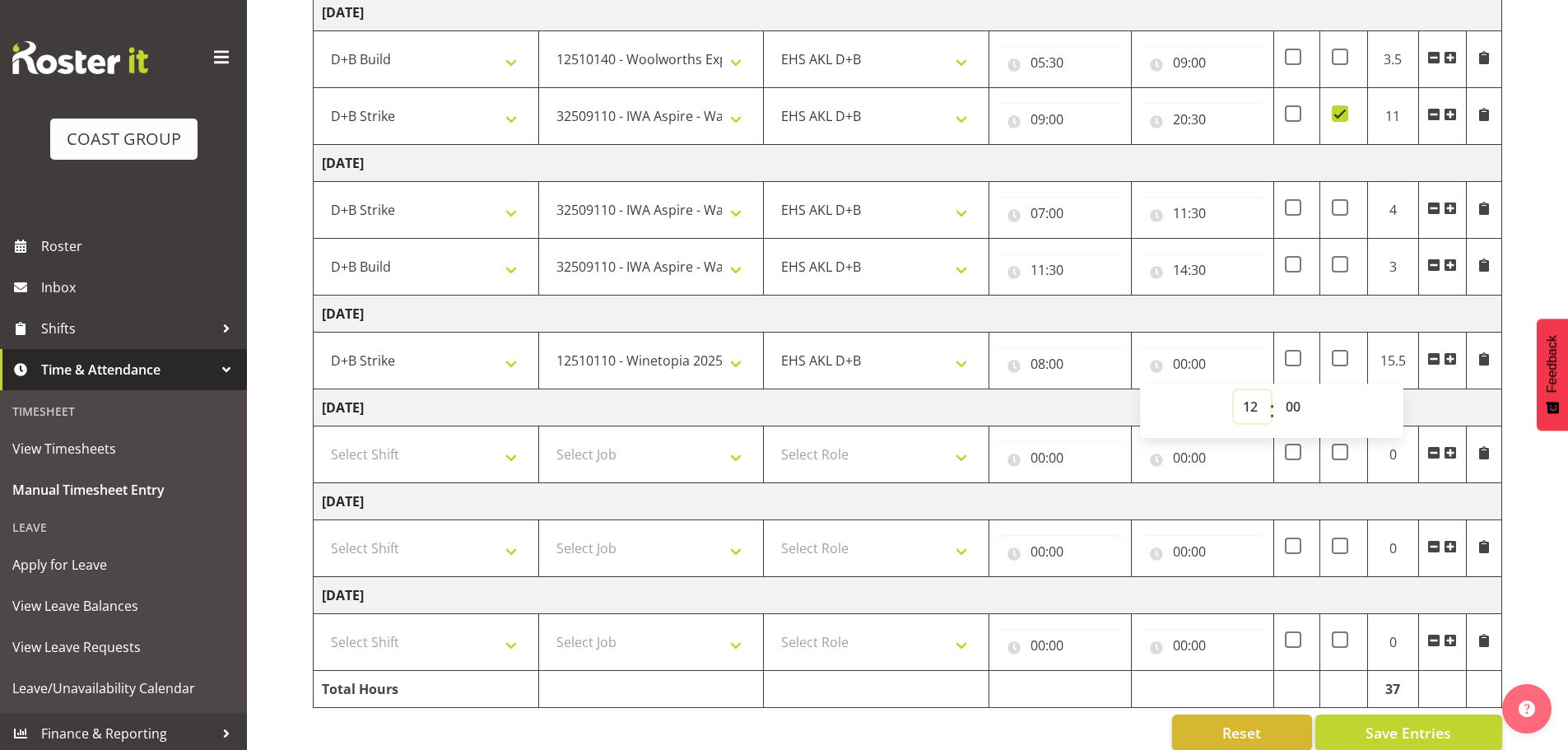
type input "12:00"
click at [1056, 405] on td "[DATE]" at bounding box center [908, 407] width 1189 height 37
click at [423, 463] on select "Select Shift D+B @ [PERSON_NAME] D+B Build D+B Build NZACA D+B Build Tech Day […" at bounding box center [426, 455] width 208 height 33
select select "24997"
click at [322, 438] on select "Select Shift D+B @ [PERSON_NAME] D+B Build D+B Build NZACA D+B Build Tech Day […" at bounding box center [426, 455] width 208 height 33
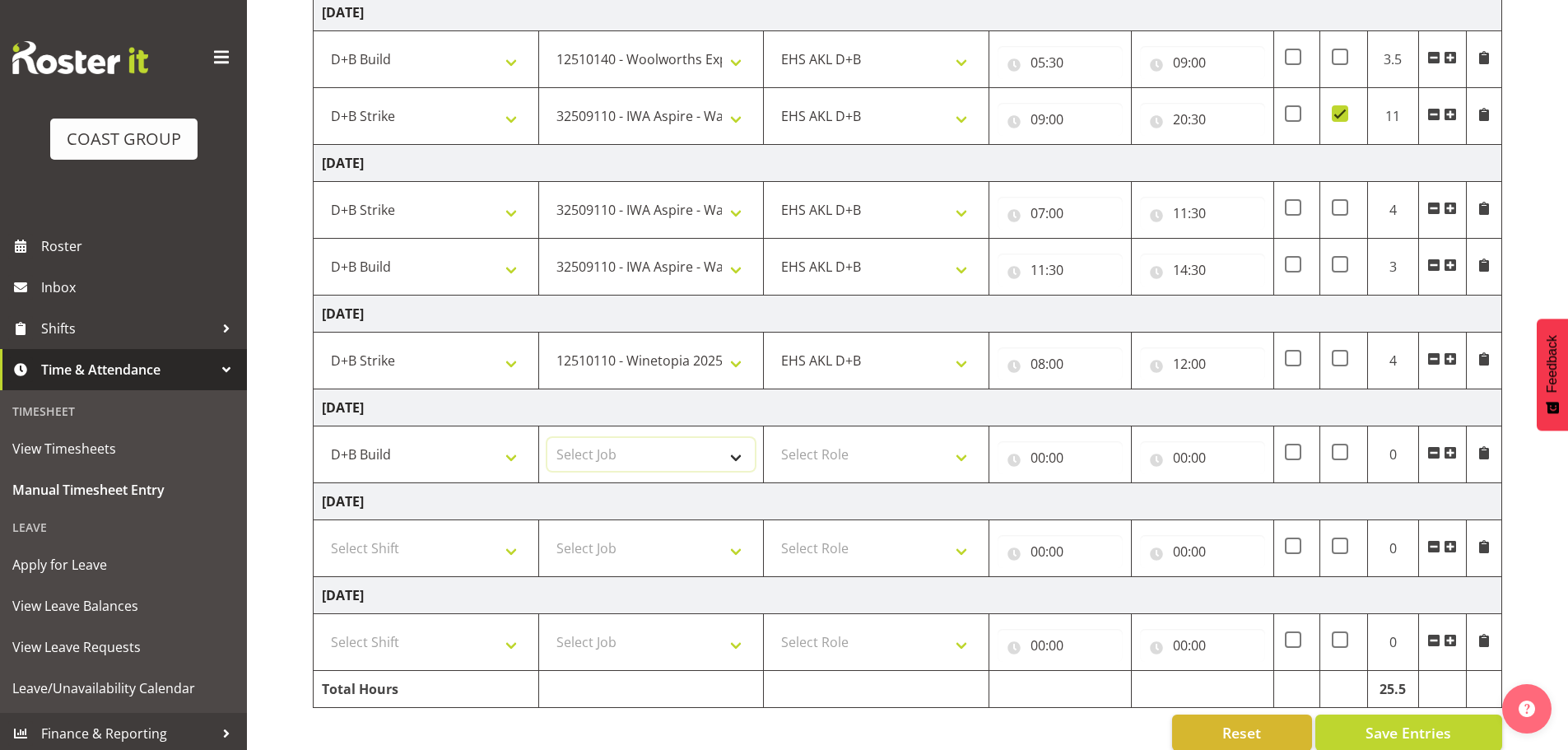
click at [670, 459] on select "Select Job 1 Carlton Events 1 [PERSON_NAME][GEOGRAPHIC_DATA] 1 [PERSON_NAME][GE…" at bounding box center [651, 455] width 208 height 33
select select "9028"
click at [547, 438] on select "Select Job 1 Carlton Events 1 [PERSON_NAME][GEOGRAPHIC_DATA] 1 [PERSON_NAME][GE…" at bounding box center [651, 455] width 208 height 33
click at [857, 456] on select "Select Role EHS AKL D+B" at bounding box center [876, 455] width 208 height 33
select select "194"
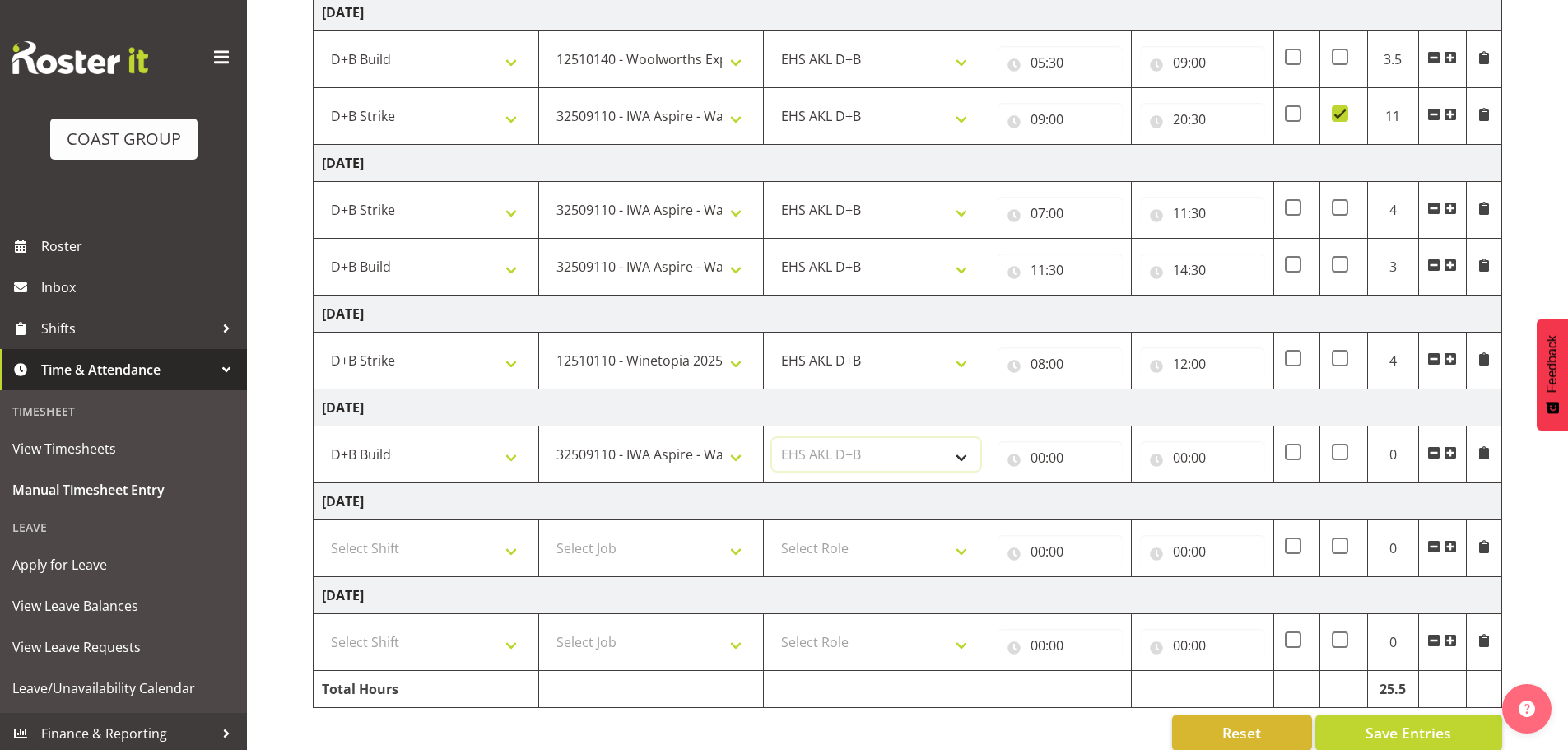
click at [772, 438] on select "Select Role EHS AKL D+B" at bounding box center [876, 455] width 208 height 33
click at [609, 457] on select "1 Carlton Events 1 [PERSON_NAME] 1 [PERSON_NAME][GEOGRAPHIC_DATA] 1 EHS WAREHOU…" at bounding box center [651, 455] width 208 height 33
click at [488, 299] on td "[DATE]" at bounding box center [908, 313] width 1189 height 37
click at [674, 451] on select "1 Carlton Events 1 [PERSON_NAME] 1 [PERSON_NAME][GEOGRAPHIC_DATA] 1 EHS WAREHOU…" at bounding box center [651, 455] width 208 height 33
select select "10237"
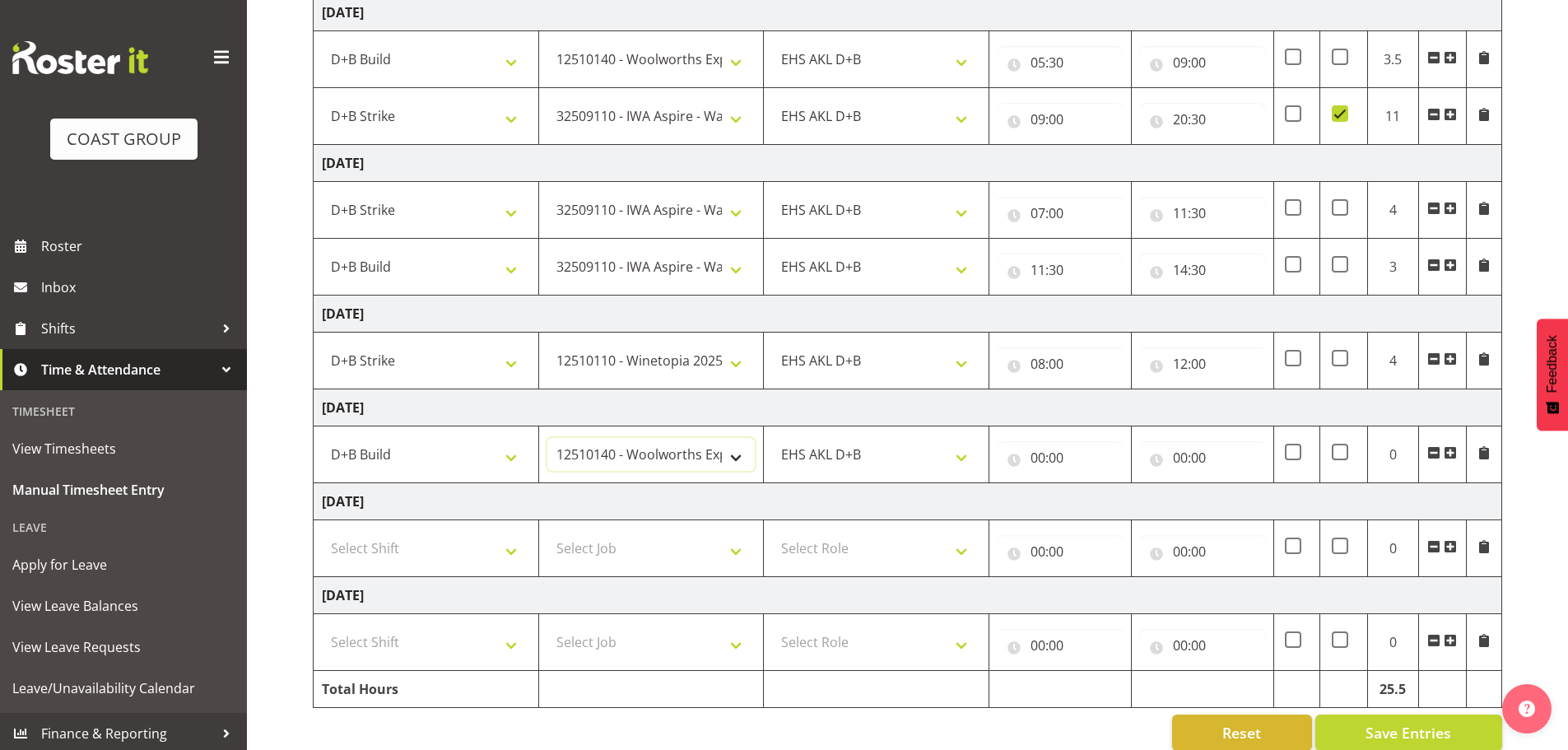
click at [547, 438] on select "1 Carlton Events 1 [PERSON_NAME] 1 [PERSON_NAME][GEOGRAPHIC_DATA] 1 EHS WAREHOU…" at bounding box center [651, 455] width 208 height 33
click at [1093, 450] on input "00:00" at bounding box center [1061, 457] width 125 height 33
click at [1108, 498] on select "00 01 02 03 04 05 06 07 08 09 10 11 12 13 14 15 16 17 18 19 20 21 22 23" at bounding box center [1110, 501] width 37 height 33
select select "12"
click at [1091, 484] on select "00 01 02 03 04 05 06 07 08 09 10 11 12 13 14 15 16 17 18 19 20 21 22 23" at bounding box center [1110, 501] width 37 height 33
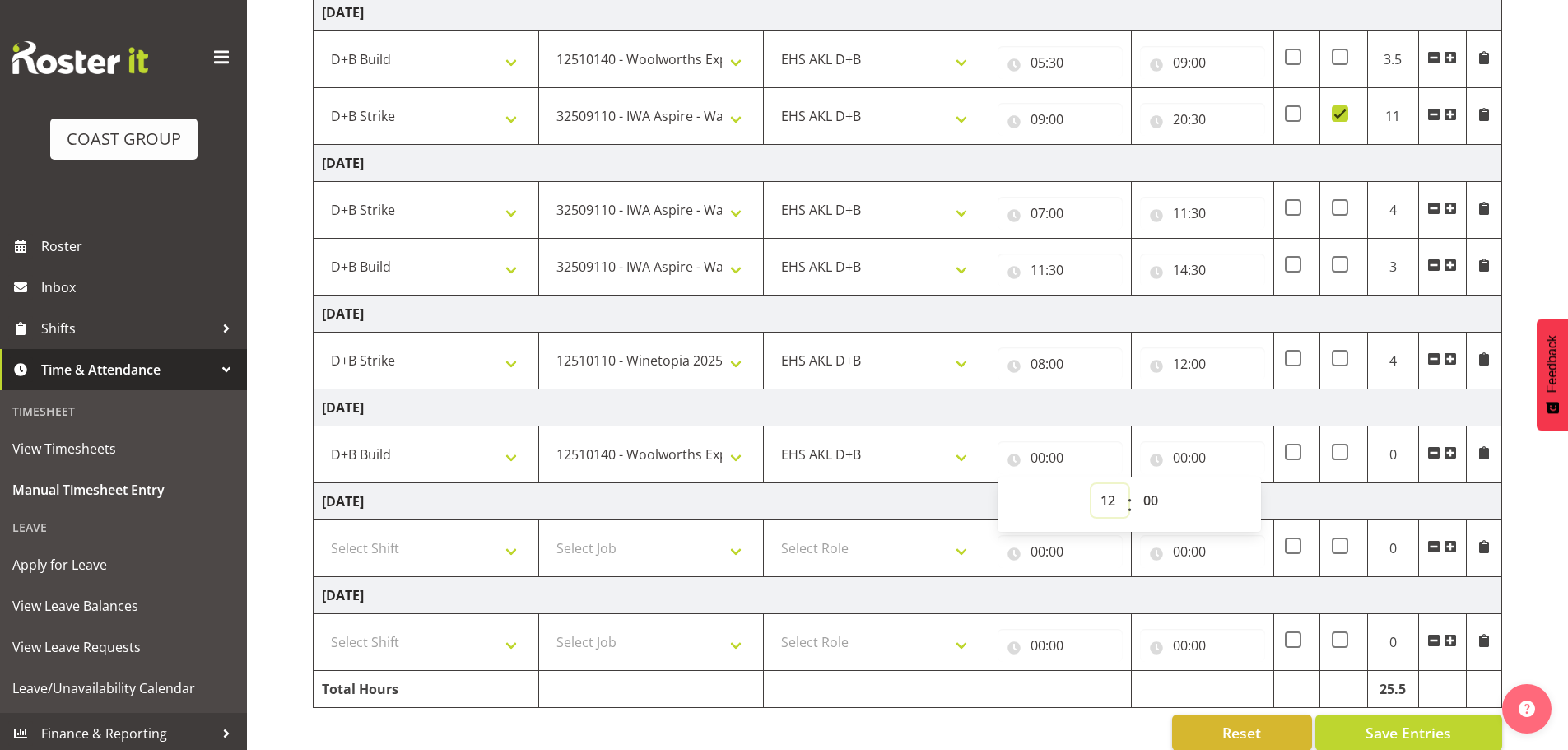
type input "12:00"
click at [1193, 452] on input "00:00" at bounding box center [1203, 457] width 125 height 33
click at [1249, 501] on select "00 01 02 03 04 05 06 07 08 09 10 11 12 13 14 15 16 17 18 19 20 21 22 23" at bounding box center [1253, 501] width 37 height 33
select select "16"
click at [1234, 484] on select "00 01 02 03 04 05 06 07 08 09 10 11 12 13 14 15 16 17 18 19 20 21 22 23" at bounding box center [1253, 501] width 37 height 33
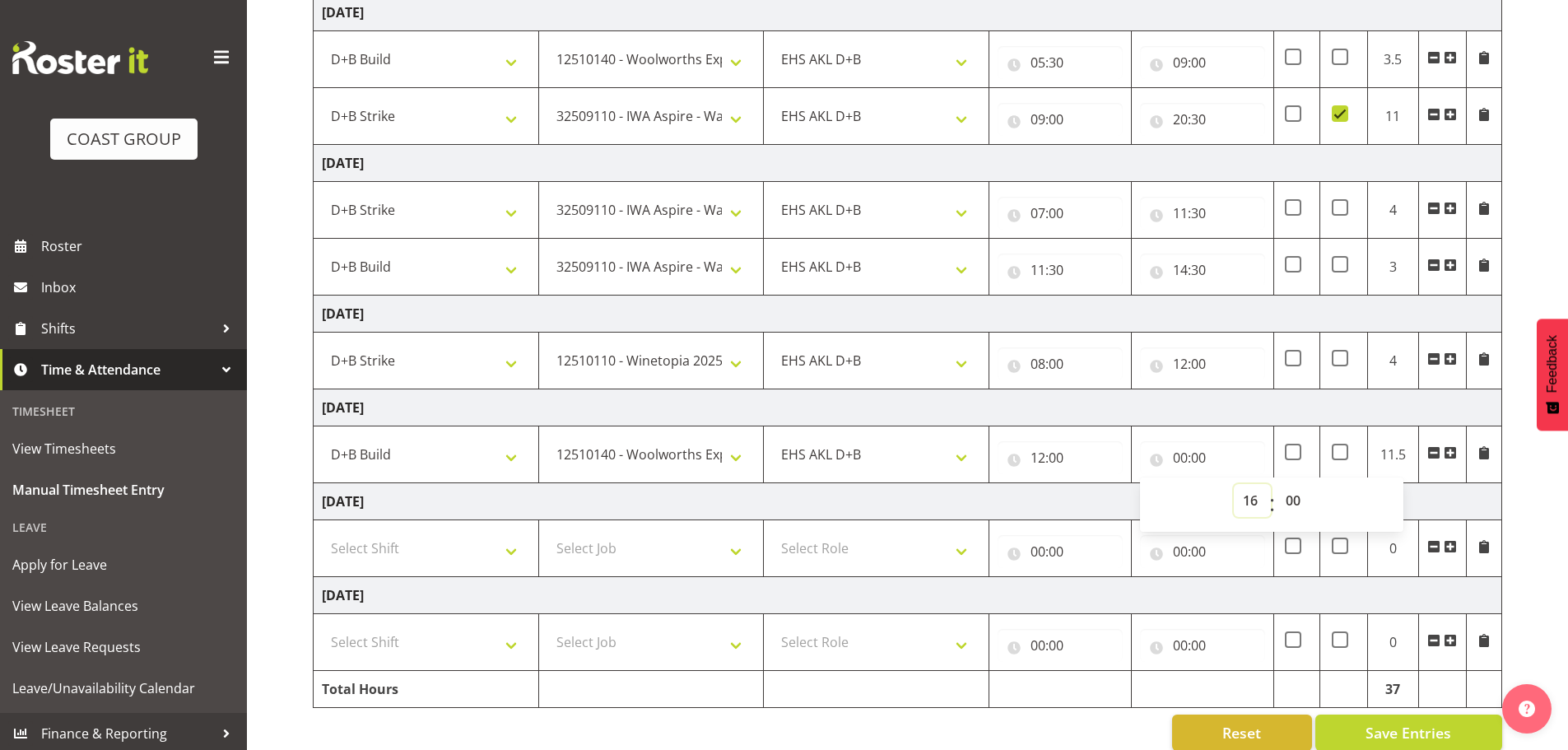
type input "16:00"
click at [1225, 413] on td "[DATE]" at bounding box center [908, 407] width 1189 height 37
drag, startPoint x: 395, startPoint y: 545, endPoint x: 405, endPoint y: 550, distance: 11.2
click at [395, 545] on select "Select Shift D+B @ [PERSON_NAME] D+B Build D+B Build NZACA D+B Build Tech Day […" at bounding box center [426, 548] width 208 height 33
select select "24997"
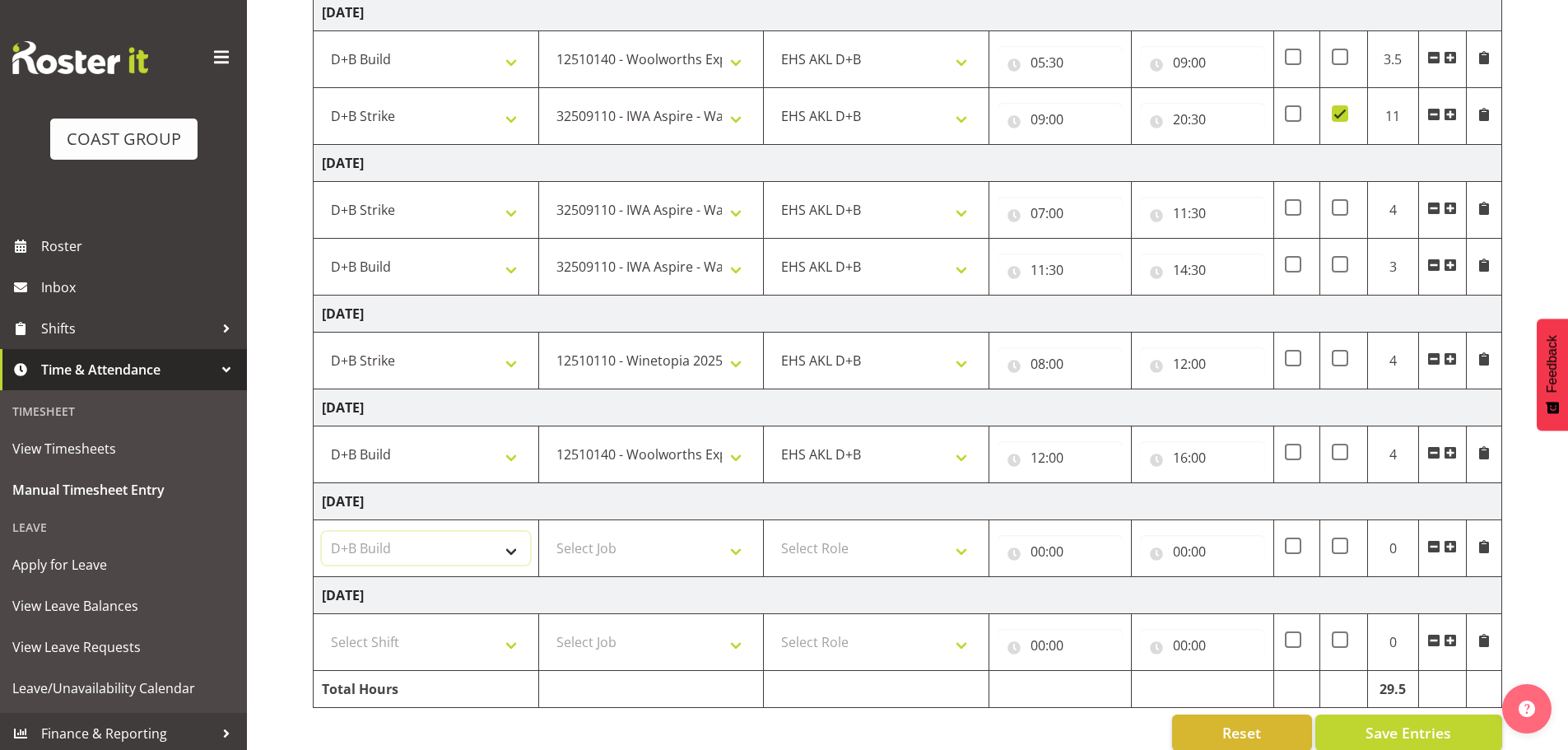
click at [322, 531] on select "Select Shift D+B @ [PERSON_NAME] D+B Build D+B Build NZACA D+B Build Tech Day […" at bounding box center [426, 548] width 208 height 33
click at [619, 553] on select "Select Job 1 Carlton Events 1 [PERSON_NAME][GEOGRAPHIC_DATA] 1 [PERSON_NAME][GE…" at bounding box center [651, 548] width 208 height 33
click at [547, 531] on select "Select Job 1 Carlton Events 1 [PERSON_NAME][GEOGRAPHIC_DATA] 1 [PERSON_NAME][GE…" at bounding box center [651, 548] width 208 height 33
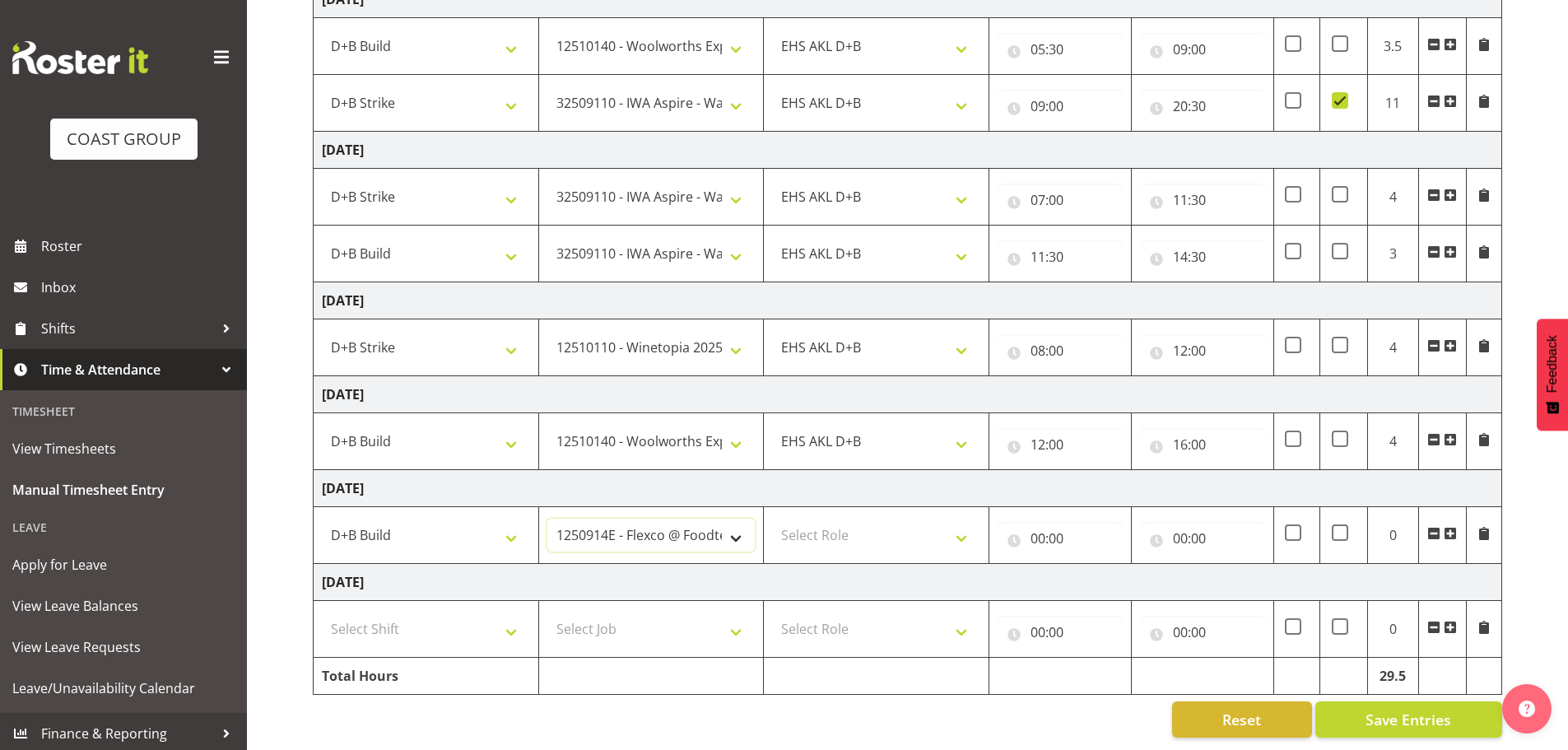
click at [688, 519] on select "1 Carlton Events 1 [PERSON_NAME] 1 [PERSON_NAME][GEOGRAPHIC_DATA] 1 EHS WAREHOU…" at bounding box center [651, 535] width 208 height 33
click at [547, 519] on select "1 Carlton Events 1 [PERSON_NAME] 1 [PERSON_NAME][GEOGRAPHIC_DATA] 1 EHS WAREHOU…" at bounding box center [651, 535] width 208 height 33
click at [658, 519] on select "1 Carlton Events 1 [PERSON_NAME] 1 [PERSON_NAME][GEOGRAPHIC_DATA] 1 EHS WAREHOU…" at bounding box center [651, 535] width 208 height 33
click at [547, 519] on select "1 Carlton Events 1 [PERSON_NAME] 1 [PERSON_NAME][GEOGRAPHIC_DATA] 1 EHS WAREHOU…" at bounding box center [651, 535] width 208 height 33
click at [666, 519] on select "1 Carlton Events 1 [PERSON_NAME] 1 [PERSON_NAME][GEOGRAPHIC_DATA] 1 EHS WAREHOU…" at bounding box center [651, 535] width 208 height 33
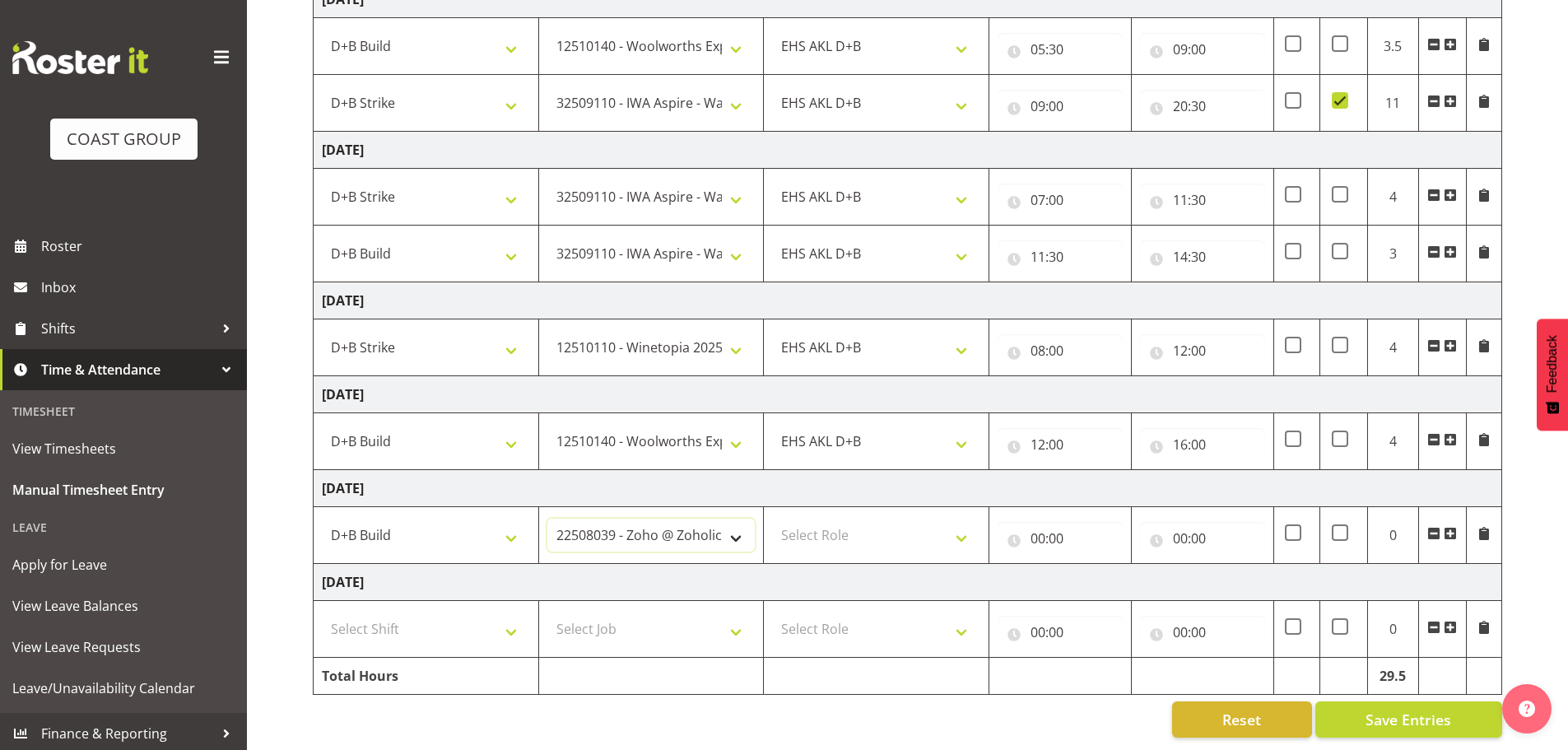
select select "10121"
click at [547, 519] on select "1 Carlton Events 1 [PERSON_NAME] 1 [PERSON_NAME][GEOGRAPHIC_DATA] 1 EHS WAREHOU…" at bounding box center [651, 535] width 208 height 33
click at [861, 529] on select "Select Role EHS AKL D+B" at bounding box center [876, 535] width 208 height 33
select select "194"
click at [772, 519] on select "Select Role EHS AKL D+B" at bounding box center [876, 535] width 208 height 33
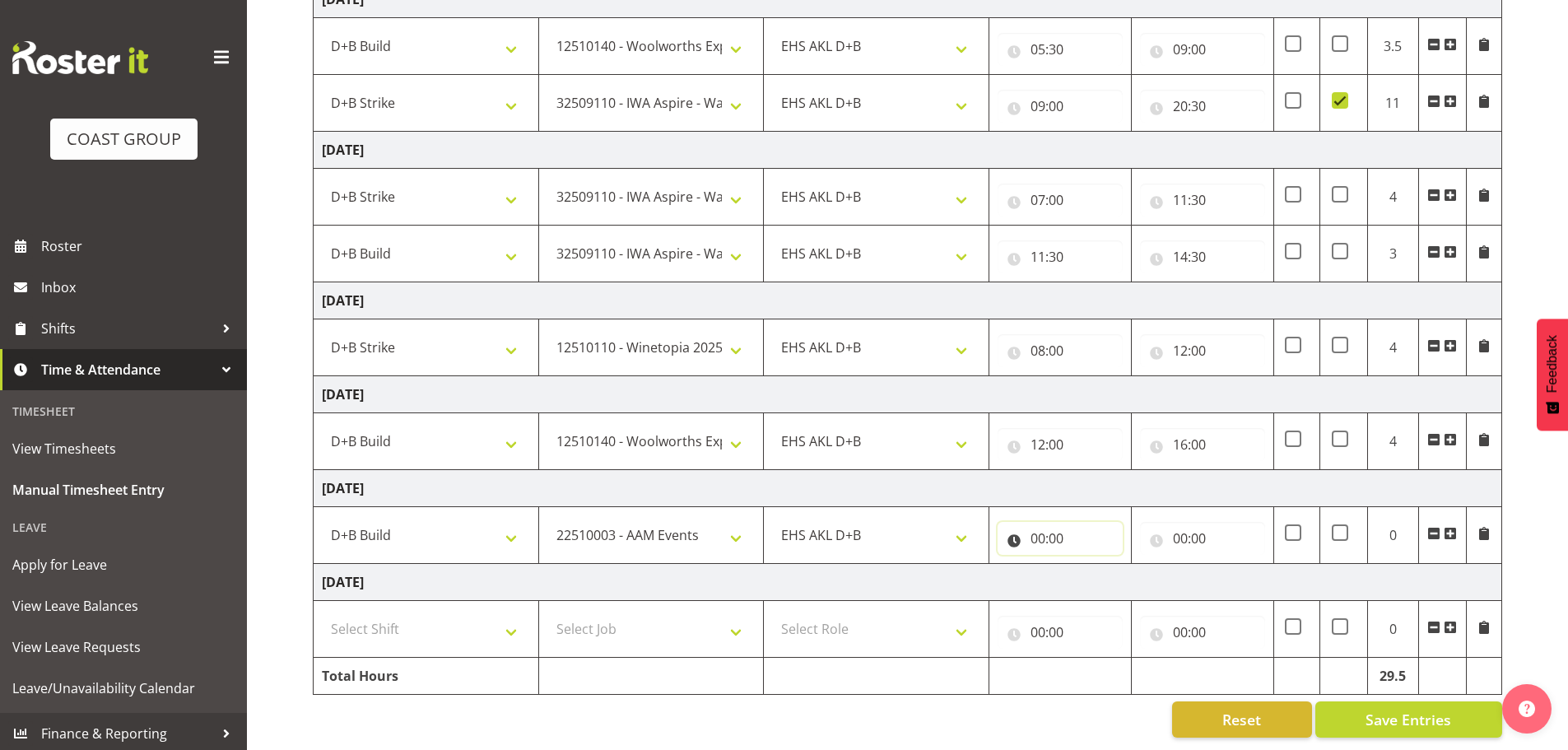
click at [1046, 530] on input "00:00" at bounding box center [1061, 538] width 125 height 33
click at [1114, 575] on select "00 01 02 03 04 05 06 07 08 09 10 11 12 13 14 15 16 17 18 19 20 21 22 23" at bounding box center [1110, 581] width 37 height 33
select select "5"
click at [1091, 565] on select "00 01 02 03 04 05 06 07 08 09 10 11 12 13 14 15 16 17 18 19 20 21 22 23" at bounding box center [1110, 581] width 37 height 33
type input "05:00"
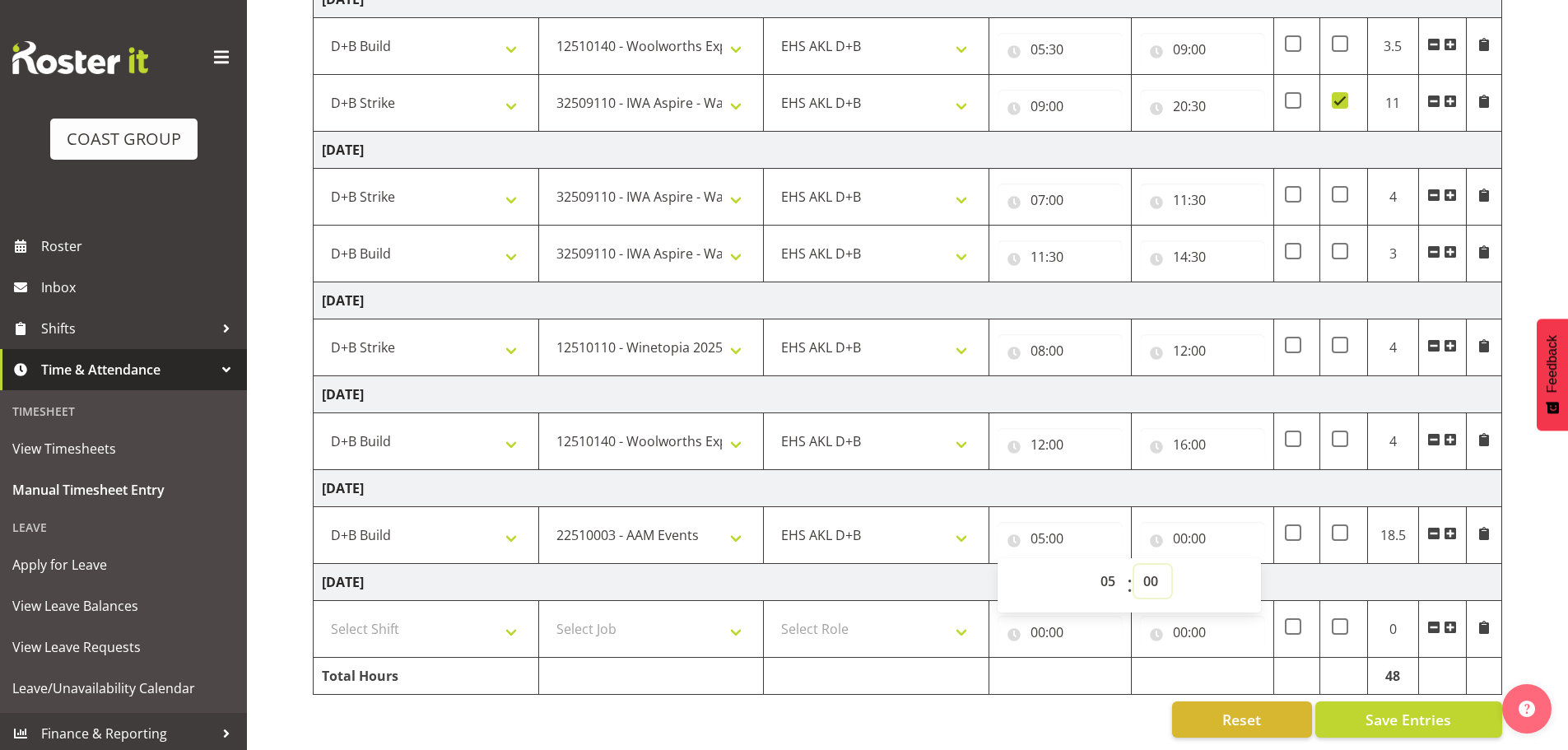
drag, startPoint x: 1156, startPoint y: 562, endPoint x: 1164, endPoint y: 558, distance: 8.9
click at [1159, 565] on select "00 01 02 03 04 05 06 07 08 09 10 11 12 13 14 15 16 17 18 19 20 21 22 23 24 25 2…" at bounding box center [1153, 581] width 37 height 33
select select "30"
click at [1135, 565] on select "00 01 02 03 04 05 06 07 08 09 10 11 12 13 14 15 16 17 18 19 20 21 22 23 24 25 2…" at bounding box center [1153, 581] width 37 height 33
type input "05:30"
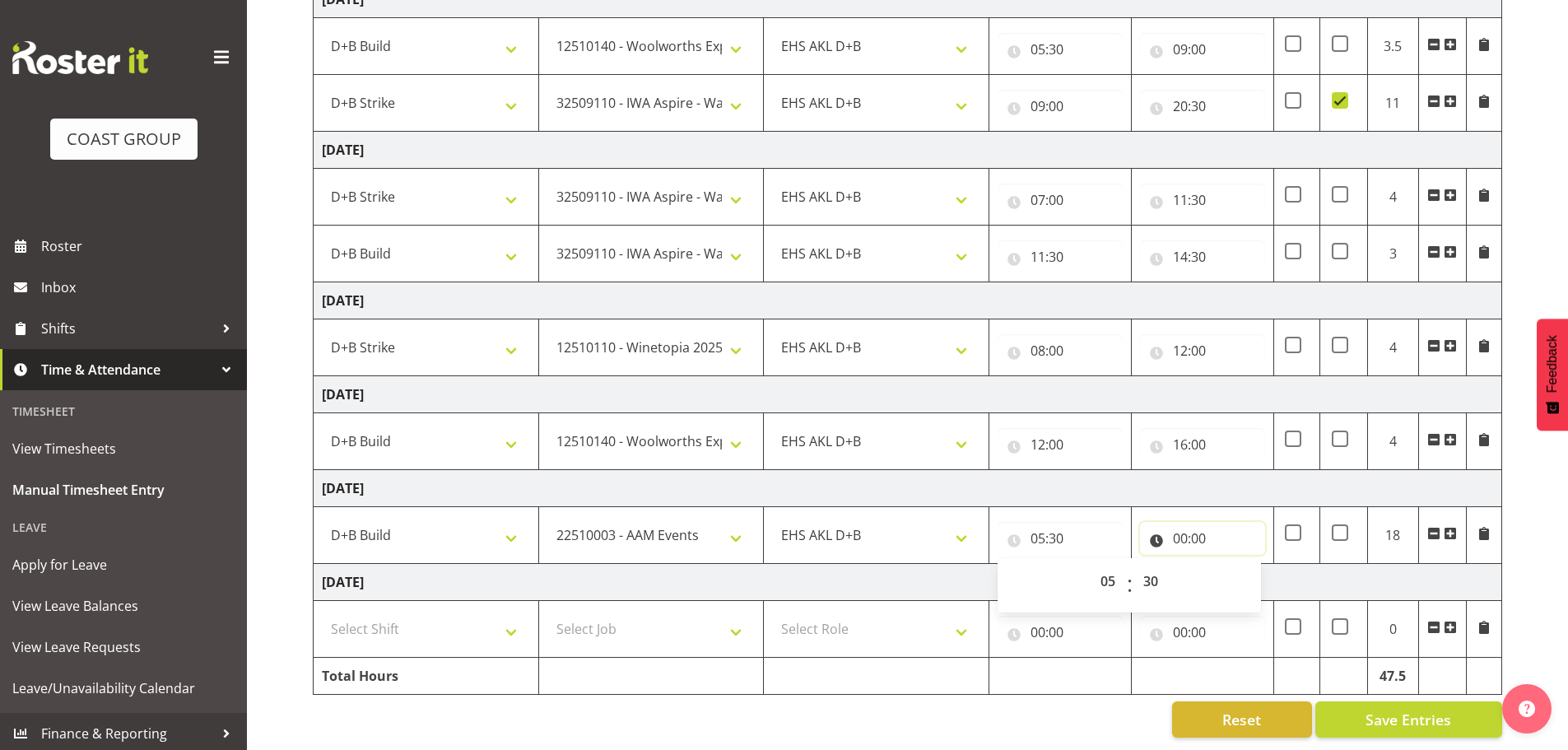
click at [1193, 521] on input "00:00" at bounding box center [1203, 538] width 125 height 33
click at [1254, 574] on select "00 01 02 03 04 05 06 07 08 09 10 11 12 13 14 15 16 17 18 19 20 21 22 23" at bounding box center [1253, 581] width 37 height 33
select select "15"
click at [1234, 565] on select "00 01 02 03 04 05 06 07 08 09 10 11 12 13 14 15 16 17 18 19 20 21 22 23" at bounding box center [1253, 581] width 37 height 33
type input "15:00"
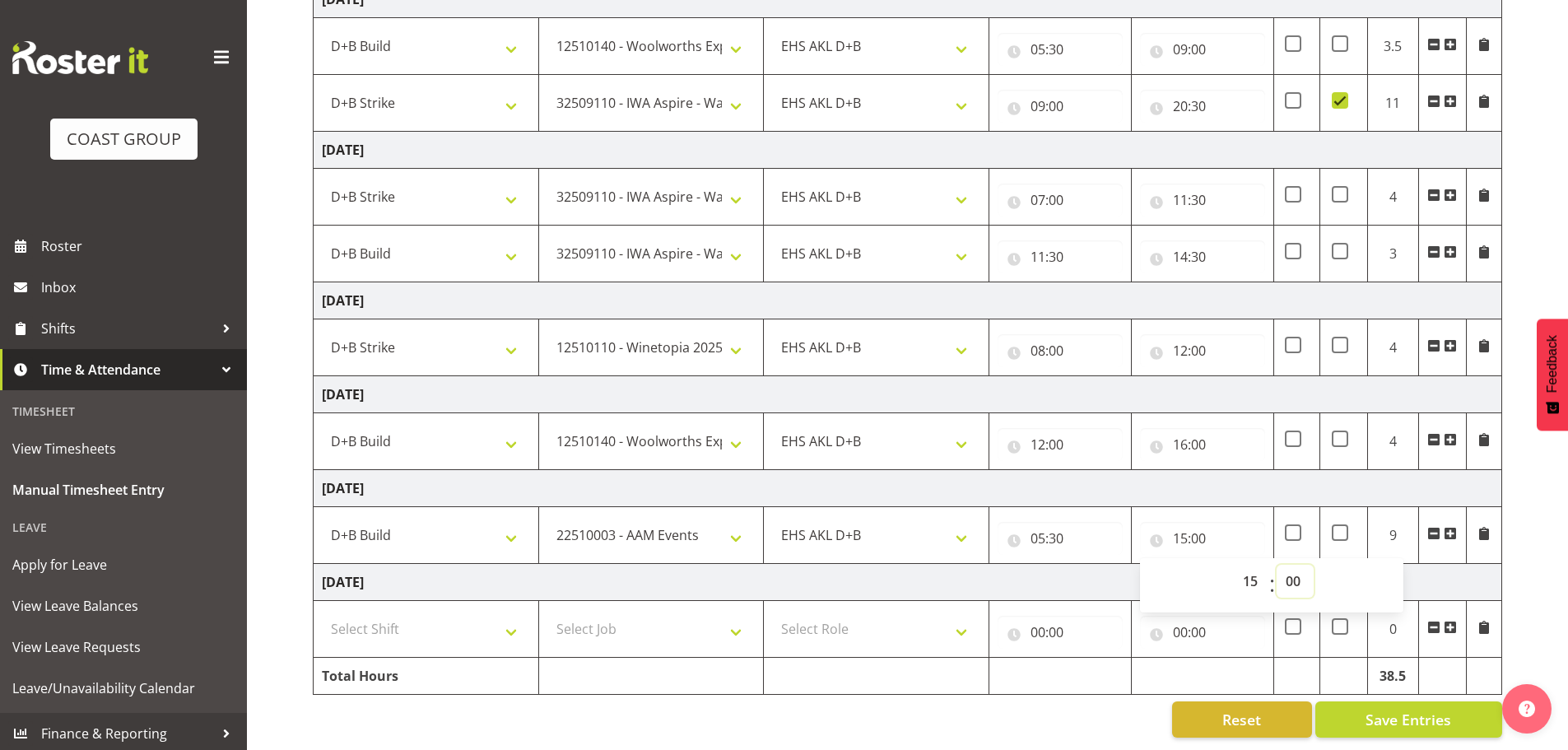
click at [1301, 570] on select "00 01 02 03 04 05 06 07 08 09 10 11 12 13 14 15 16 17 18 19 20 21 22 23 24 25 2…" at bounding box center [1295, 581] width 37 height 33
select select "30"
click at [1277, 565] on select "00 01 02 03 04 05 06 07 08 09 10 11 12 13 14 15 16 17 18 19 20 21 22 23 24 25 2…" at bounding box center [1295, 581] width 37 height 33
type input "15:30"
click at [1100, 570] on td "[DATE]" at bounding box center [908, 582] width 1189 height 37
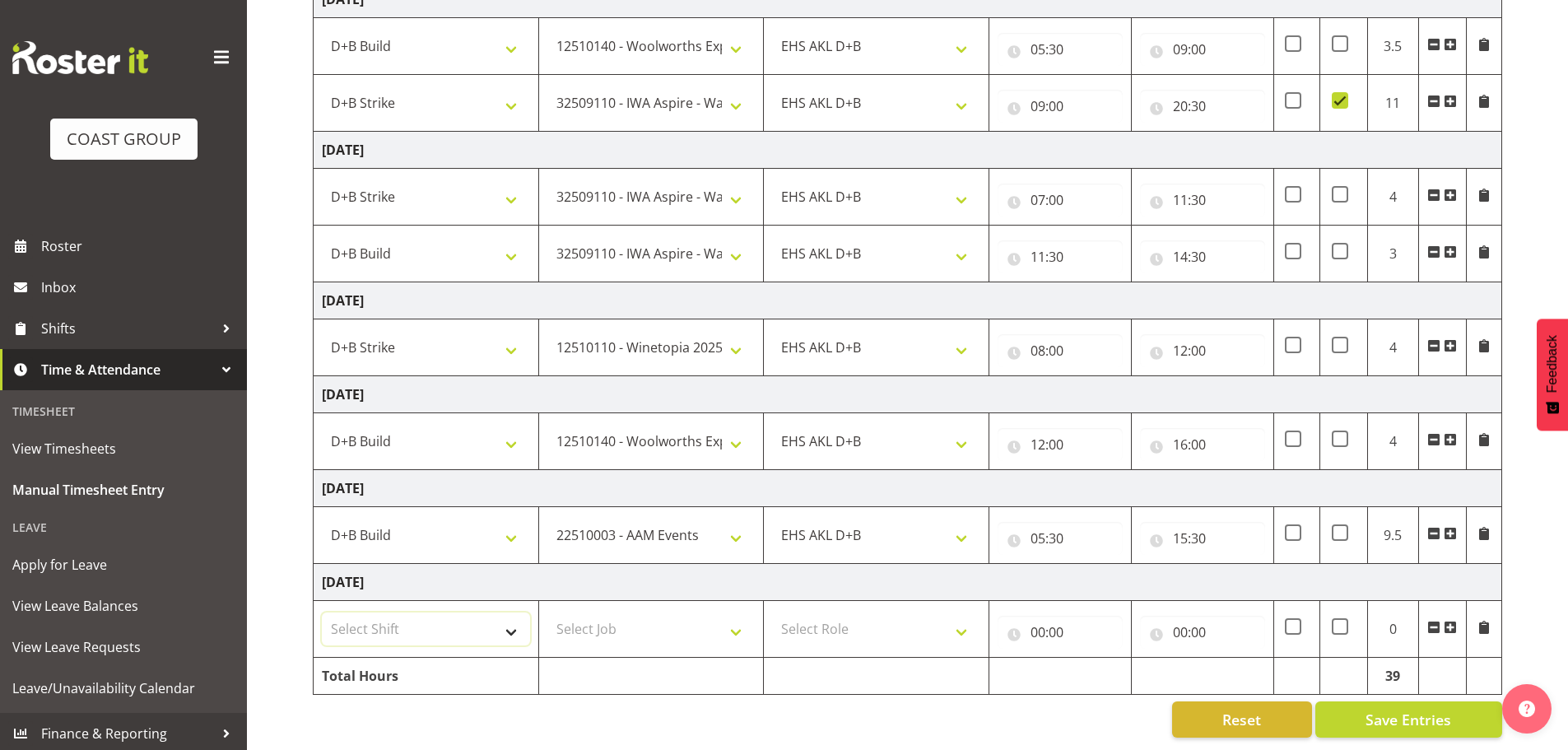
click at [450, 618] on select "Select Shift D+B @ [PERSON_NAME] D+B Build D+B Build NZACA D+B Build Tech Day […" at bounding box center [426, 629] width 208 height 33
select select "24997"
click at [322, 612] on select "Select Shift D+B @ [PERSON_NAME] D+B Build D+B Build NZACA D+B Build Tech Day […" at bounding box center [426, 629] width 208 height 33
click at [706, 615] on select "Select Job 1 Carlton Events 1 [PERSON_NAME][GEOGRAPHIC_DATA] 1 [PERSON_NAME][GE…" at bounding box center [651, 629] width 208 height 33
click at [547, 612] on select "Select Job 1 Carlton Events 1 [PERSON_NAME][GEOGRAPHIC_DATA] 1 [PERSON_NAME][GE…" at bounding box center [651, 629] width 208 height 33
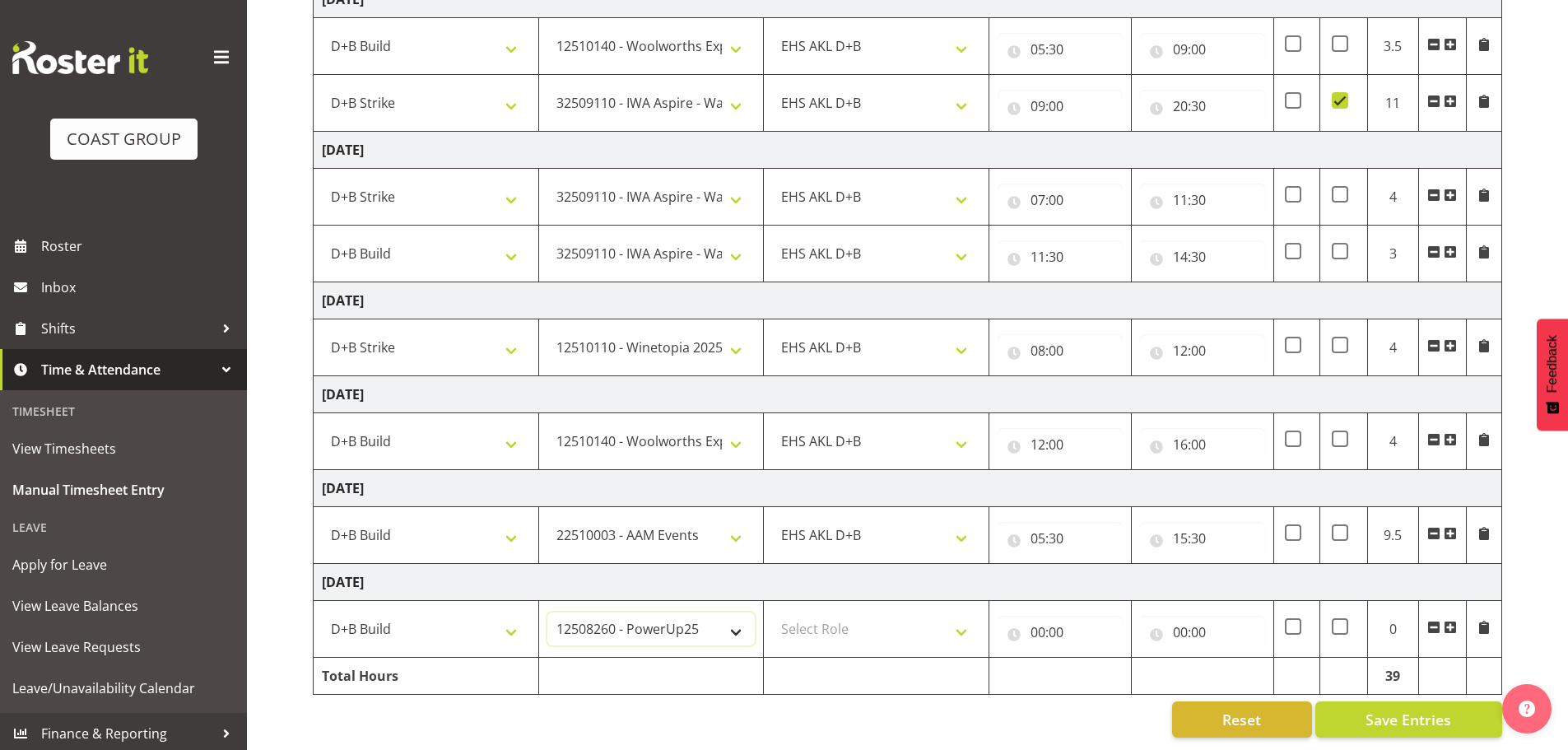
click at [672, 615] on select "1 Carlton Events 1 [PERSON_NAME] 1 [PERSON_NAME][GEOGRAPHIC_DATA] 1 EHS WAREHOU…" at bounding box center [651, 629] width 208 height 33
select select "10121"
click at [547, 612] on select "1 Carlton Events 1 [PERSON_NAME] 1 [PERSON_NAME][GEOGRAPHIC_DATA] 1 EHS WAREHOU…" at bounding box center [651, 629] width 208 height 33
click at [887, 612] on select "Select Role EHS AKL D+B" at bounding box center [876, 629] width 208 height 33
select select "194"
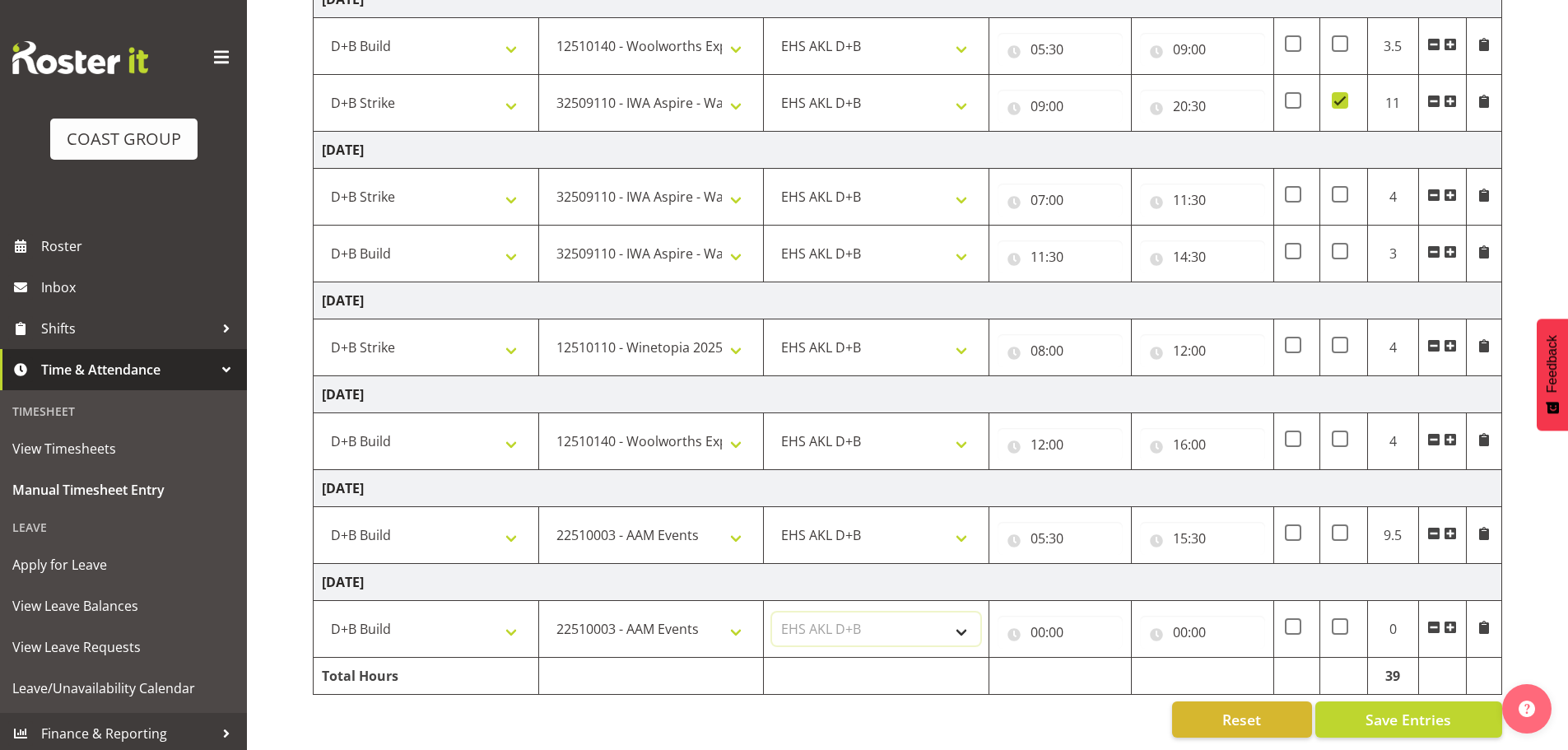
click at [772, 612] on select "Select Role EHS AKL D+B" at bounding box center [876, 629] width 208 height 33
click at [1036, 623] on input "00:00" at bounding box center [1061, 632] width 125 height 33
click at [1097, 659] on select "00 01 02 03 04 05 06 07 08 09 10 11 12 13 14 15 16 17 18 19 20 21 22 23" at bounding box center [1110, 675] width 37 height 33
select select "6"
click at [1091, 659] on select "00 01 02 03 04 05 06 07 08 09 10 11 12 13 14 15 16 17 18 19 20 21 22 23" at bounding box center [1110, 675] width 37 height 33
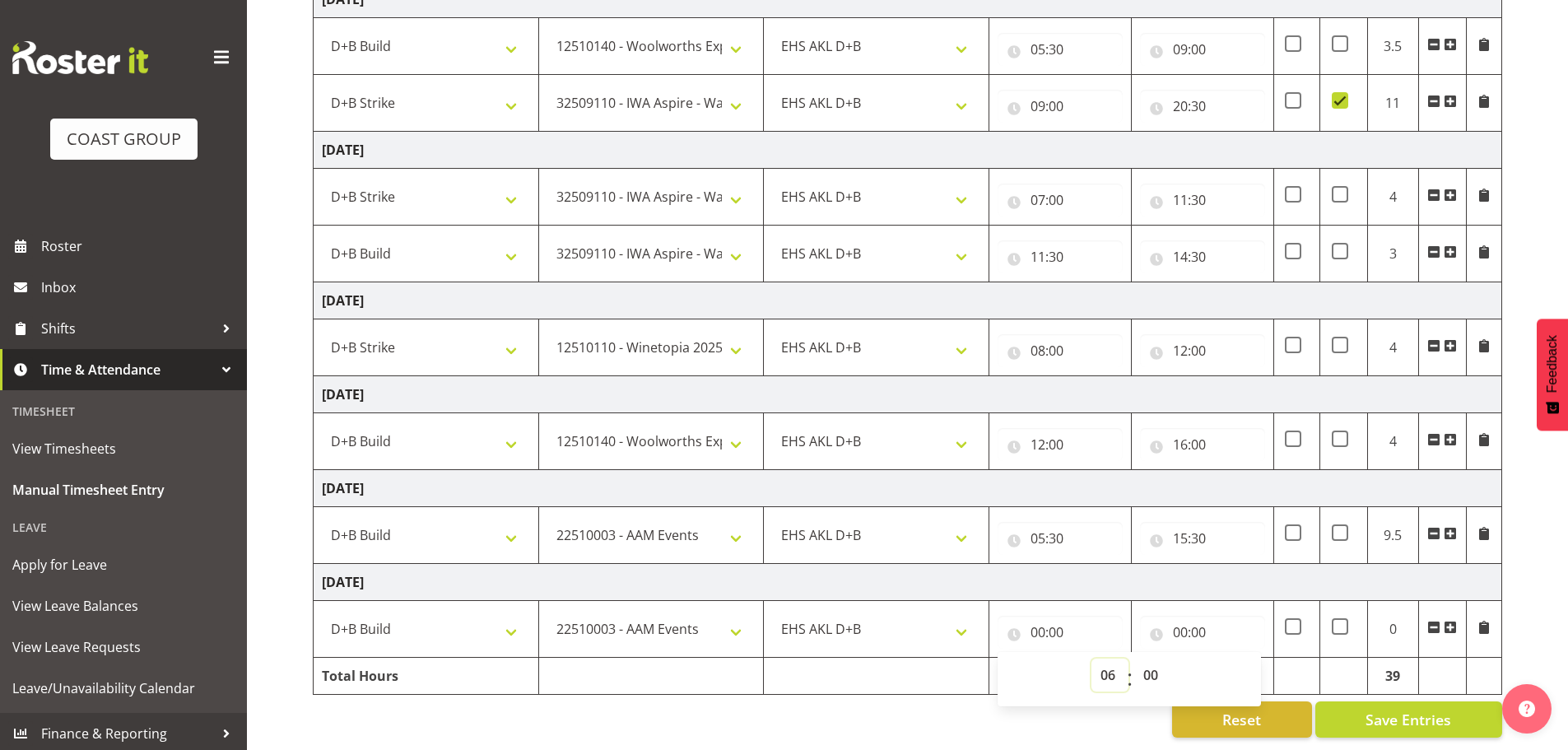
type input "06:00"
click at [1193, 622] on input "00:00" at bounding box center [1203, 632] width 125 height 33
click at [1262, 661] on select "00 01 02 03 04 05 06 07 08 09 10 11 12 13 14 15 16 17 18 19 20 21 22 23" at bounding box center [1253, 675] width 37 height 33
select select "12"
click at [1234, 659] on select "00 01 02 03 04 05 06 07 08 09 10 11 12 13 14 15 16 17 18 19 20 21 22 23" at bounding box center [1253, 675] width 37 height 33
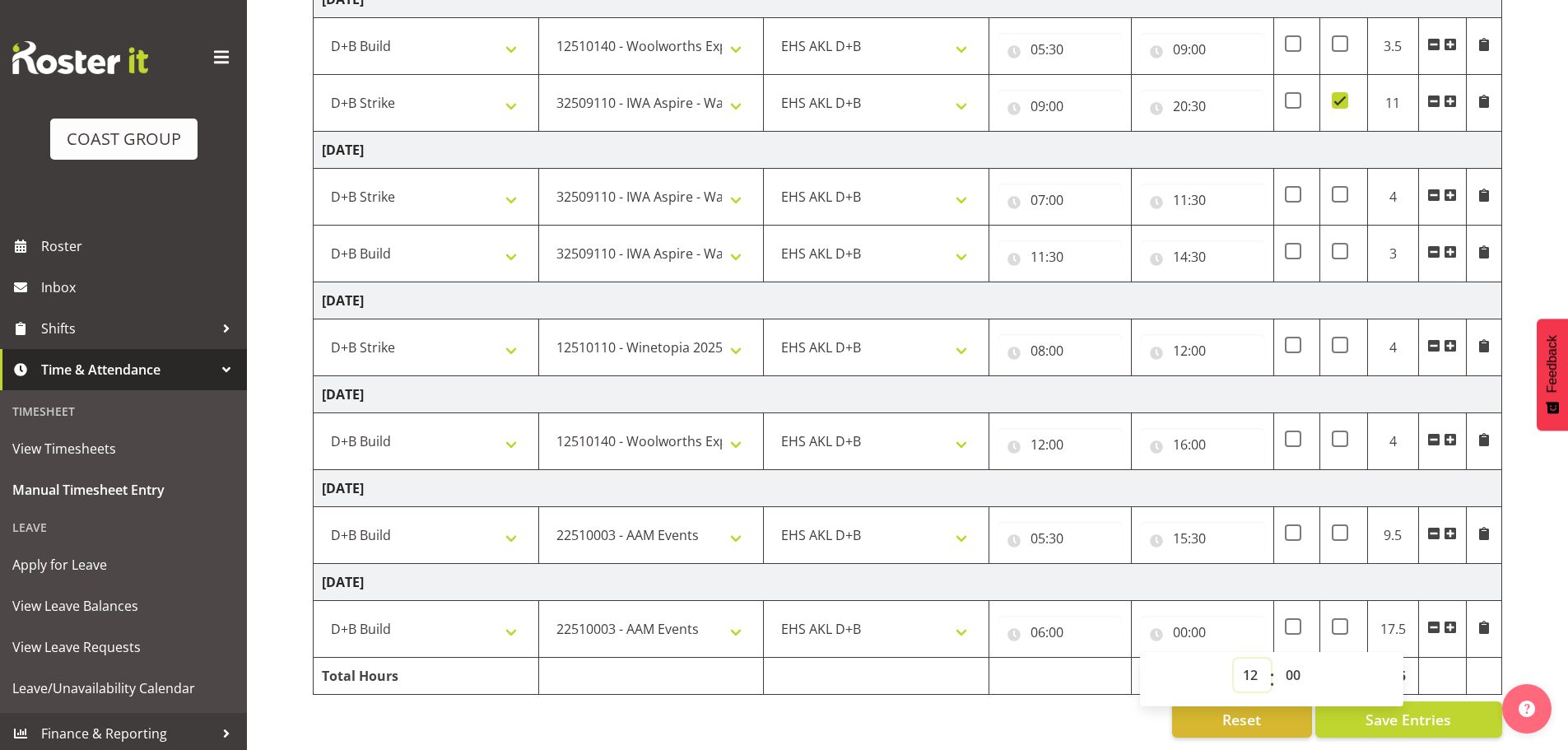
type input "12:00"
click at [1295, 665] on select "00 01 02 03 04 05 06 07 08 09 10 11 12 13 14 15 16 17 18 19 20 21 22 23 24 25 2…" at bounding box center [1295, 675] width 37 height 33
select select "30"
click at [1277, 659] on select "00 01 02 03 04 05 06 07 08 09 10 11 12 13 14 15 16 17 18 19 20 21 22 23 24 25 2…" at bounding box center [1295, 675] width 37 height 33
type input "12:30"
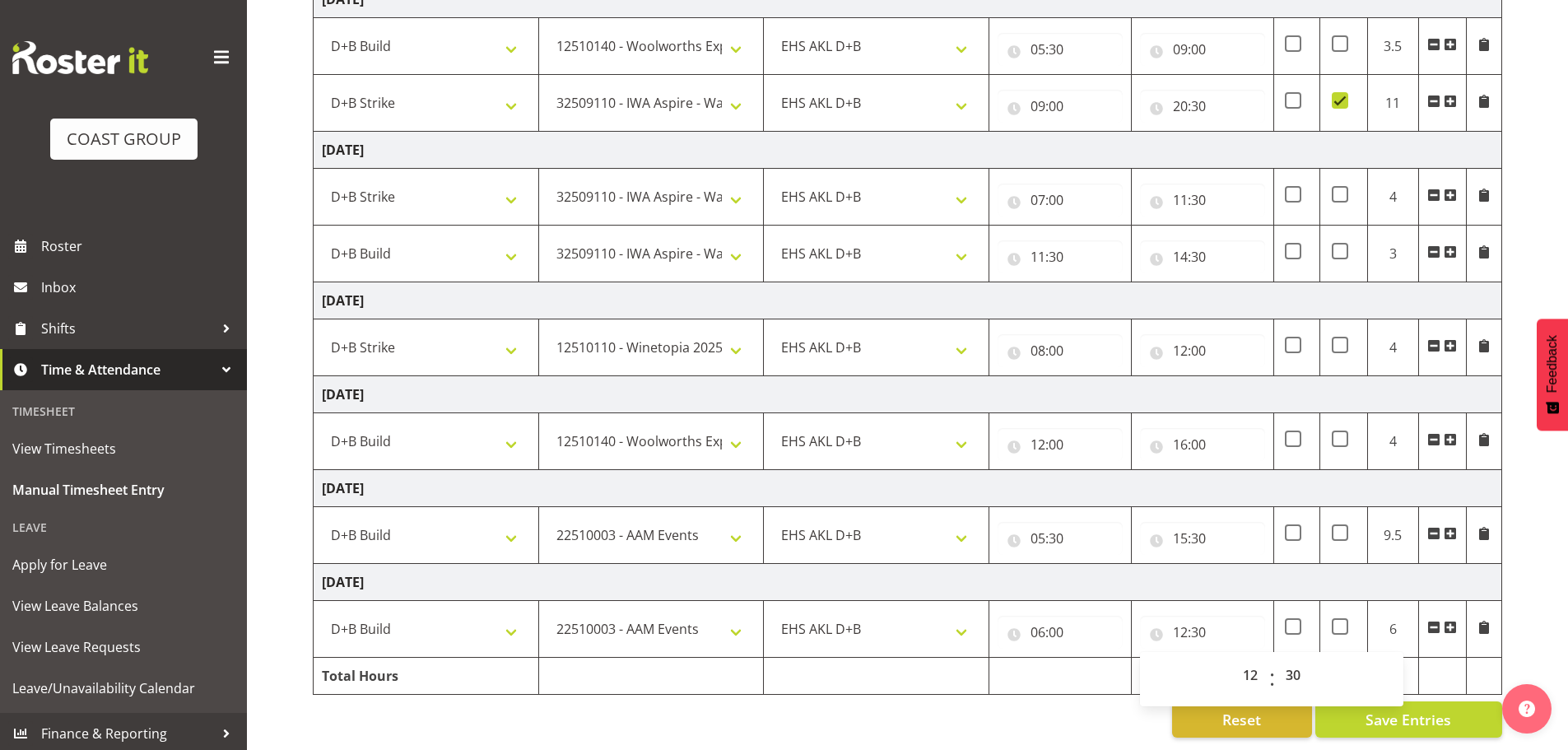
click at [1134, 571] on td "[DATE]" at bounding box center [908, 582] width 1189 height 37
click at [1453, 620] on span at bounding box center [1451, 627] width 13 height 13
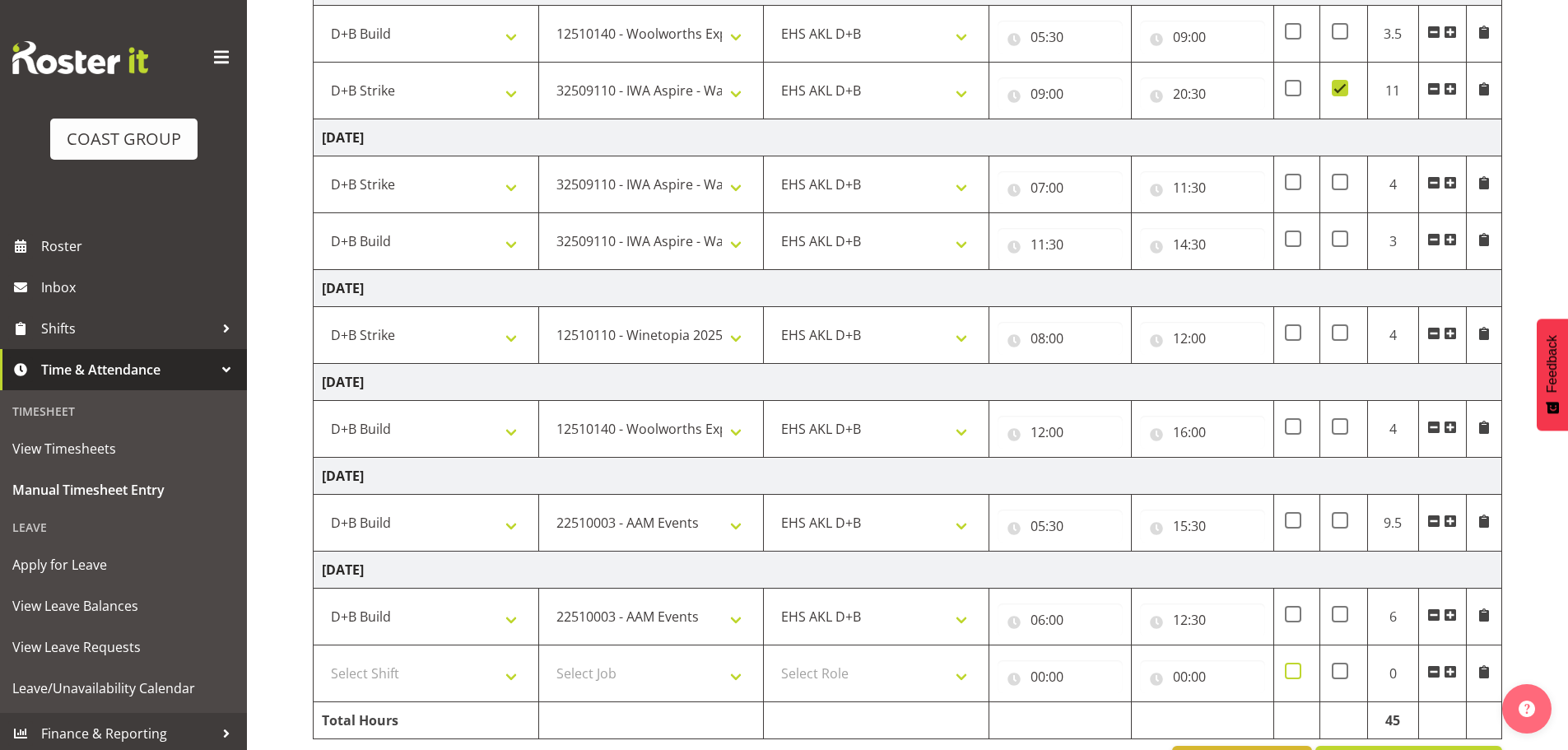
click at [1298, 673] on span at bounding box center [1293, 671] width 17 height 17
click at [1296, 673] on input "checkbox" at bounding box center [1290, 671] width 11 height 11
checkbox input "true"
click at [423, 674] on select "Select Shift D+B @ [PERSON_NAME] D+B Build D+B Build NZACA D+B Build Tech Day […" at bounding box center [426, 674] width 208 height 33
select select "24997"
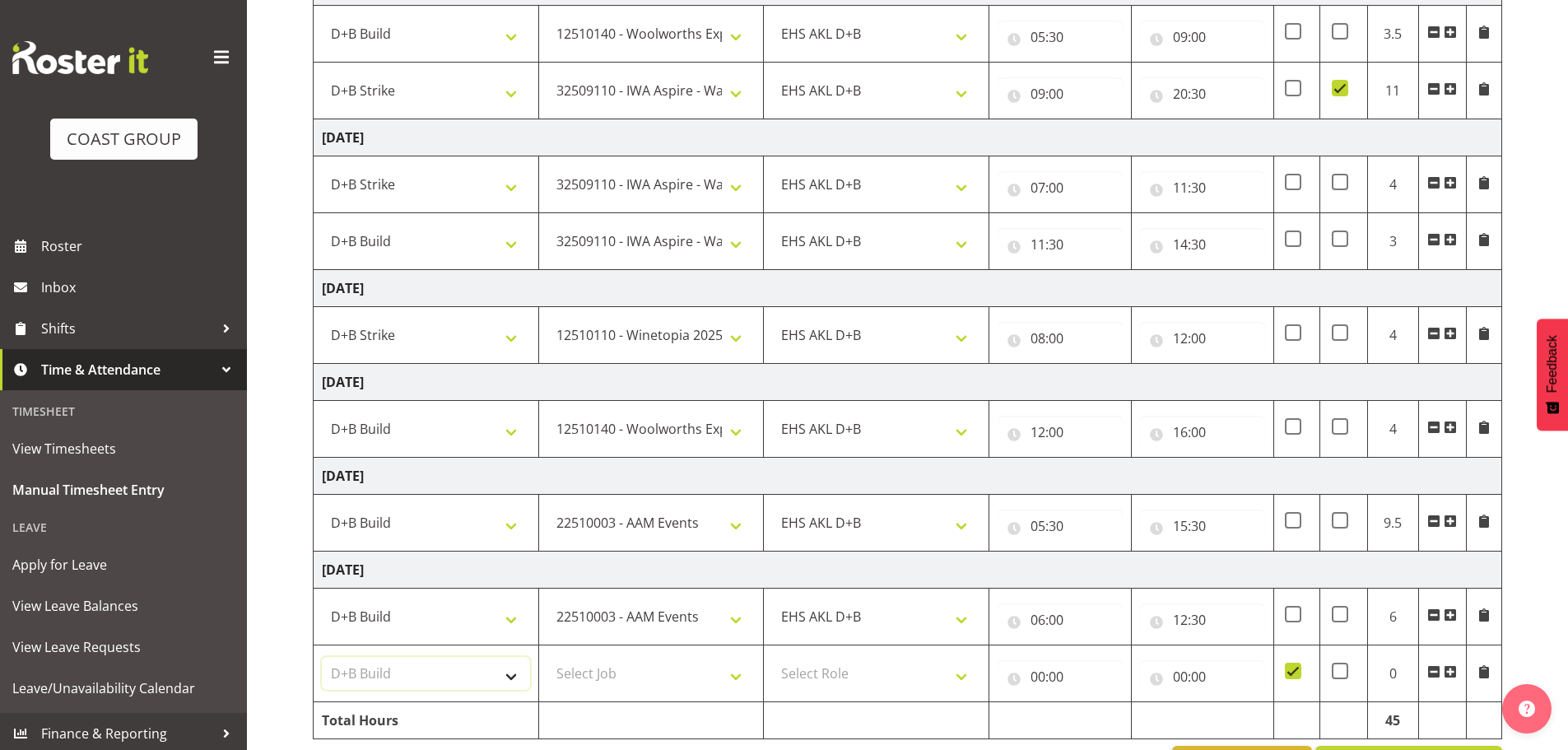
click at [322, 657] on select "Select Shift D+B @ [PERSON_NAME] D+B Build D+B Build NZACA D+B Build Tech Day […" at bounding box center [426, 674] width 208 height 33
click at [682, 670] on select "Select Job 1 Carlton Events 1 [PERSON_NAME][GEOGRAPHIC_DATA] 1 [PERSON_NAME][GE…" at bounding box center [651, 674] width 208 height 33
click at [547, 657] on select "Select Job 1 Carlton Events 1 [PERSON_NAME][GEOGRAPHIC_DATA] 1 [PERSON_NAME][GE…" at bounding box center [651, 674] width 208 height 33
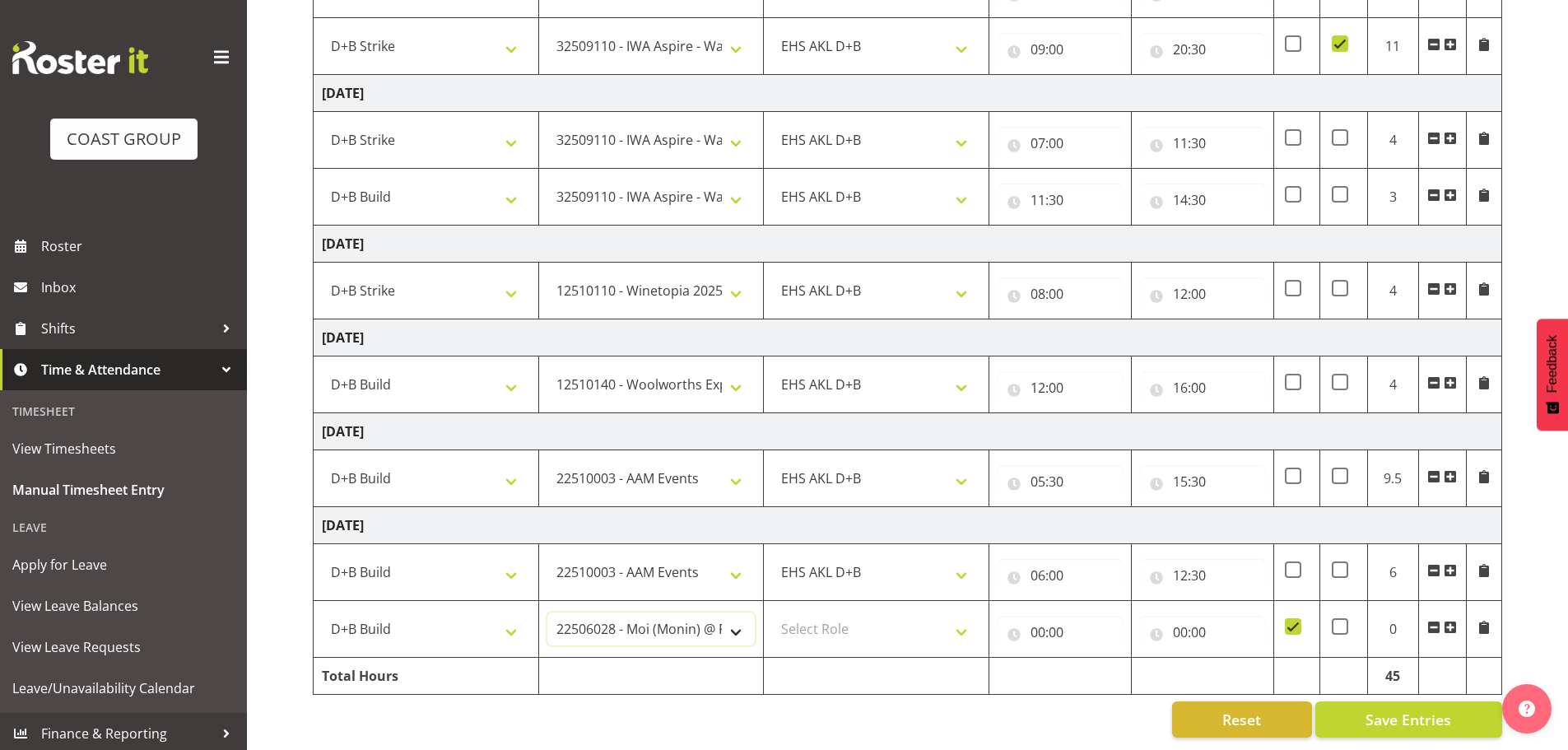
click at [669, 616] on select "1 Carlton Events 1 [PERSON_NAME] 1 [PERSON_NAME][GEOGRAPHIC_DATA] 1 EHS WAREHOU…" at bounding box center [651, 629] width 208 height 33
select select "10121"
click at [547, 612] on select "1 Carlton Events 1 [PERSON_NAME] 1 [PERSON_NAME][GEOGRAPHIC_DATA] 1 EHS WAREHOU…" at bounding box center [651, 629] width 208 height 33
click at [875, 622] on select "Select Role EHS AKL D+B" at bounding box center [876, 629] width 208 height 33
select select "194"
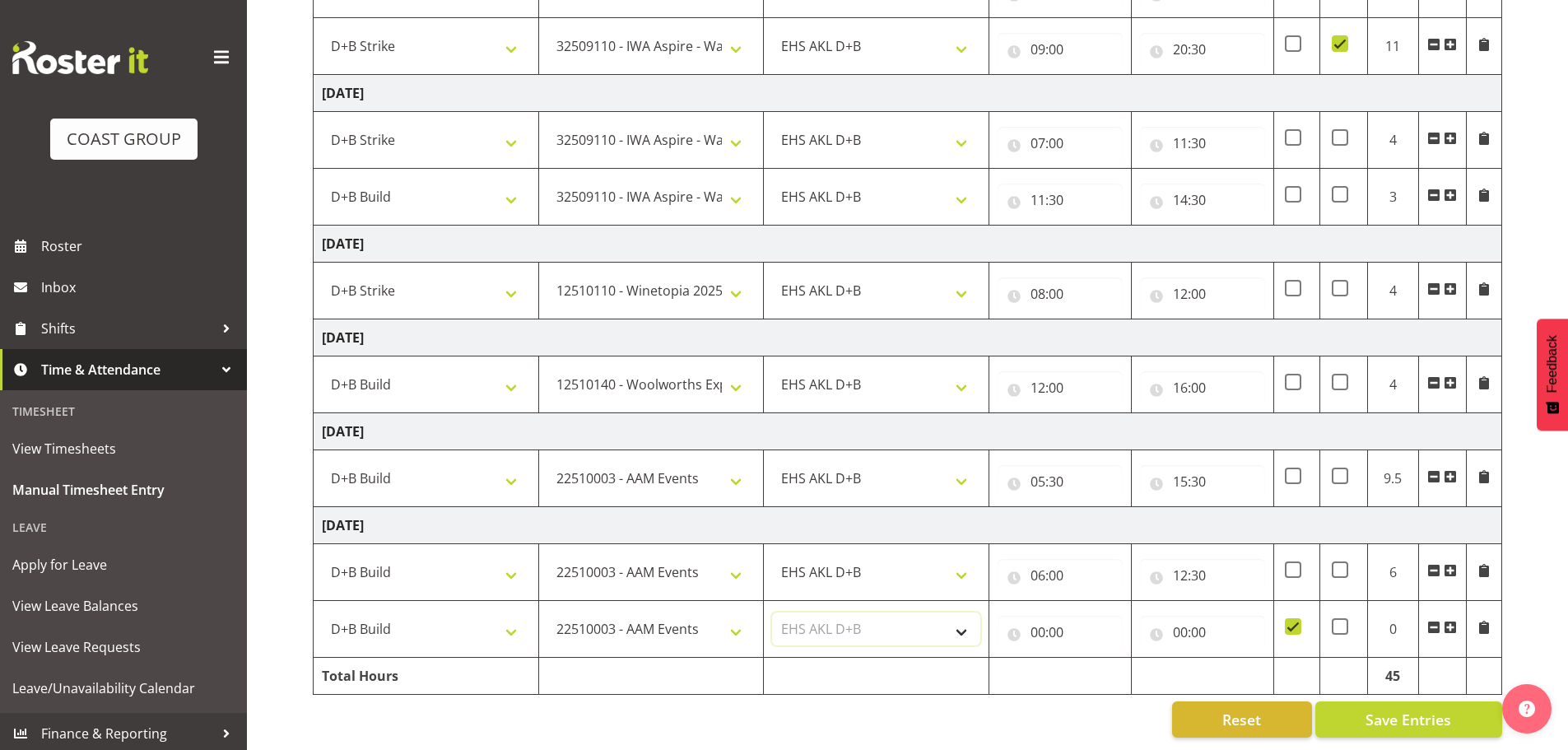
click at [772, 612] on select "Select Role EHS AKL D+B" at bounding box center [876, 629] width 208 height 33
click at [1064, 615] on input "00:00" at bounding box center [1061, 632] width 125 height 33
click at [1116, 663] on select "00 01 02 03 04 05 06 07 08 09 10 11 12 13 14 15 16 17 18 19 20 21 22 23" at bounding box center [1110, 675] width 37 height 33
select select "7"
click at [1091, 659] on select "00 01 02 03 04 05 06 07 08 09 10 11 12 13 14 15 16 17 18 19 20 21 22 23" at bounding box center [1110, 675] width 37 height 33
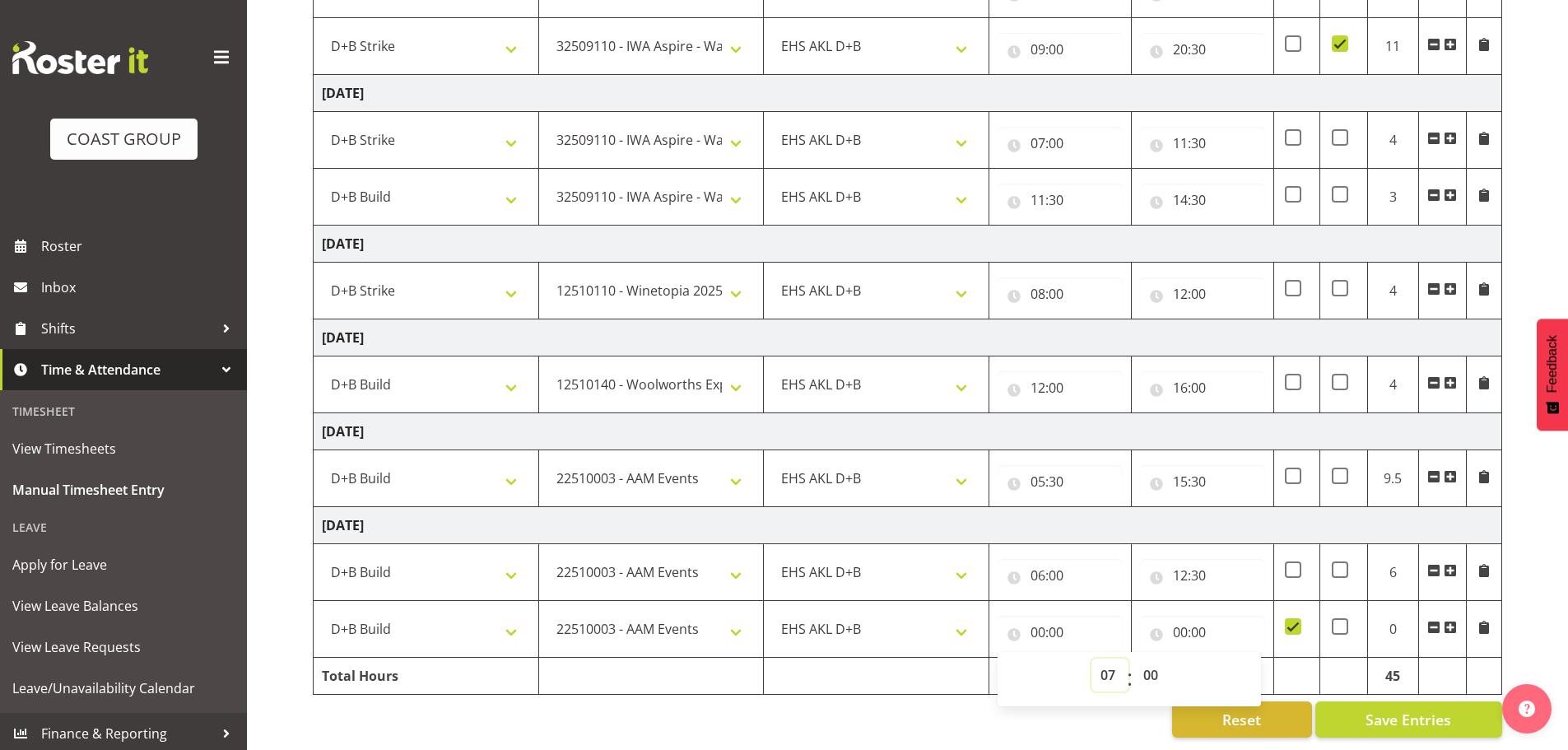
type input "07:00"
click at [1195, 615] on input "00:00" at bounding box center [1203, 632] width 125 height 33
click at [1251, 668] on select "00 01 02 03 04 05 06 07 08 09 10 11 12 13 14 15 16 17 18 19 20 21 22 23" at bounding box center [1253, 675] width 37 height 33
click at [1234, 659] on select "00 01 02 03 04 05 06 07 08 09 10 11 12 13 14 15 16 17 18 19 20 21 22 23" at bounding box center [1253, 675] width 37 height 33
click at [1256, 659] on select "00 01 02 03 04 05 06 07 08 09 10 11 12 13 14 15 16 17 18 19 20 21 22 23" at bounding box center [1253, 675] width 37 height 33
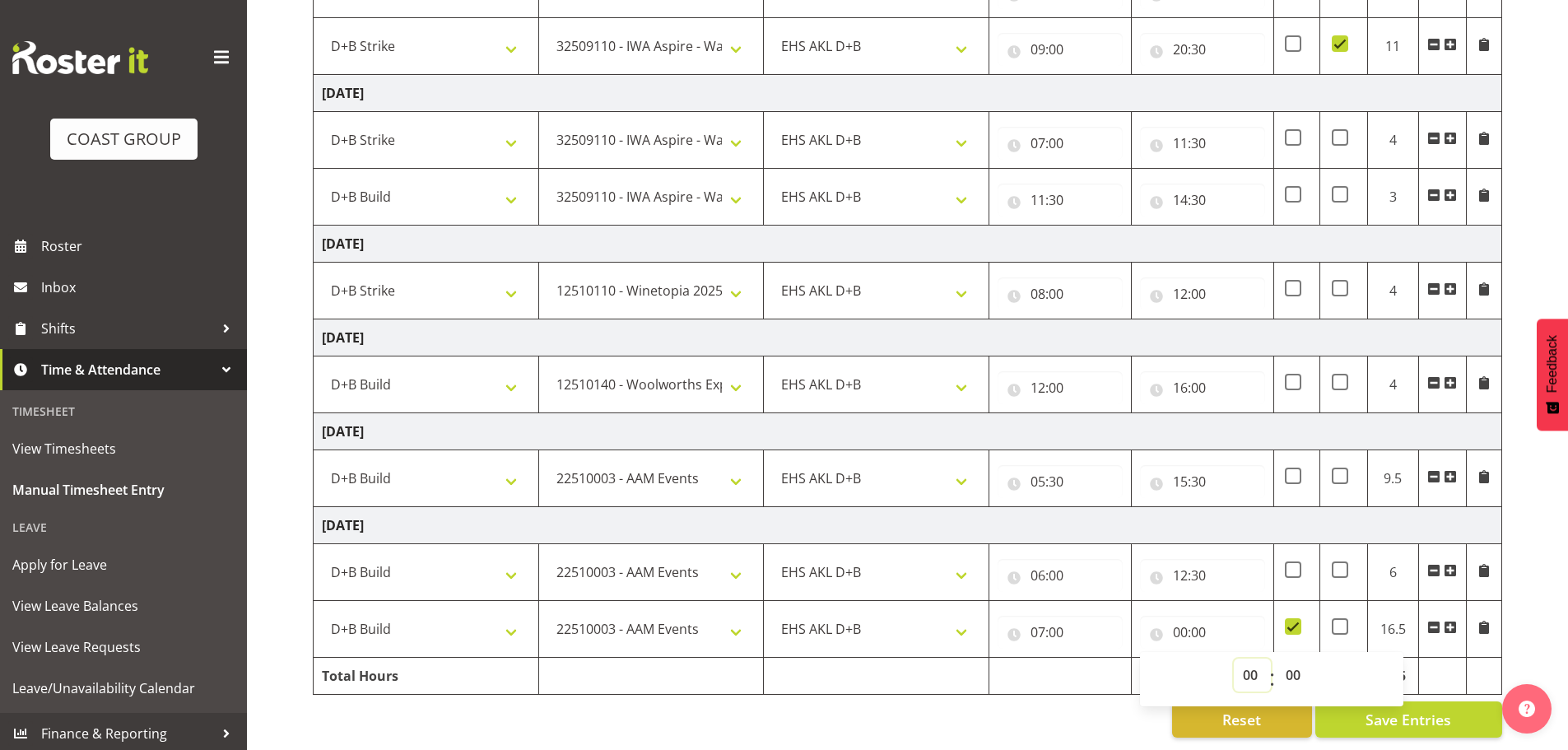
select select "1"
click at [1234, 659] on select "00 01 02 03 04 05 06 07 08 09 10 11 12 13 14 15 16 17 18 19 20 21 22 23" at bounding box center [1253, 675] width 37 height 33
type input "01:00"
click at [1257, 662] on select "00 01 02 03 04 05 06 07 08 09 10 11 12 13 14 15 16 17 18 19 20 21 22 23" at bounding box center [1253, 675] width 37 height 33
click at [1066, 624] on input "07:00" at bounding box center [1061, 632] width 125 height 33
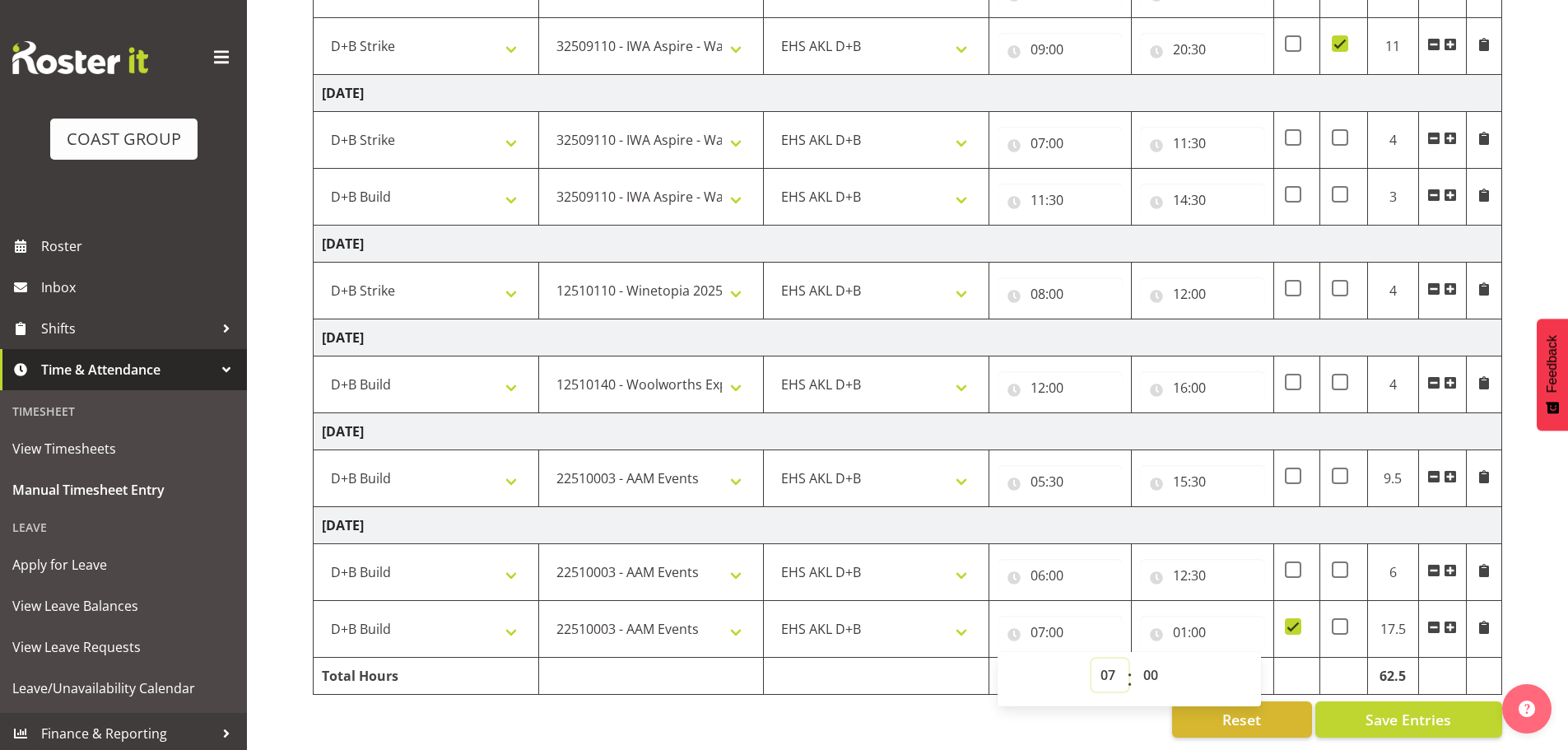
click at [1110, 659] on select "00 01 02 03 04 05 06 07 08 09 10 11 12 13 14 15 16 17 18 19 20 21 22 23" at bounding box center [1110, 675] width 37 height 33
select select "19"
click at [1091, 659] on select "00 01 02 03 04 05 06 07 08 09 10 11 12 13 14 15 16 17 18 19 20 21 22 23" at bounding box center [1110, 675] width 37 height 33
type input "19:00"
click at [1184, 615] on input "01:00" at bounding box center [1203, 632] width 125 height 33
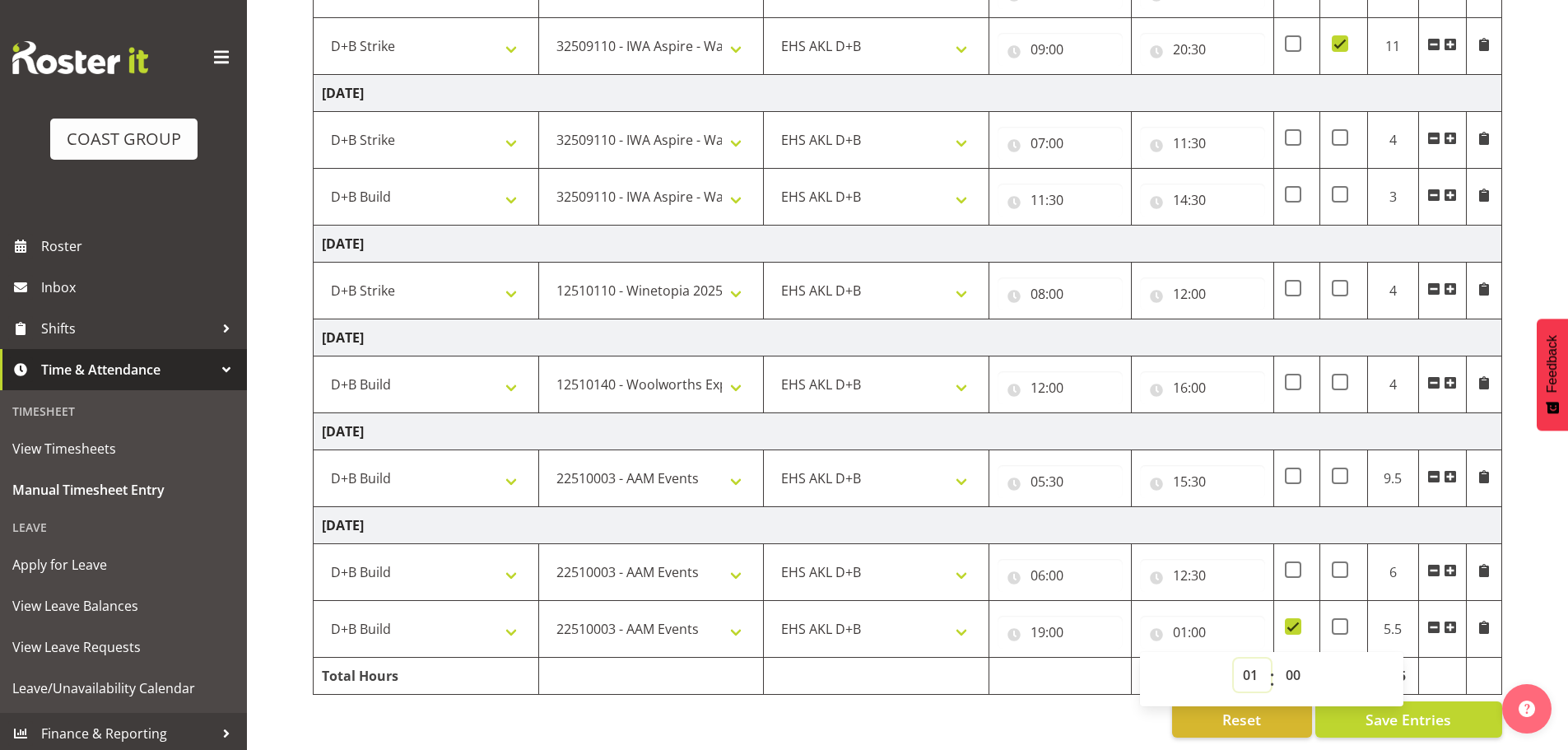
click at [1247, 660] on select "00 01 02 03 04 05 06 07 08 09 10 11 12 13 14 15 16 17 18 19 20 21 22 23" at bounding box center [1253, 675] width 37 height 33
select select "0"
click at [1234, 659] on select "00 01 02 03 04 05 06 07 08 09 10 11 12 13 14 15 16 17 18 19 20 21 22 23" at bounding box center [1253, 675] width 37 height 33
type input "00:00"
click at [1293, 665] on select "00 01 02 03 04 05 06 07 08 09 10 11 12 13 14 15 16 17 18 19 20 21 22 23 24 25 2…" at bounding box center [1295, 675] width 37 height 33
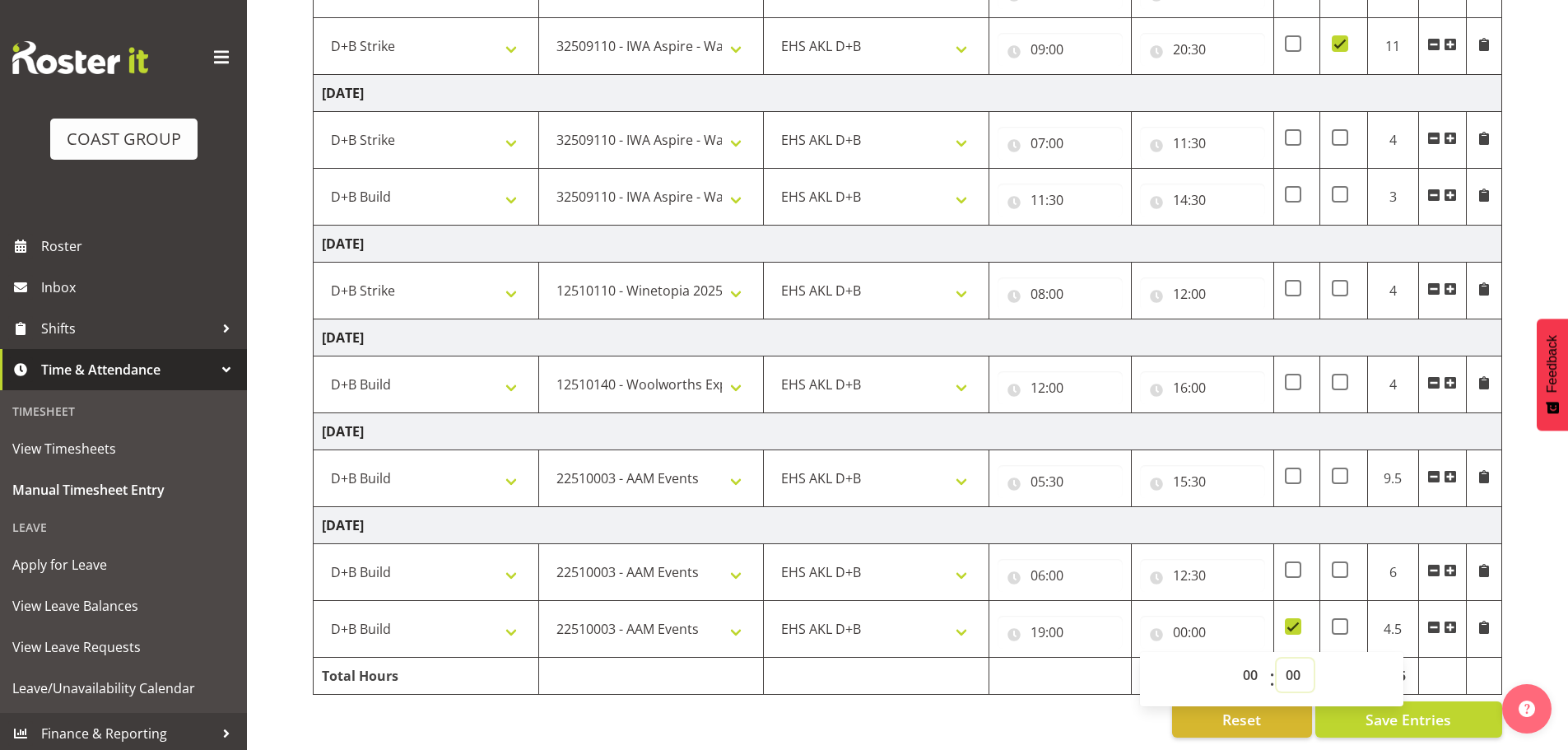
select select "30"
click at [1277, 659] on select "00 01 02 03 04 05 06 07 08 09 10 11 12 13 14 15 16 17 18 19 20 21 22 23 24 25 2…" at bounding box center [1295, 675] width 37 height 33
type input "00:30"
click at [1239, 574] on input "12:30" at bounding box center [1203, 575] width 125 height 33
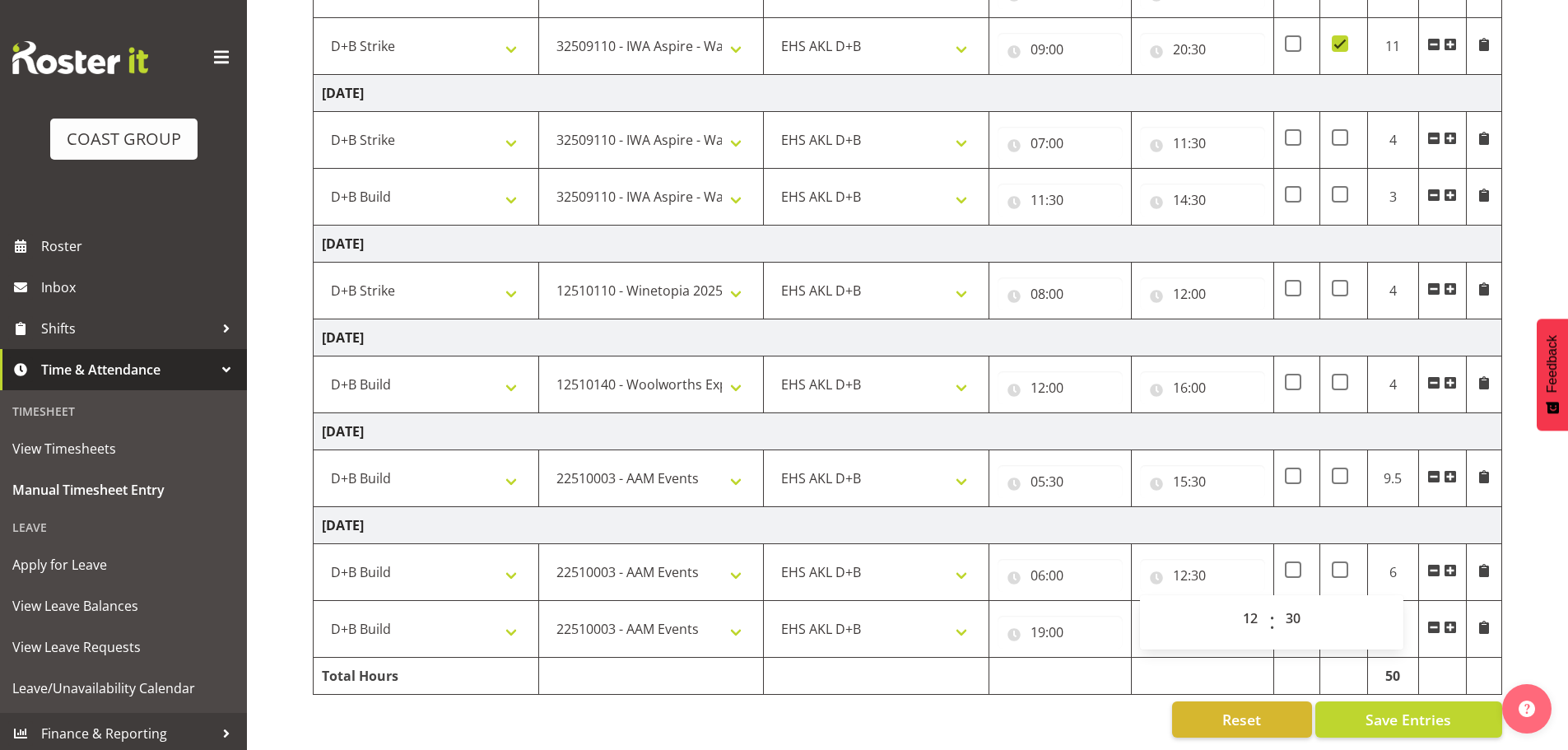
click at [1267, 659] on td at bounding box center [1203, 676] width 142 height 37
click at [1295, 467] on span at bounding box center [1293, 476] width 17 height 17
click at [1295, 471] on input "checkbox" at bounding box center [1290, 476] width 11 height 11
checkbox input "true"
click at [1426, 708] on span "Save Entries" at bounding box center [1408, 719] width 86 height 22
